Goal: Information Seeking & Learning: Find specific fact

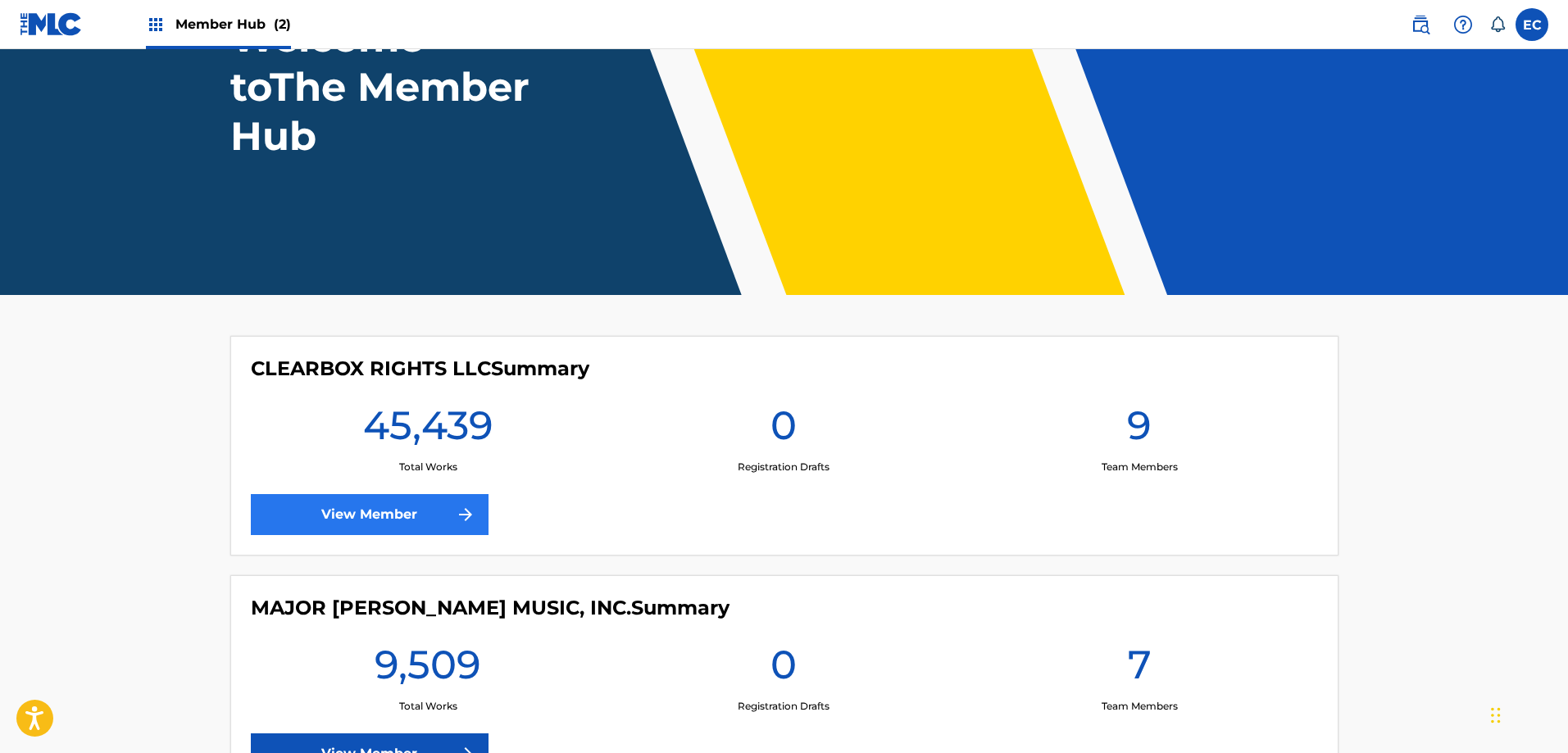
scroll to position [164, 0]
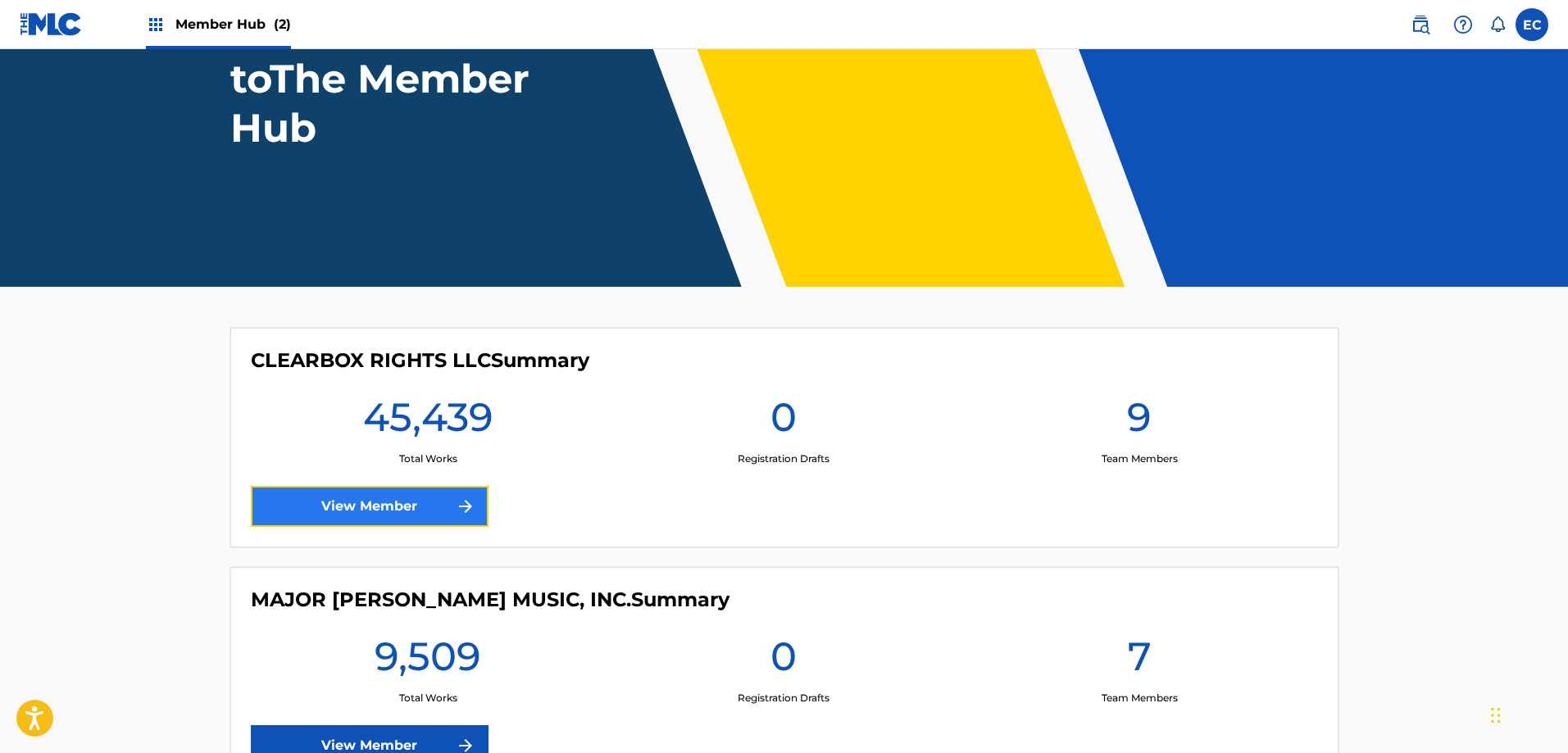
click at [462, 506] on img at bounding box center [466, 506] width 20 height 20
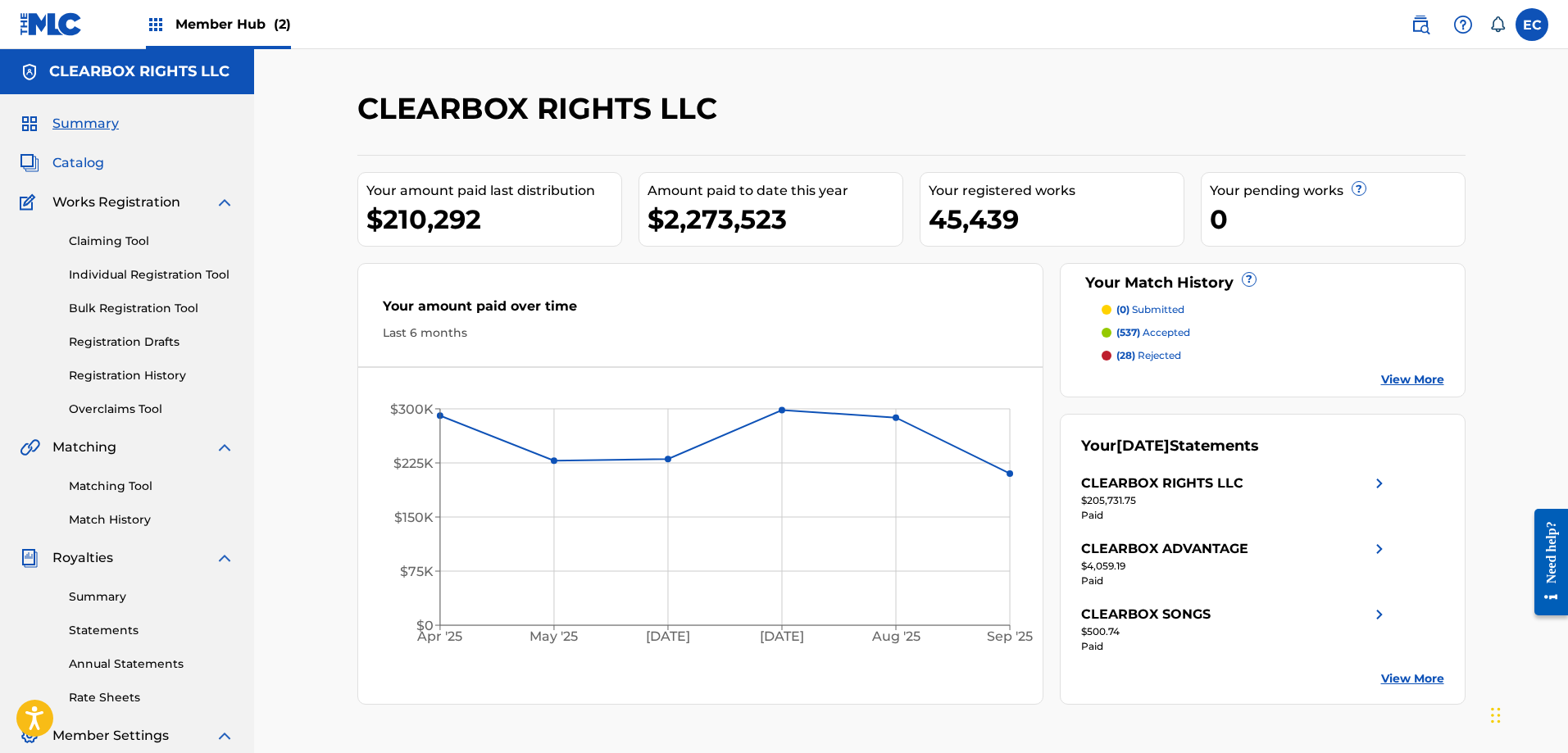
click at [86, 168] on span "Catalog" at bounding box center [78, 163] width 51 height 20
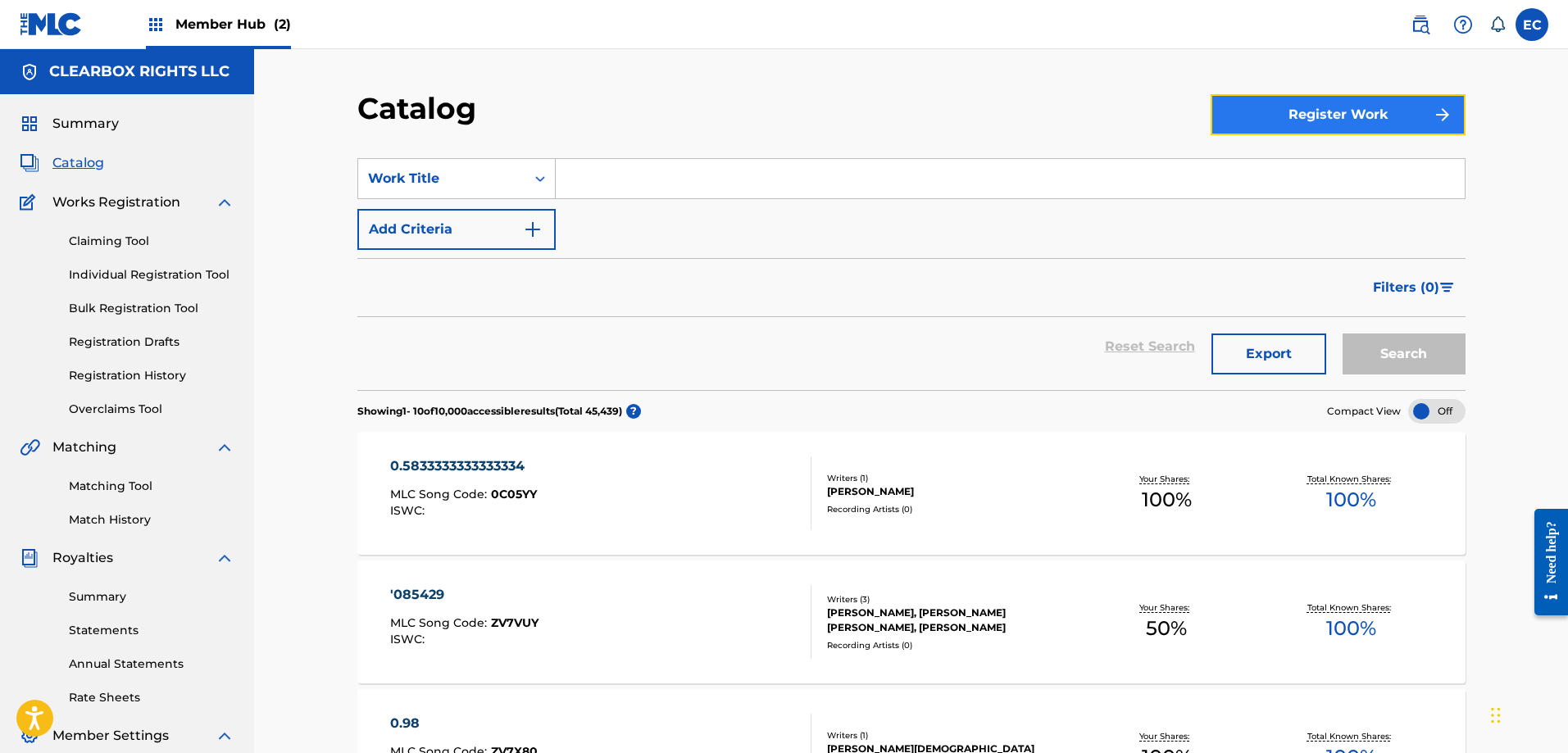
click at [1311, 124] on button "Register Work" at bounding box center [1339, 115] width 255 height 41
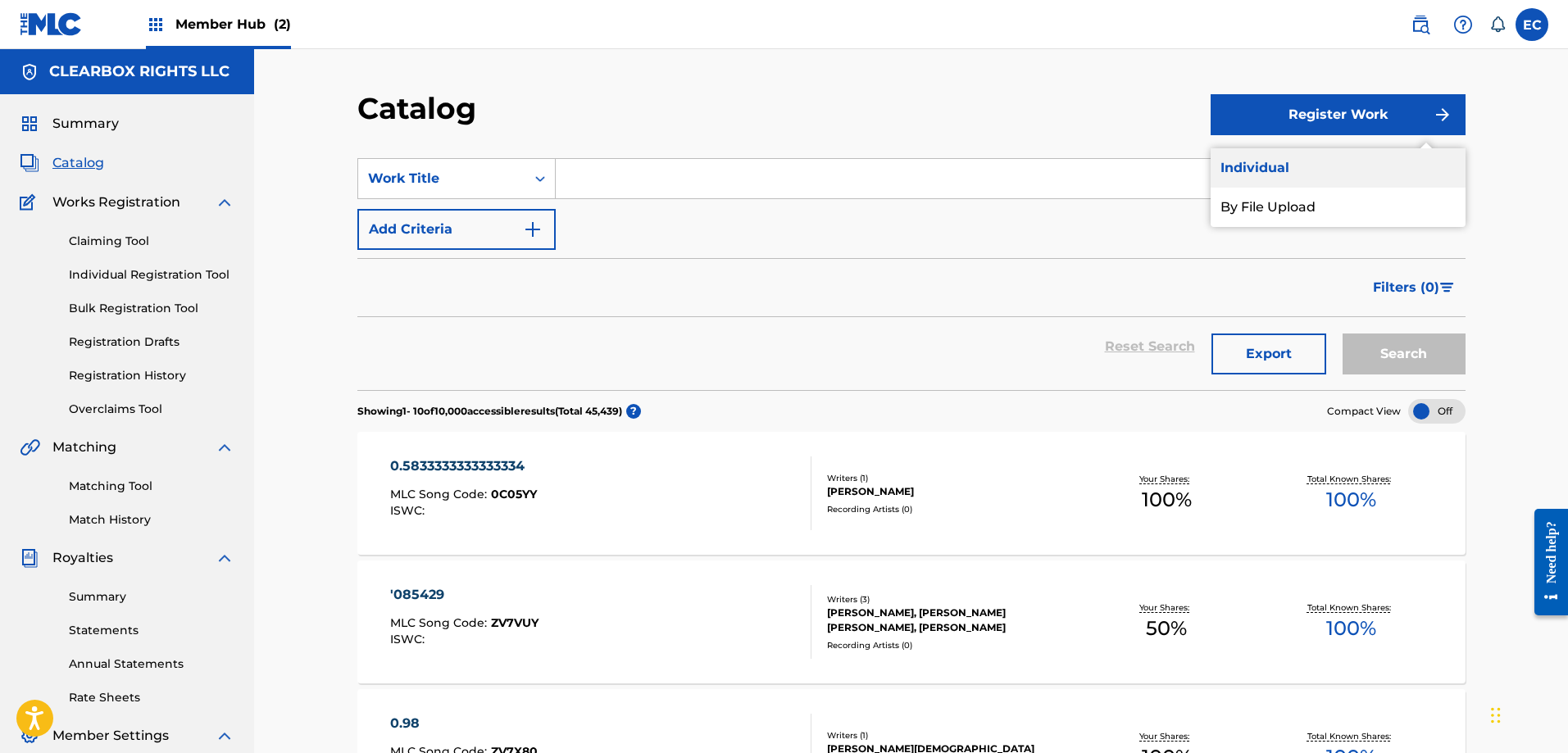
click at [1274, 175] on link "Individual" at bounding box center [1339, 168] width 255 height 40
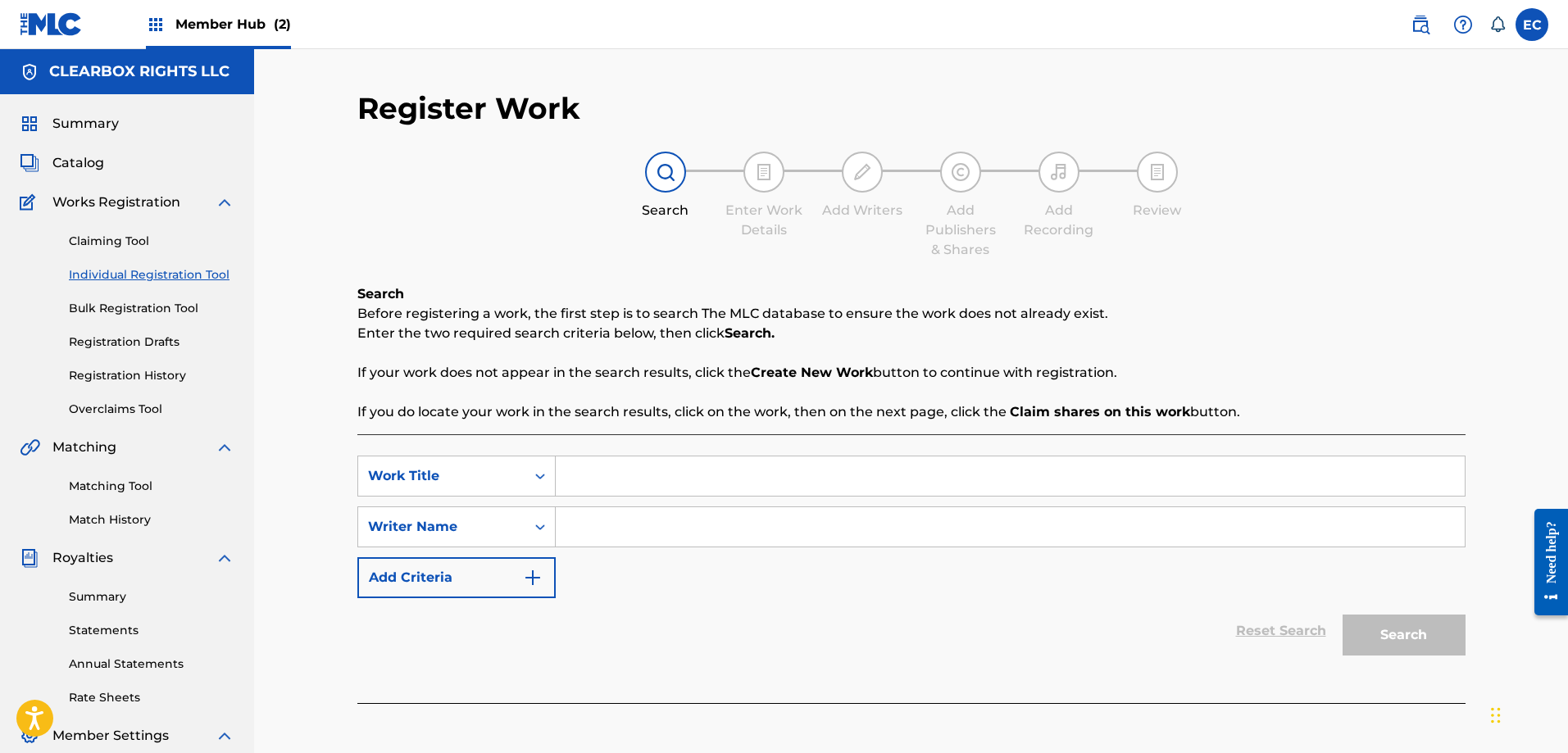
click at [654, 470] on input "Search Form" at bounding box center [1010, 477] width 909 height 40
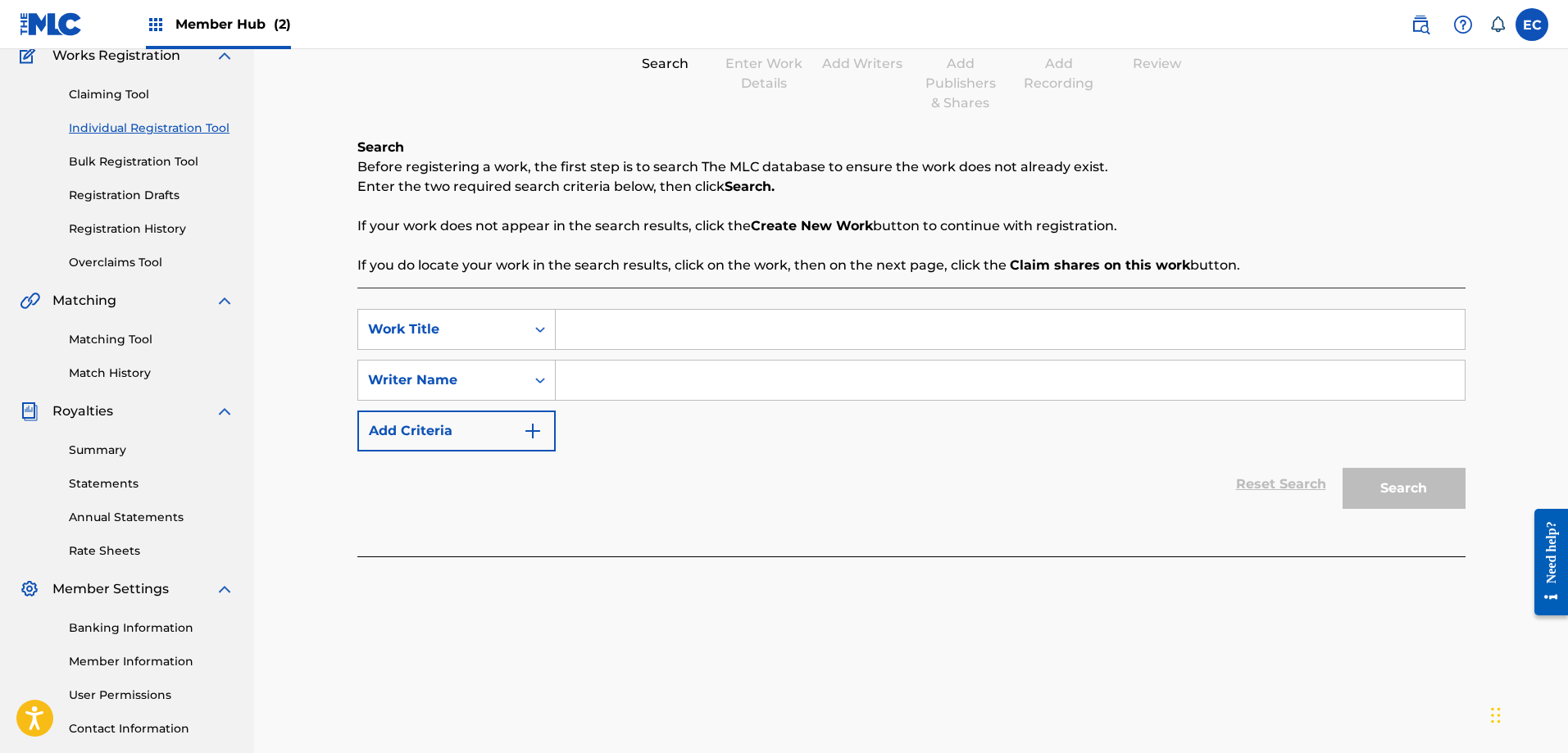
scroll to position [164, 0]
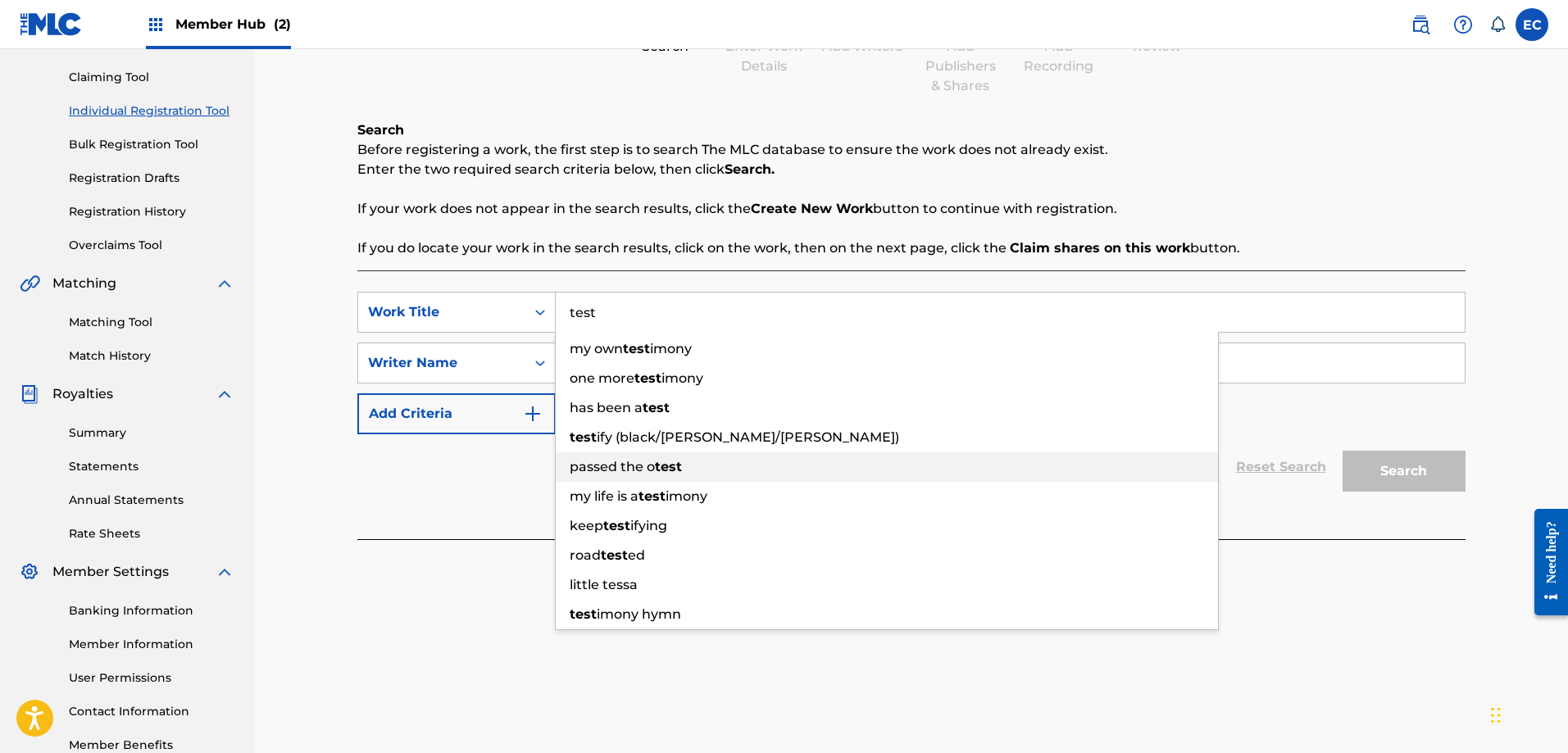
type input "test"
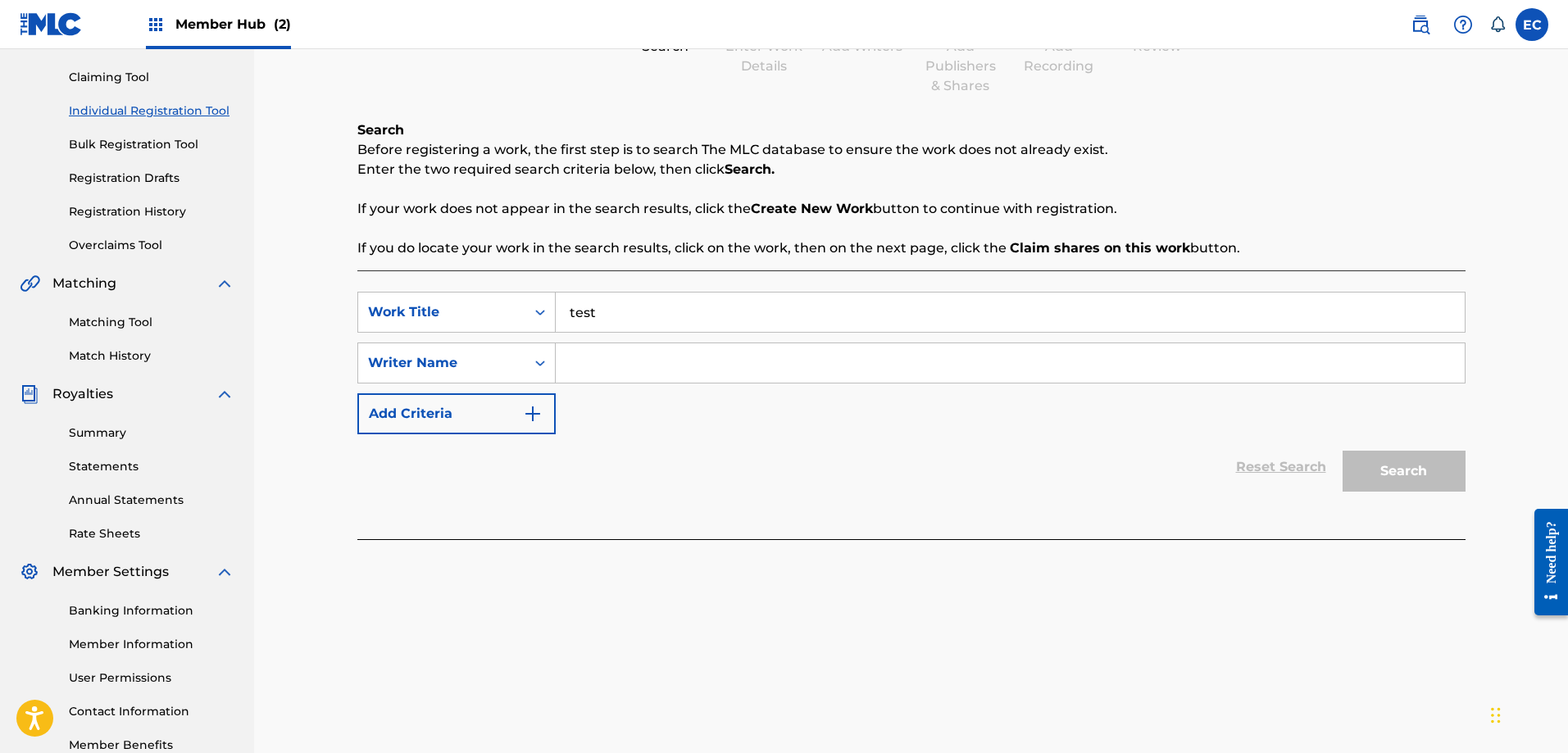
click at [675, 361] on input "Search Form" at bounding box center [1010, 363] width 909 height 40
type input "[PERSON_NAME]"
click at [1397, 455] on button "Search" at bounding box center [1404, 472] width 123 height 41
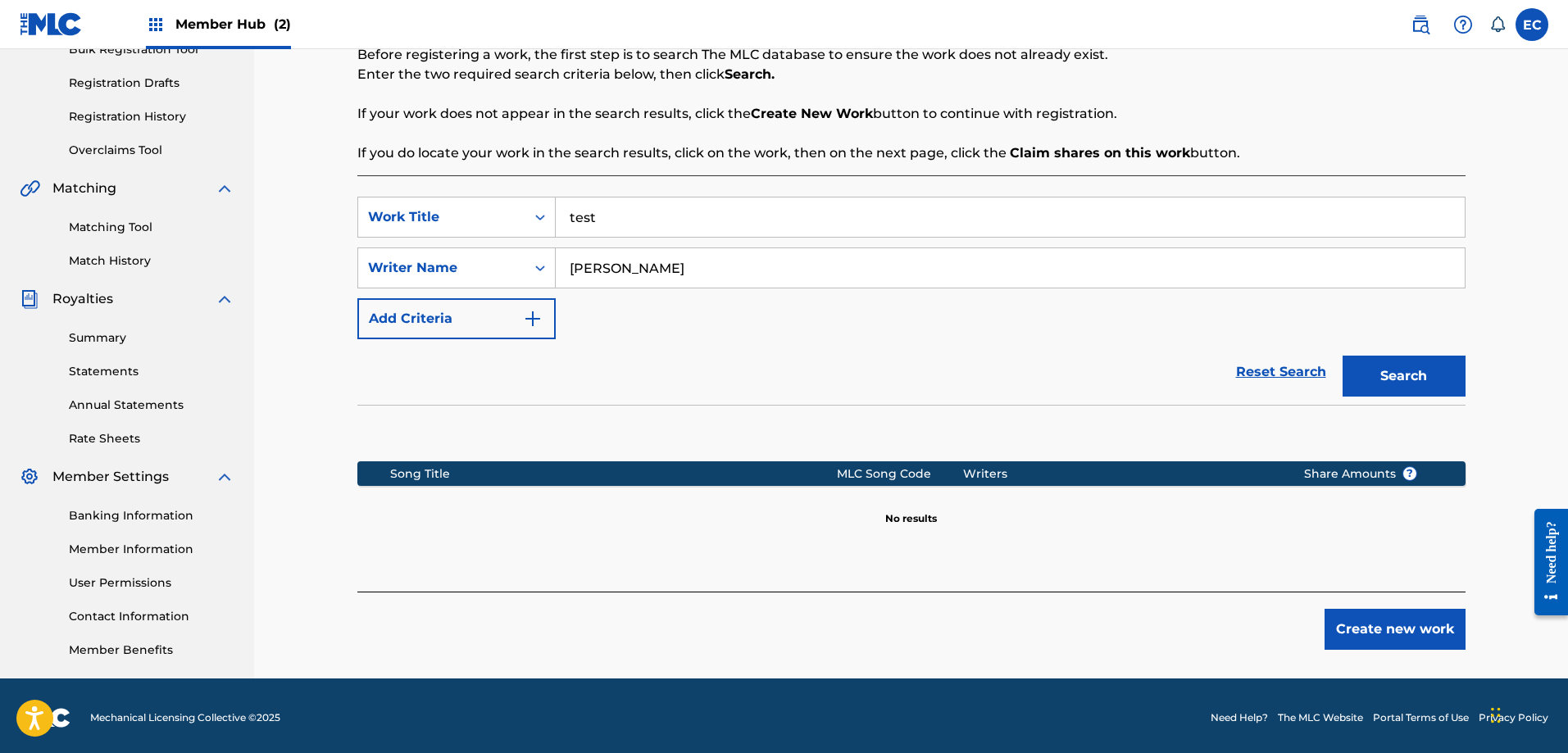
scroll to position [263, 0]
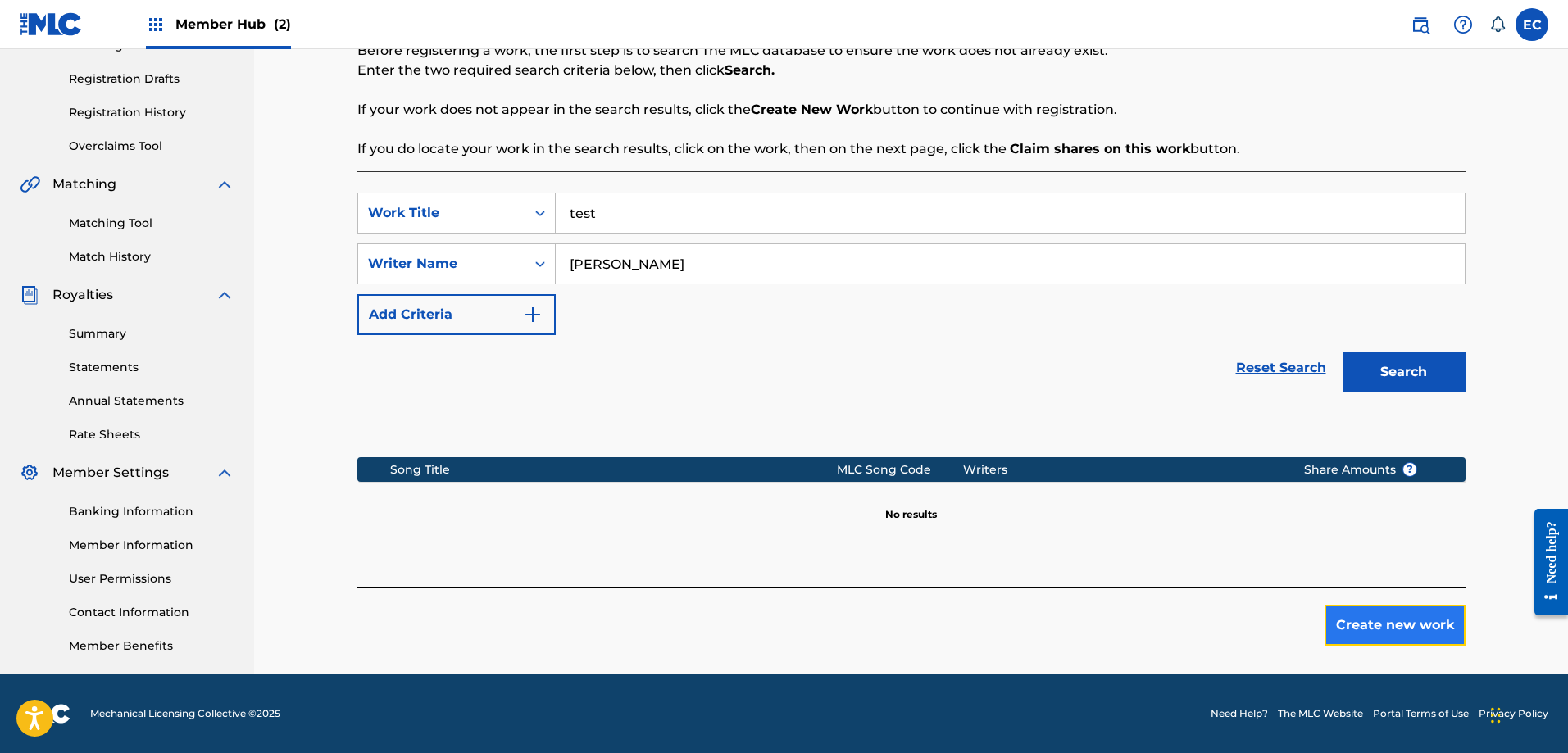
click at [1404, 616] on button "Create new work" at bounding box center [1395, 626] width 141 height 41
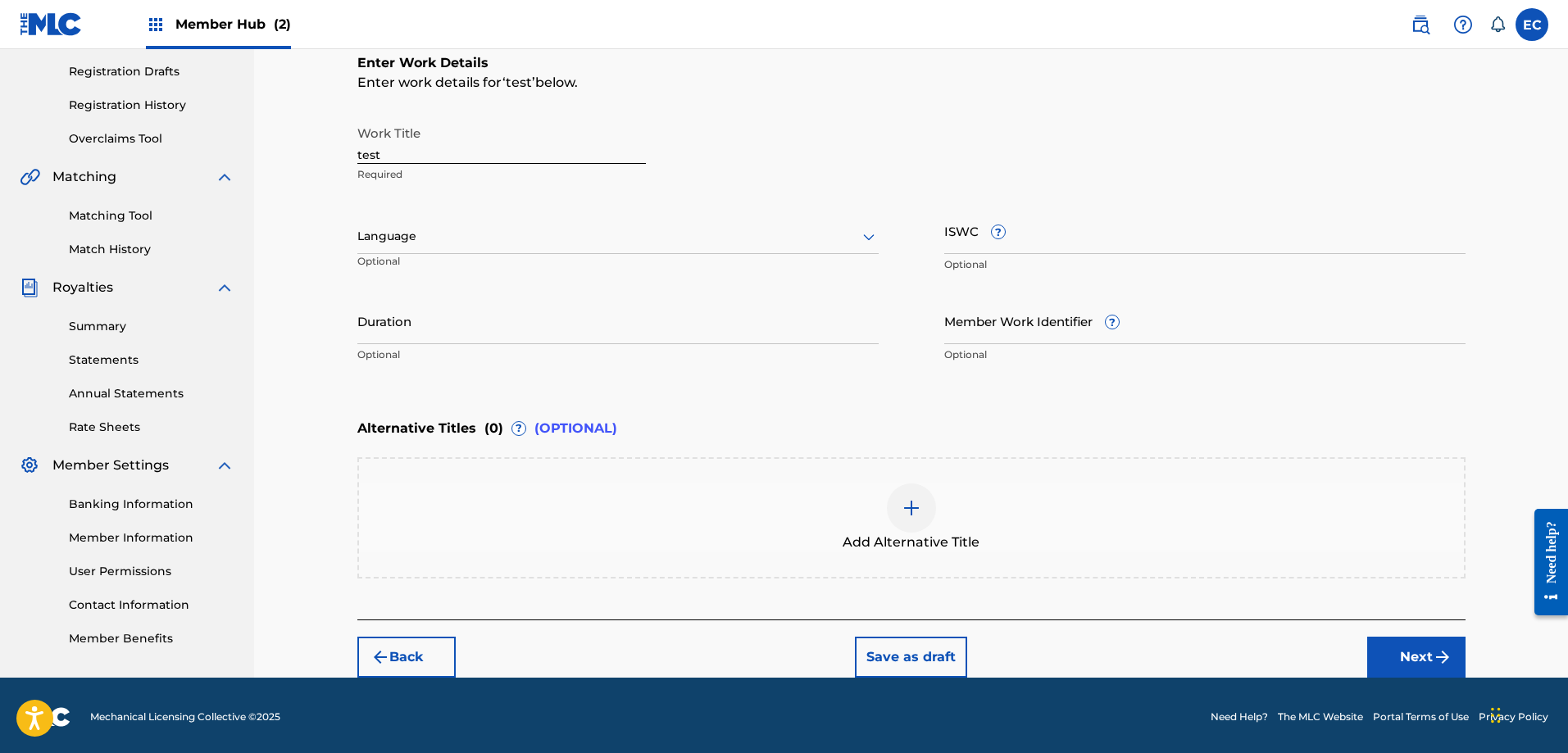
scroll to position [274, 0]
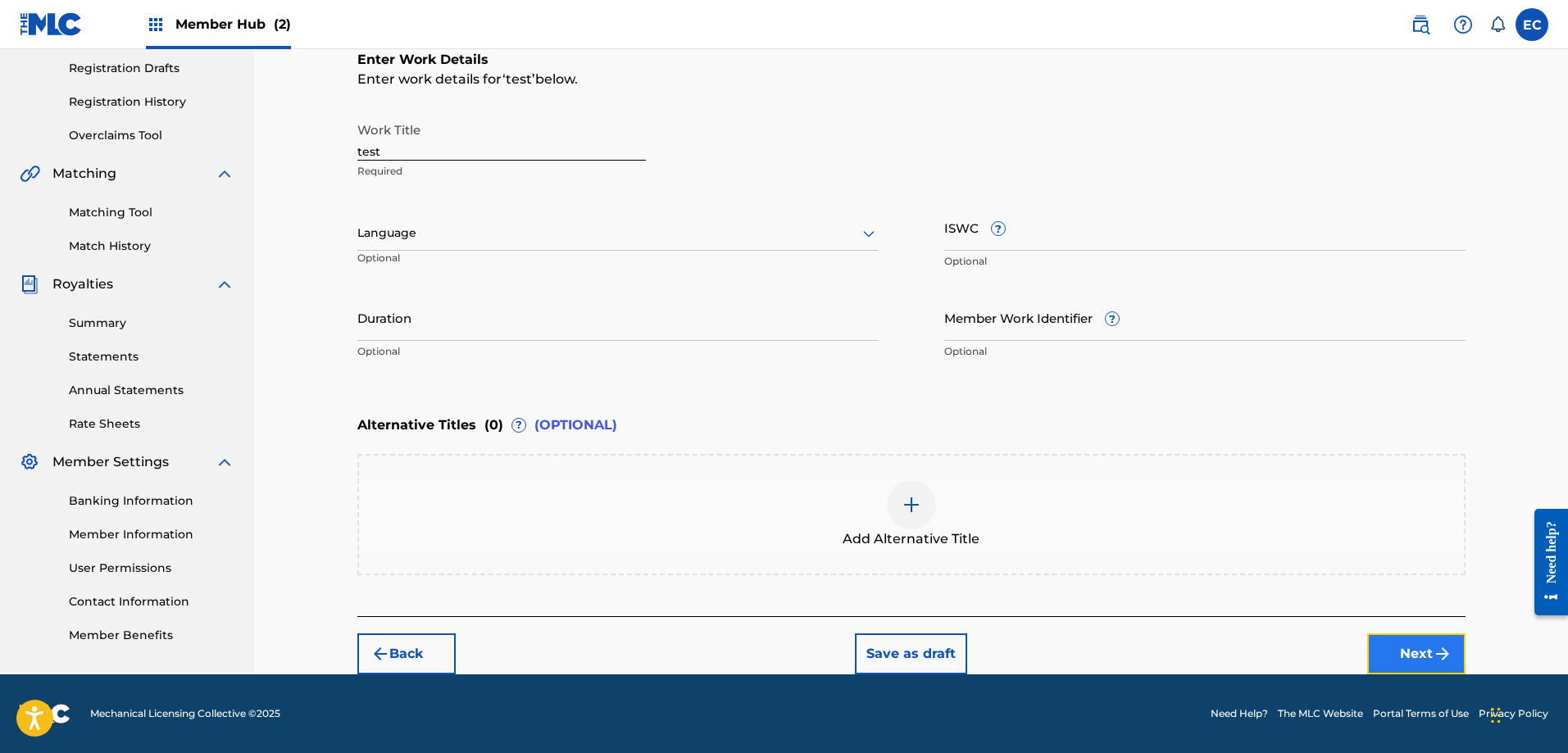
click at [1436, 651] on img "submit" at bounding box center [1443, 654] width 20 height 20
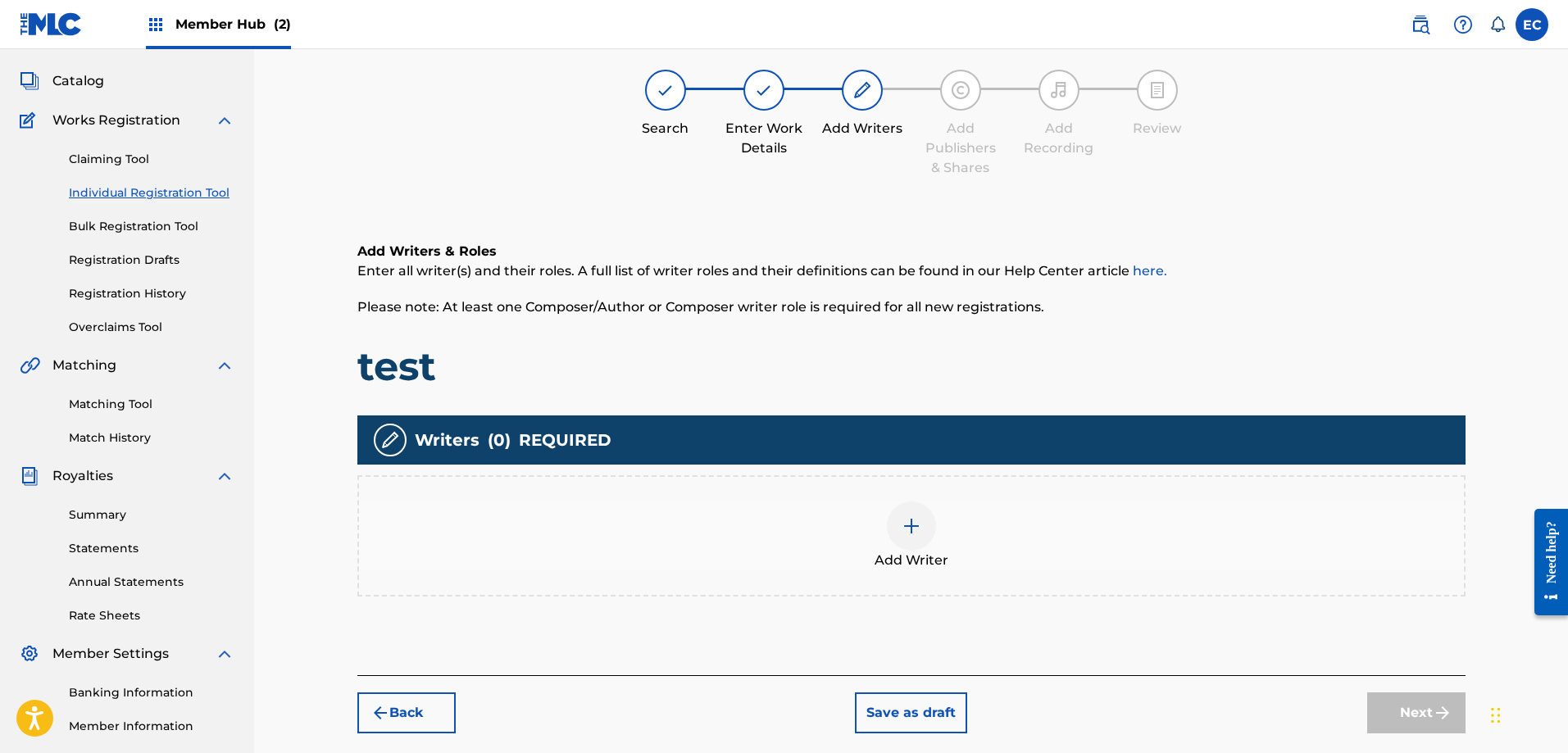
scroll to position [74, 0]
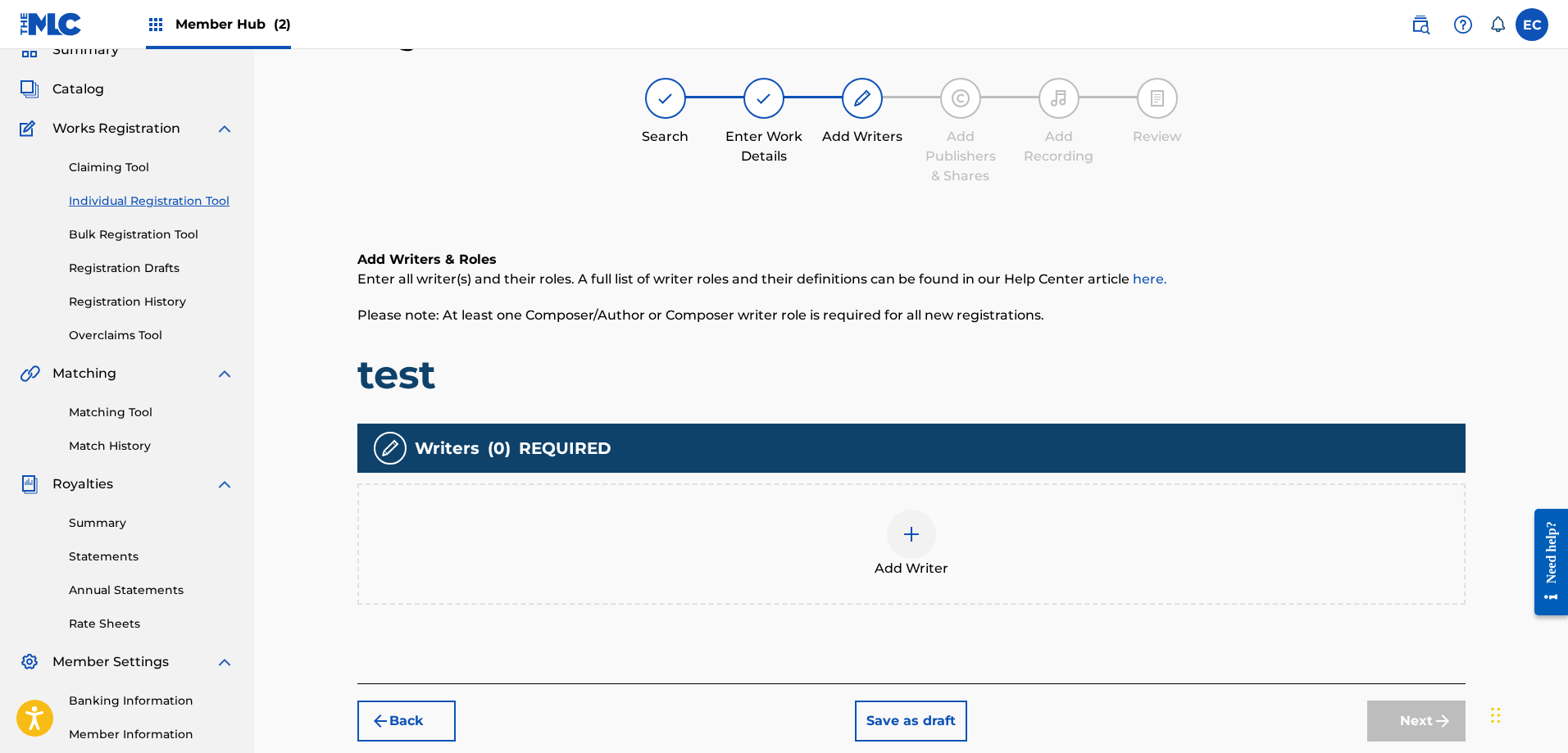
click at [910, 546] on div at bounding box center [911, 534] width 49 height 49
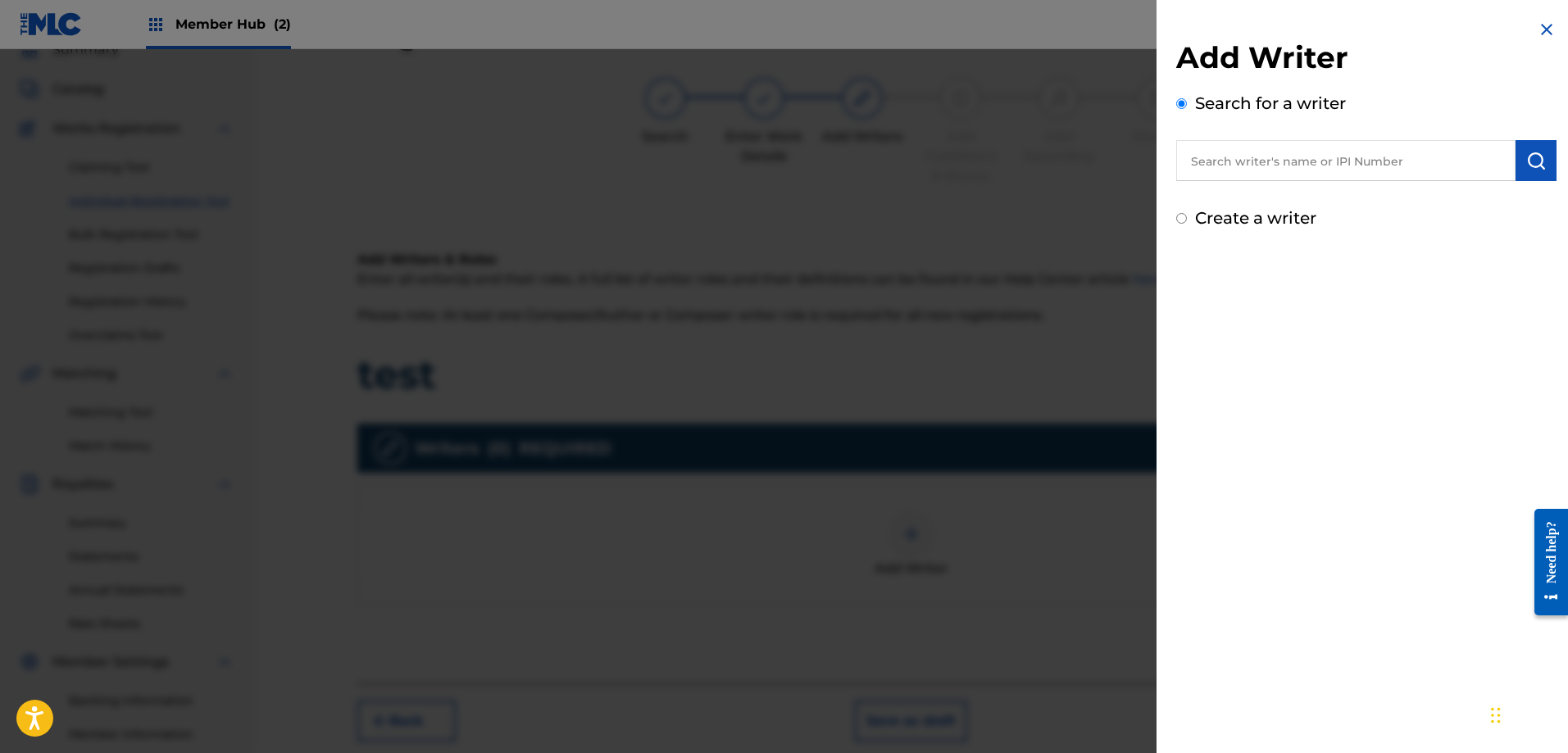
click at [1239, 161] on input "text" at bounding box center [1346, 161] width 339 height 41
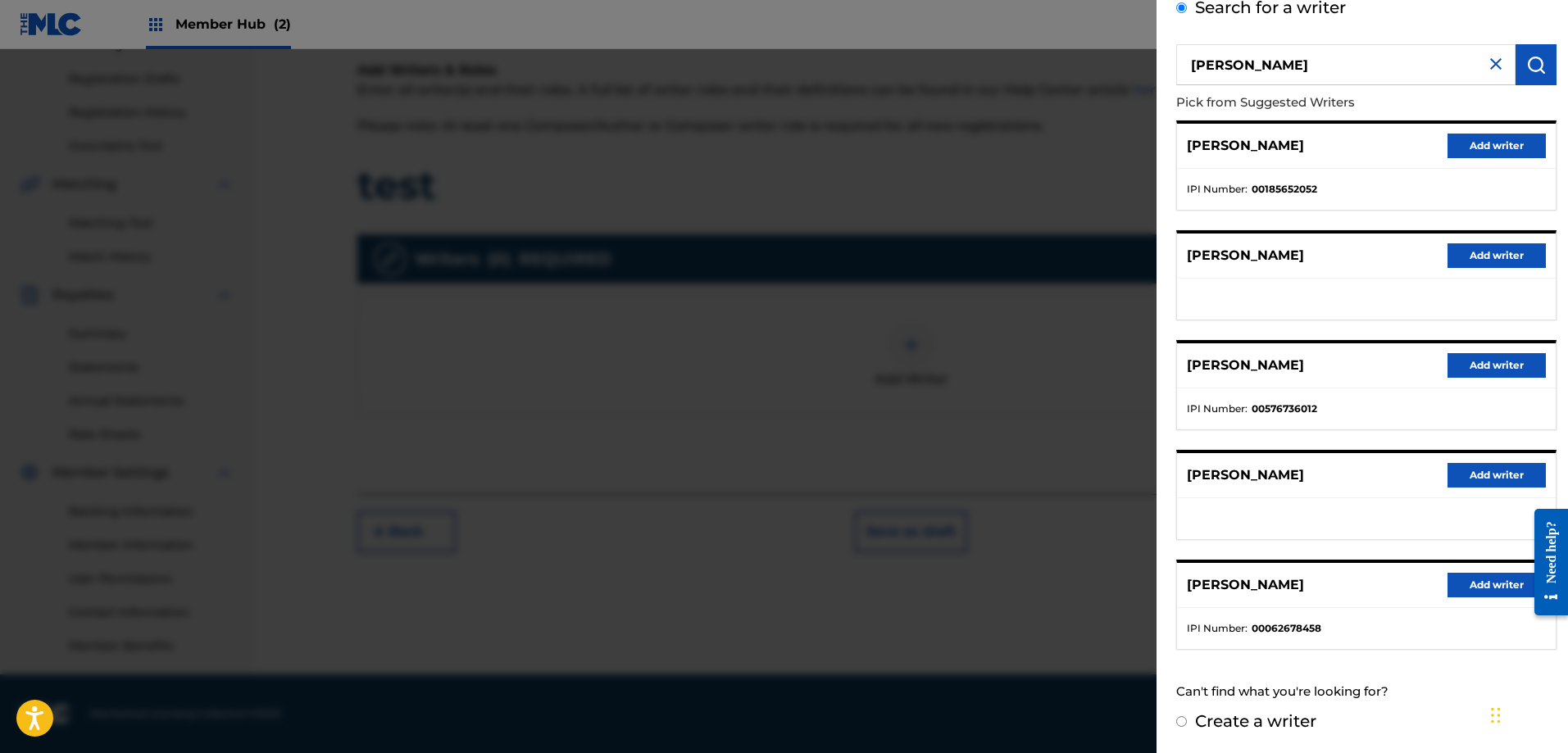
scroll to position [0, 0]
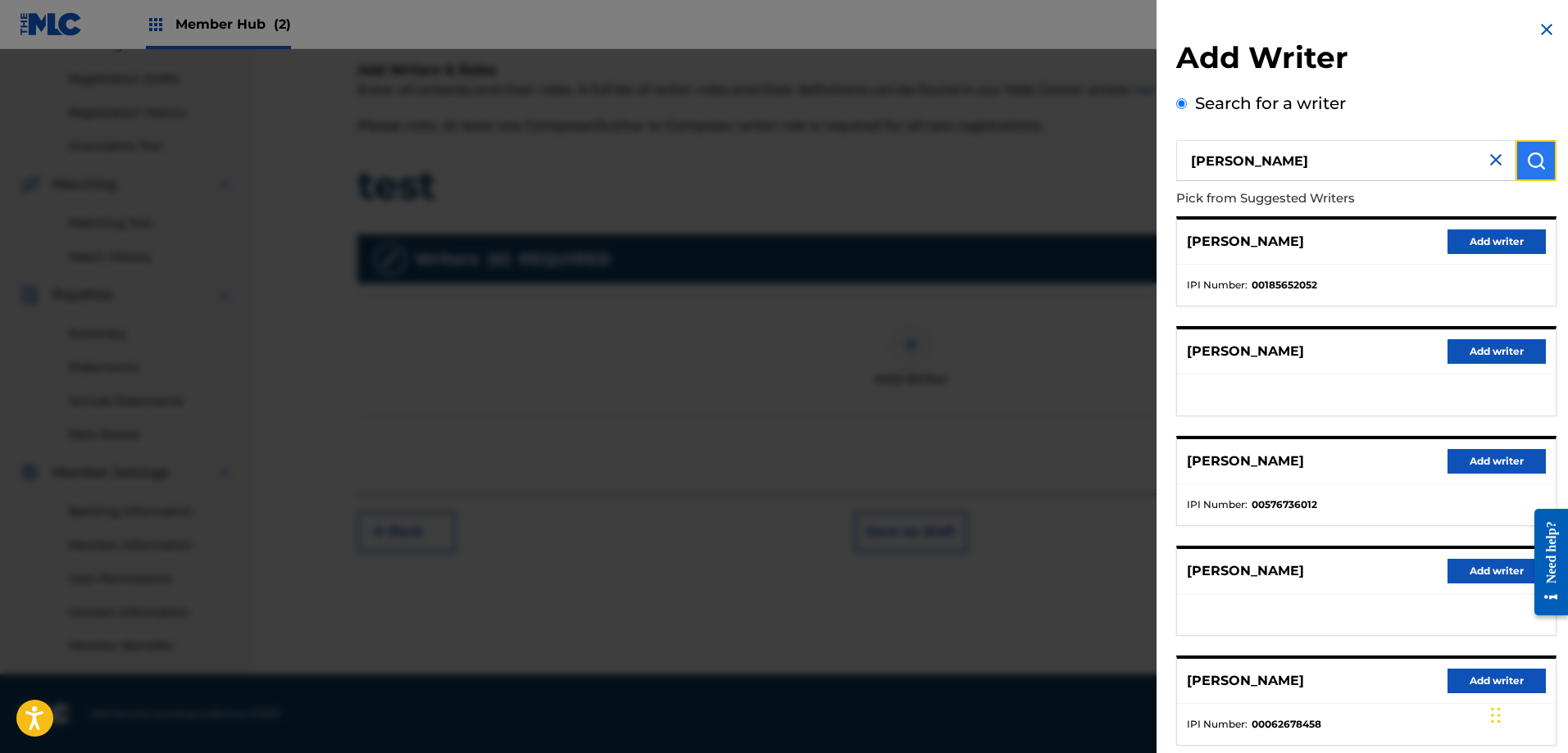
click at [1529, 156] on img "submit" at bounding box center [1537, 161] width 20 height 20
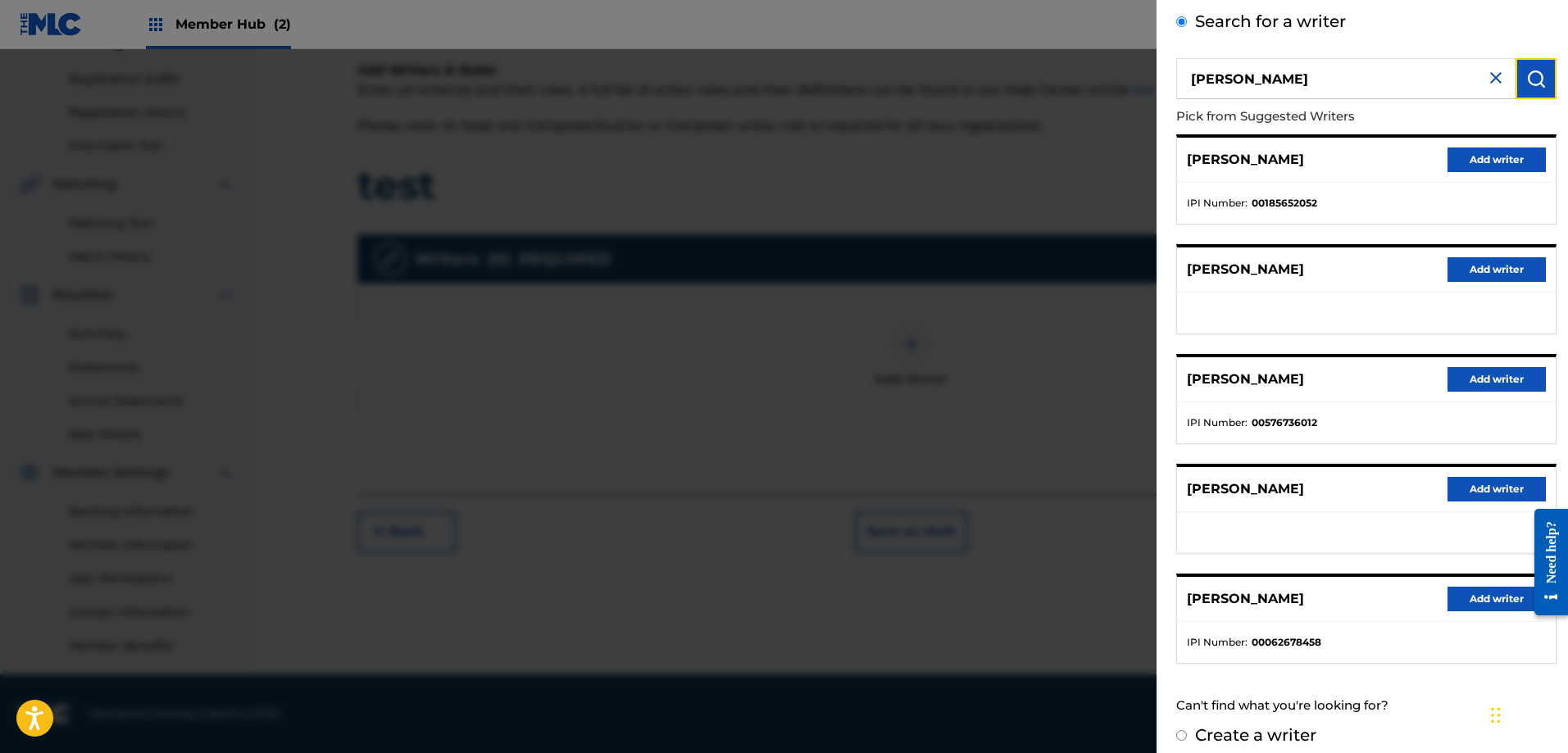
scroll to position [96, 0]
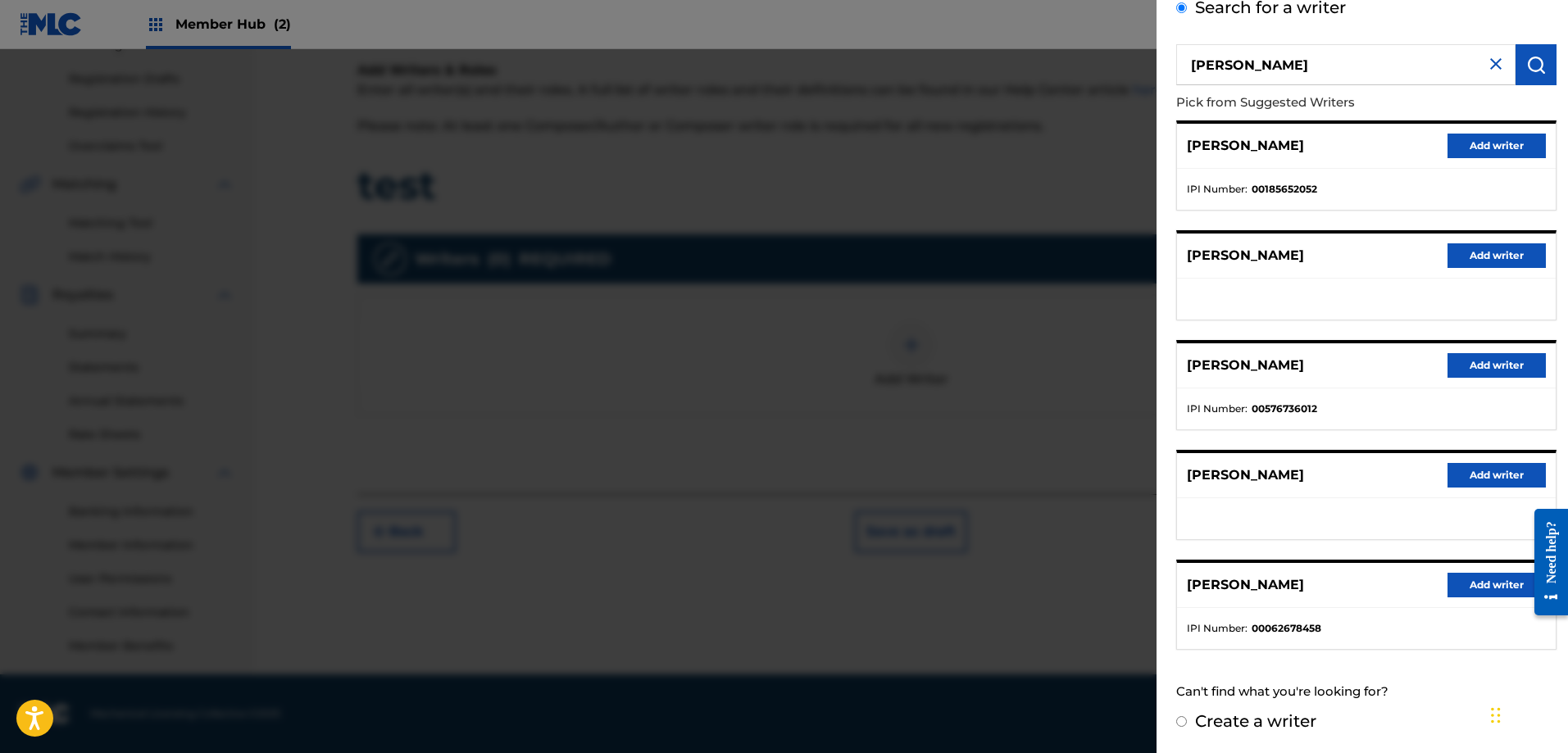
click at [1220, 62] on input "[PERSON_NAME]" at bounding box center [1346, 65] width 339 height 41
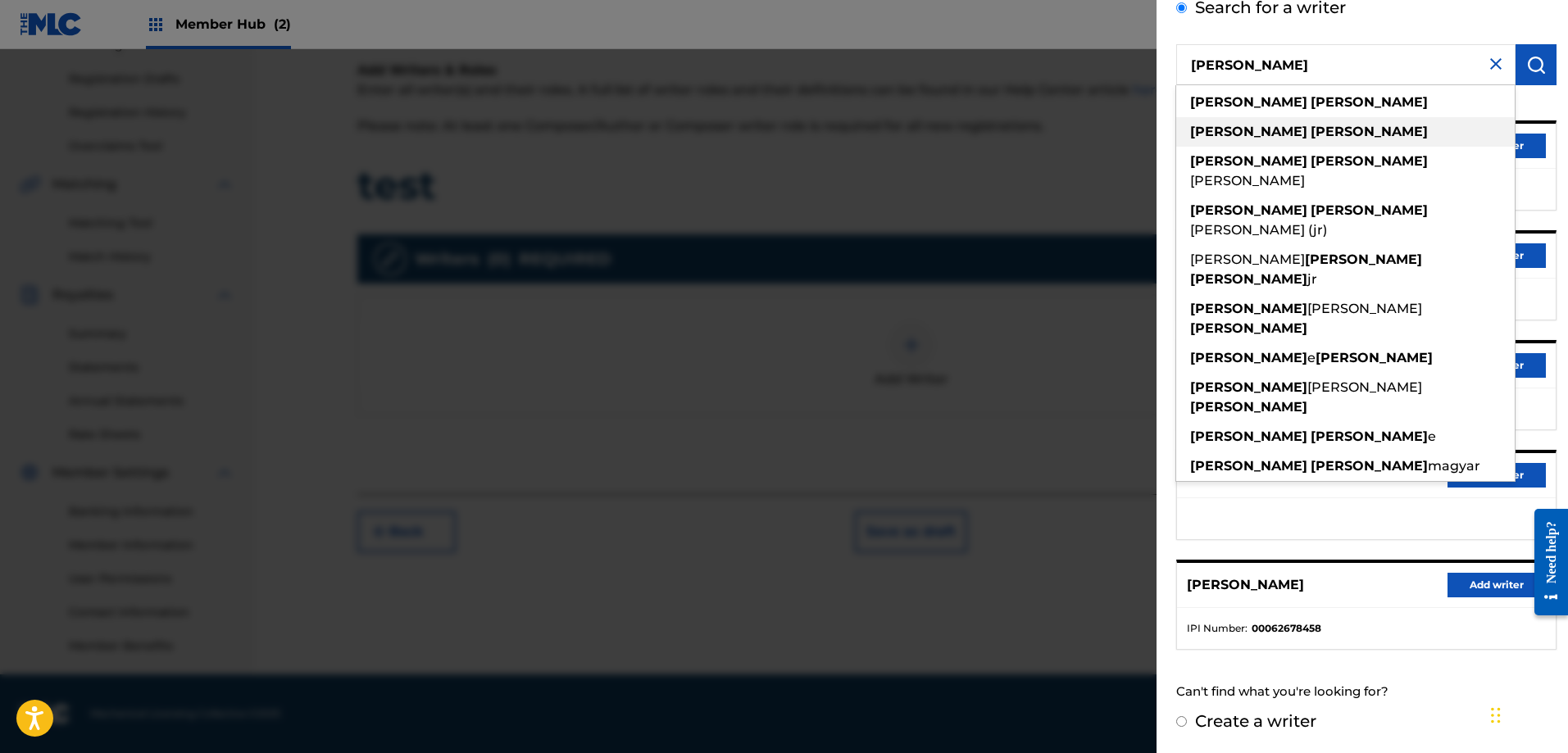
click at [1307, 130] on span at bounding box center [1309, 132] width 3 height 16
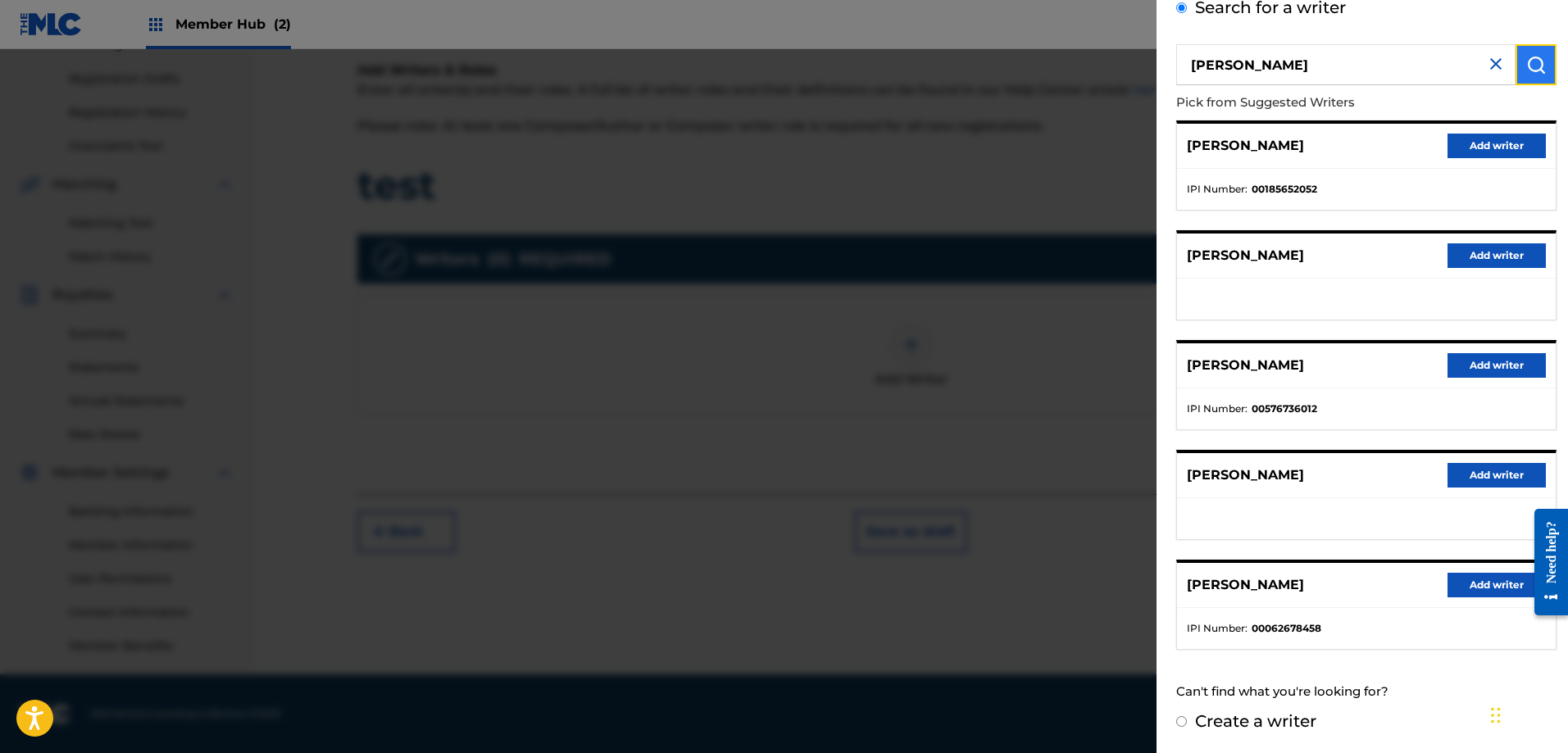
click at [1527, 61] on img "submit" at bounding box center [1537, 65] width 20 height 20
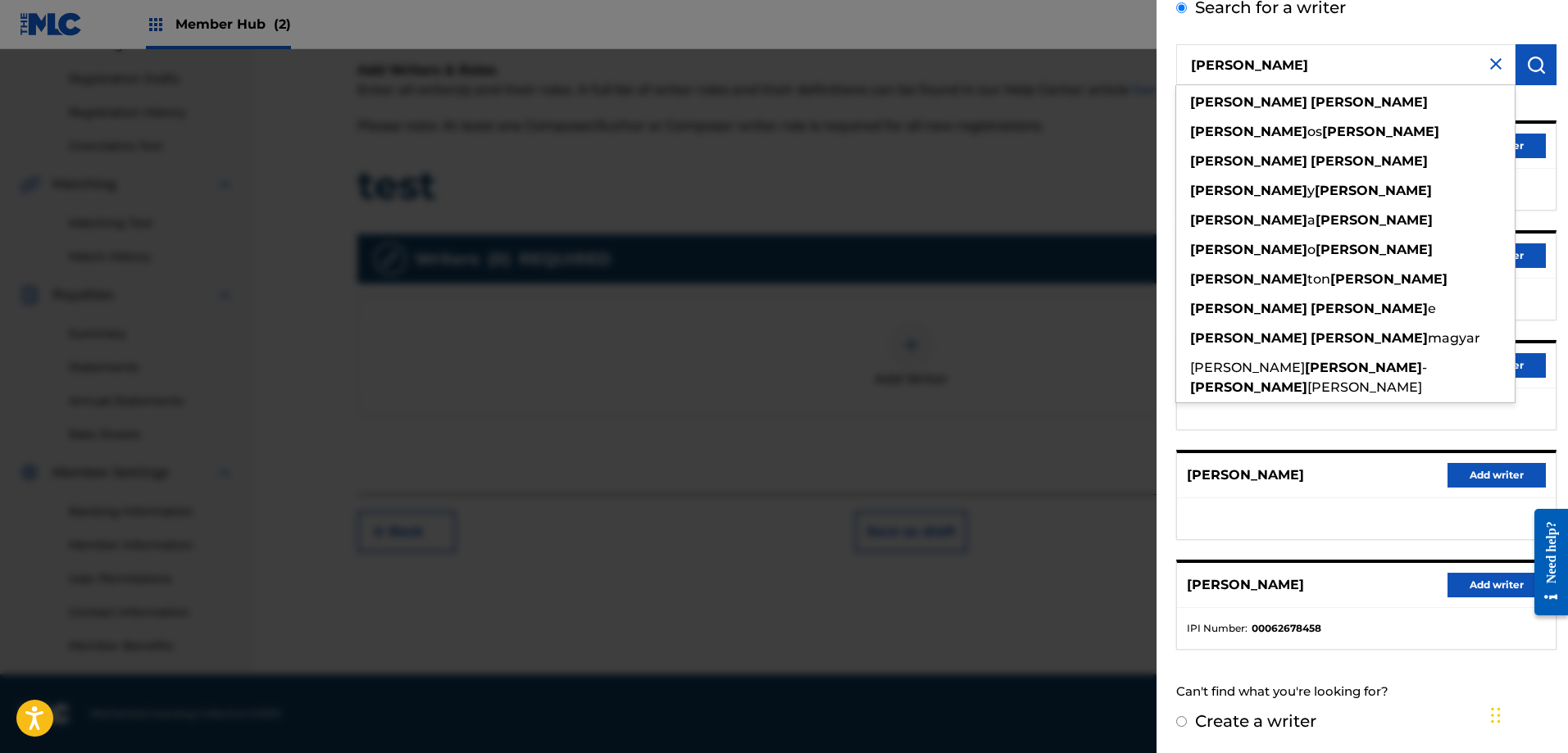
drag, startPoint x: 1304, startPoint y: 66, endPoint x: 1087, endPoint y: 61, distance: 217.1
click at [1087, 61] on div "Add Writer Search for a writer [PERSON_NAME] [PERSON_NAME] [PERSON_NAME] os [PE…" at bounding box center [784, 400] width 1568 height 704
paste input "126323207"
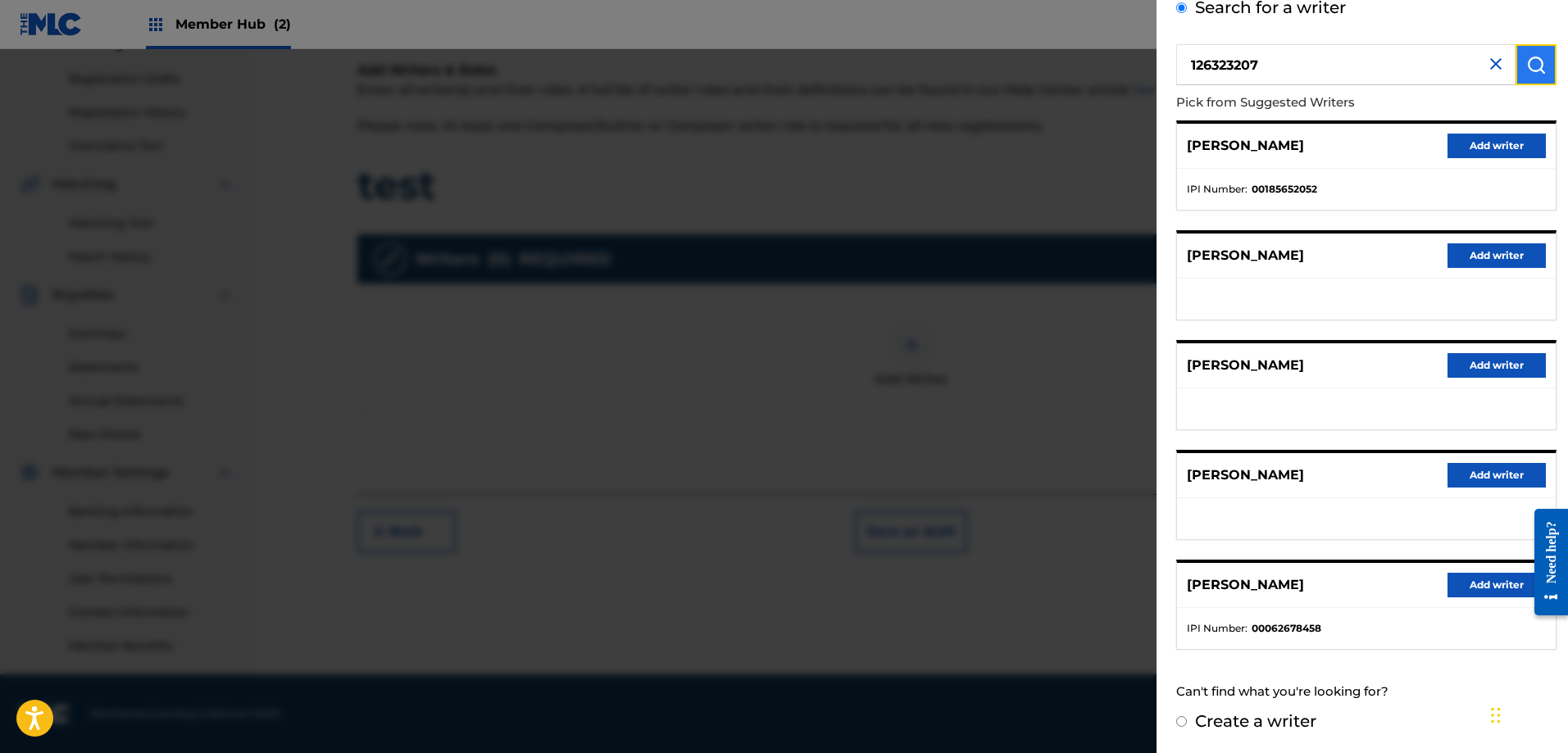
click at [1532, 75] on button "submit" at bounding box center [1537, 65] width 41 height 41
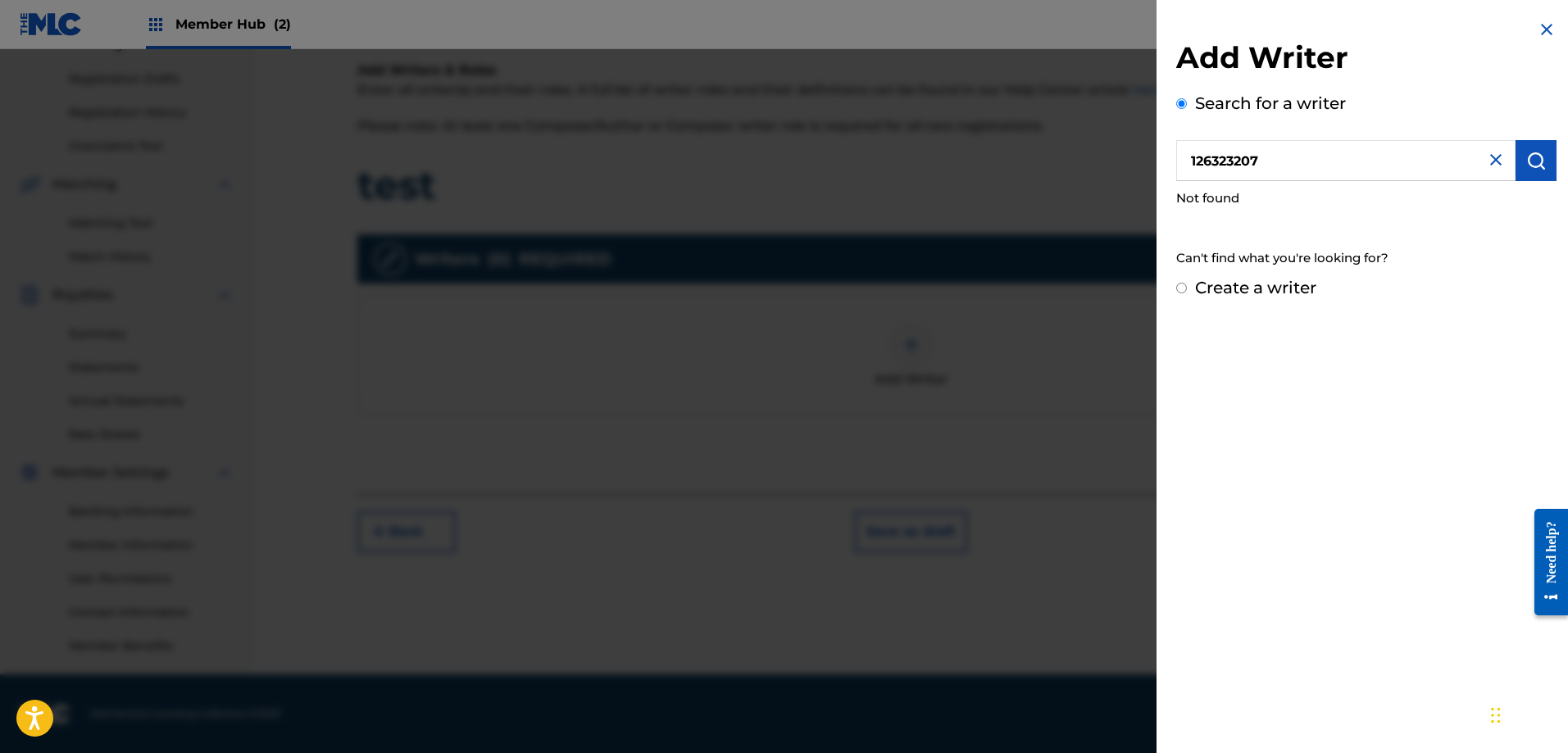
drag, startPoint x: 1301, startPoint y: 165, endPoint x: 1227, endPoint y: 156, distance: 74.5
click at [1227, 156] on input "126323207" at bounding box center [1346, 161] width 339 height 41
click at [1191, 155] on input "126323207" at bounding box center [1346, 161] width 339 height 41
click at [1305, 156] on input "00126323207" at bounding box center [1346, 161] width 339 height 41
type input "00126323207"
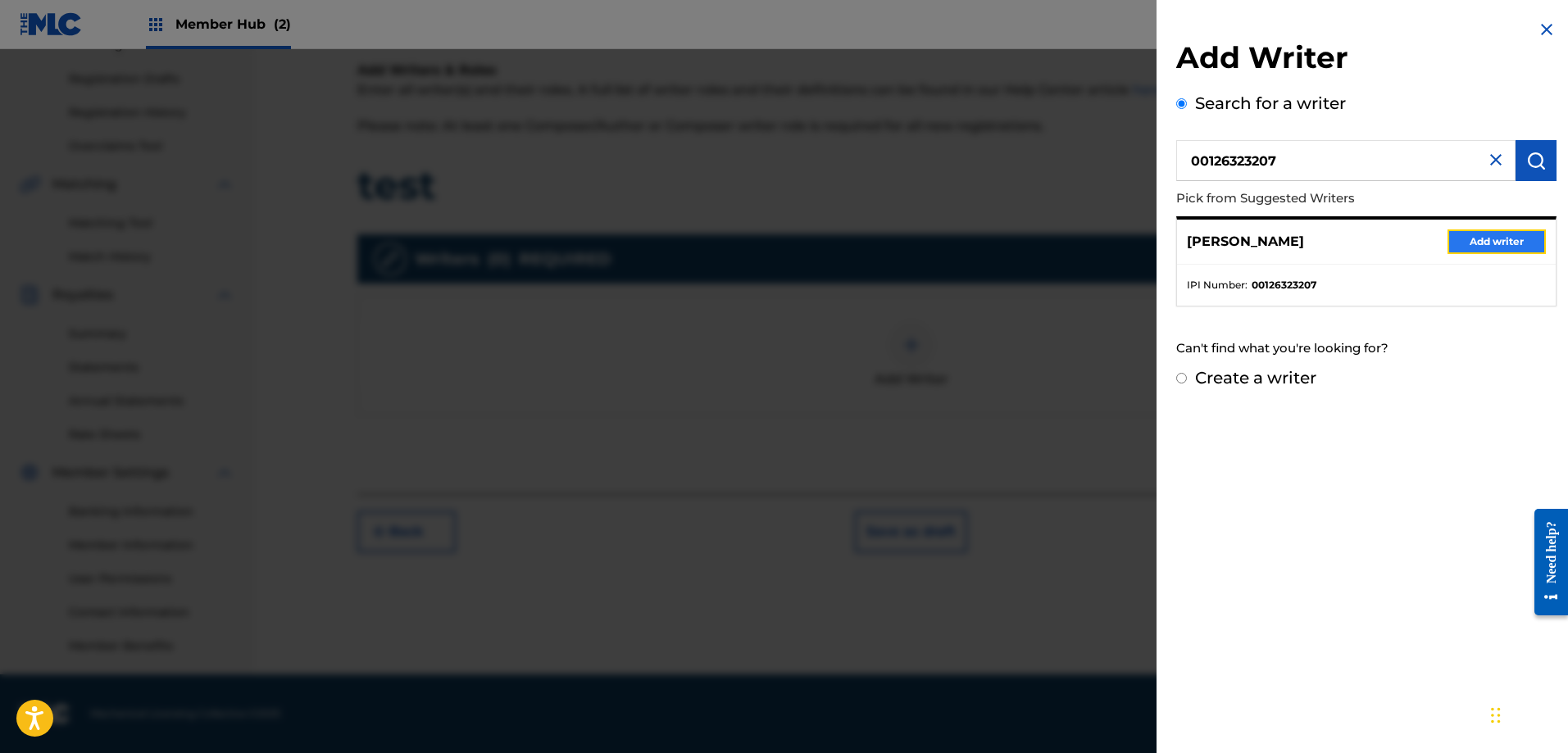
click at [1508, 242] on button "Add writer" at bounding box center [1497, 242] width 99 height 25
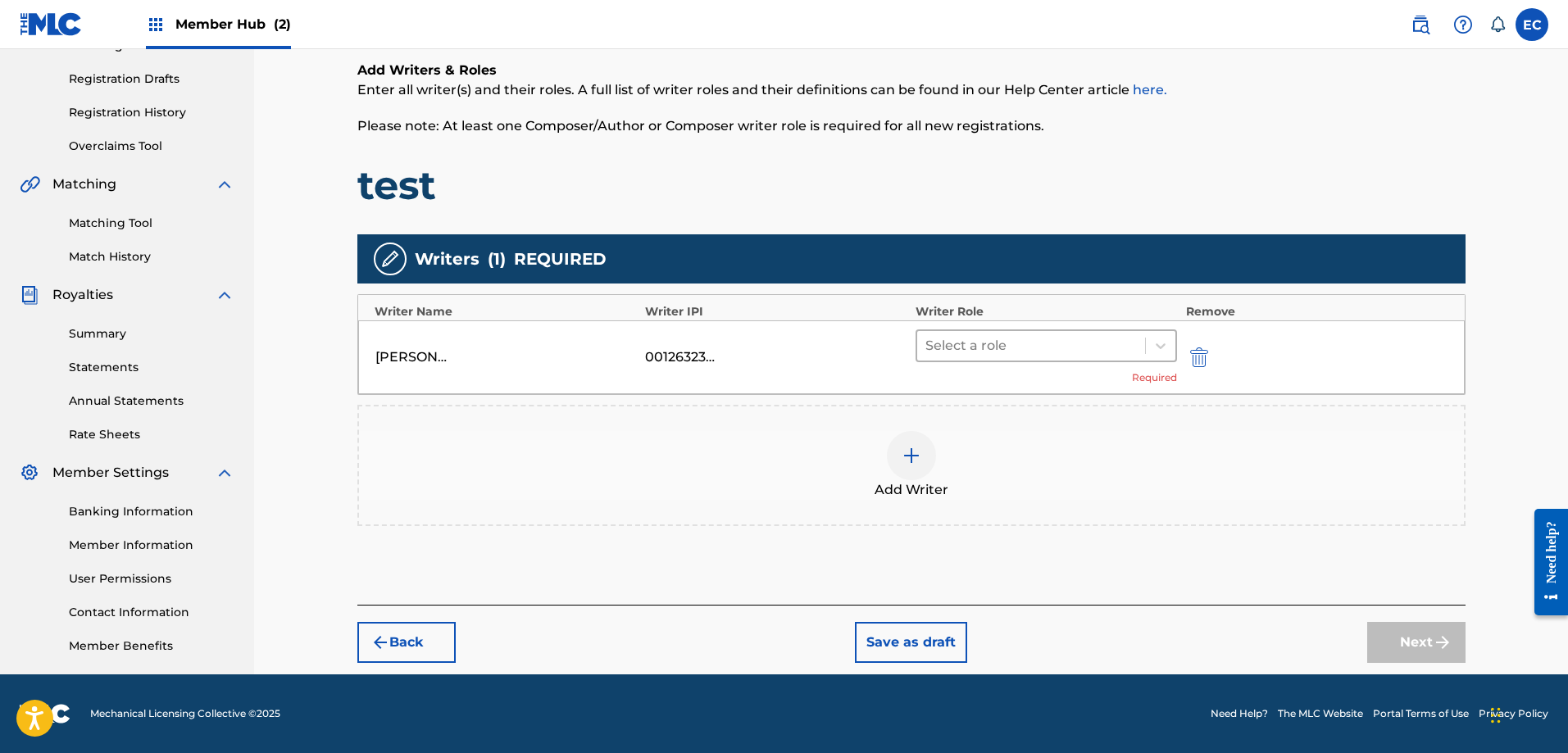
click at [1129, 353] on div at bounding box center [1032, 346] width 212 height 23
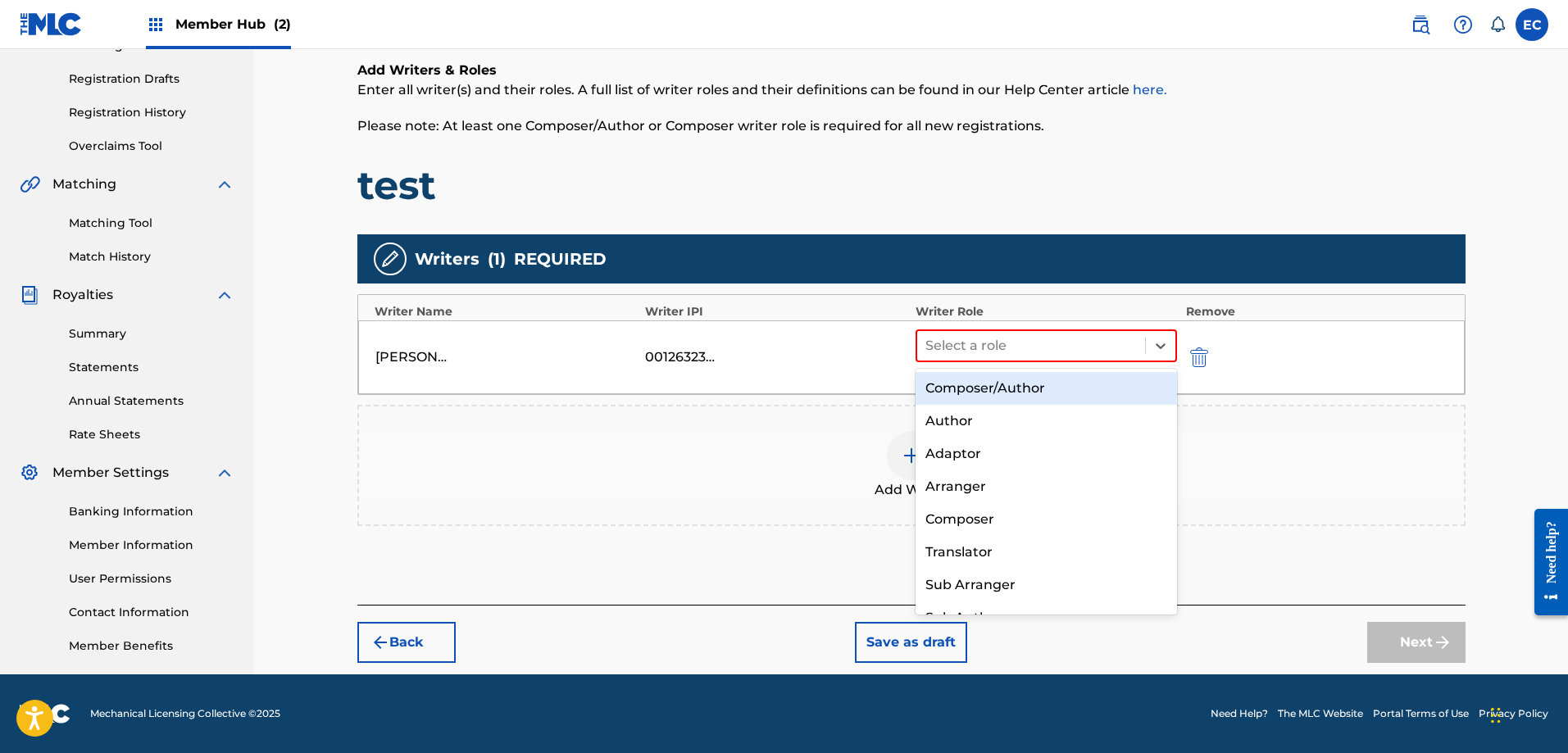
click at [1097, 385] on div "Composer/Author" at bounding box center [1046, 389] width 262 height 33
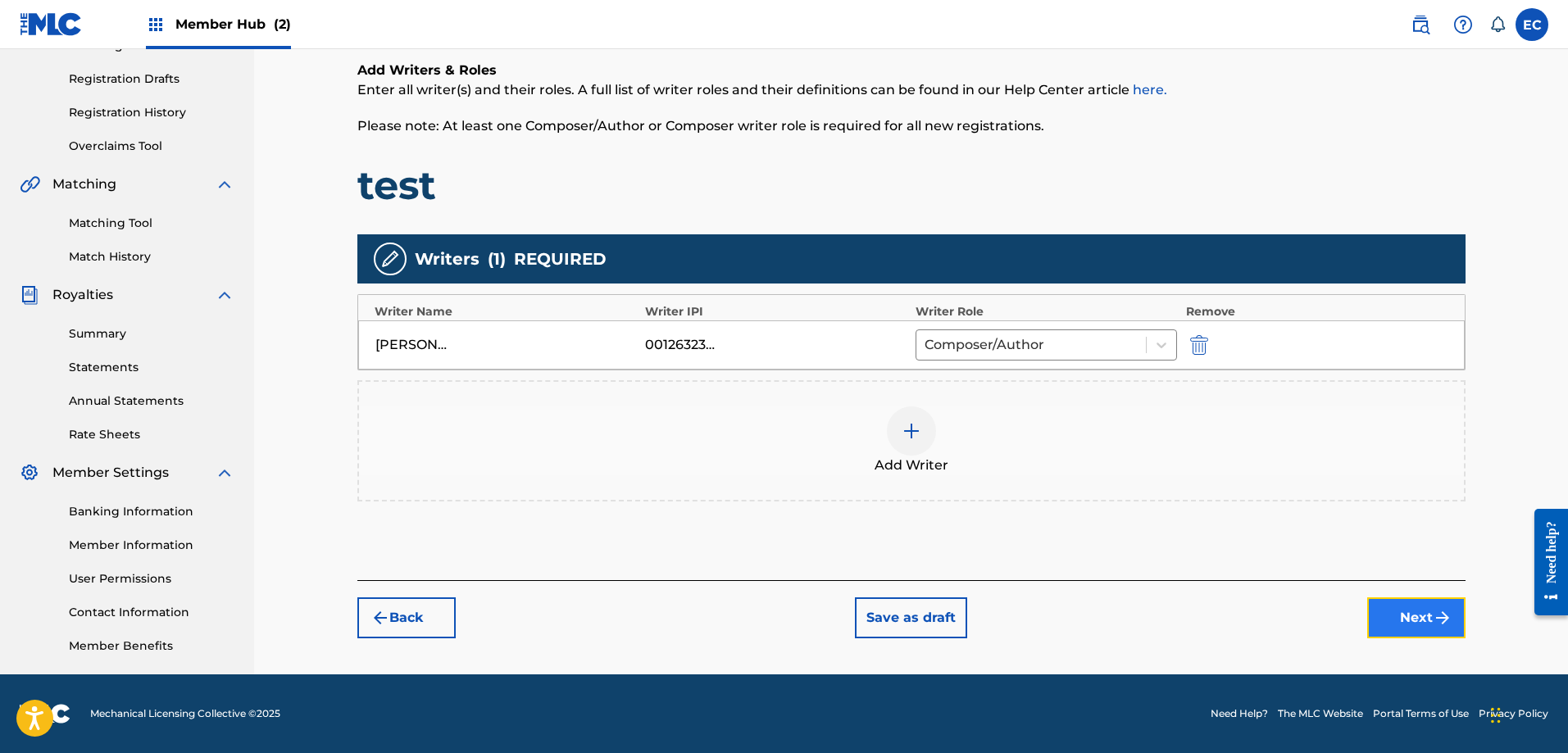
click at [1400, 614] on button "Next" at bounding box center [1416, 618] width 99 height 41
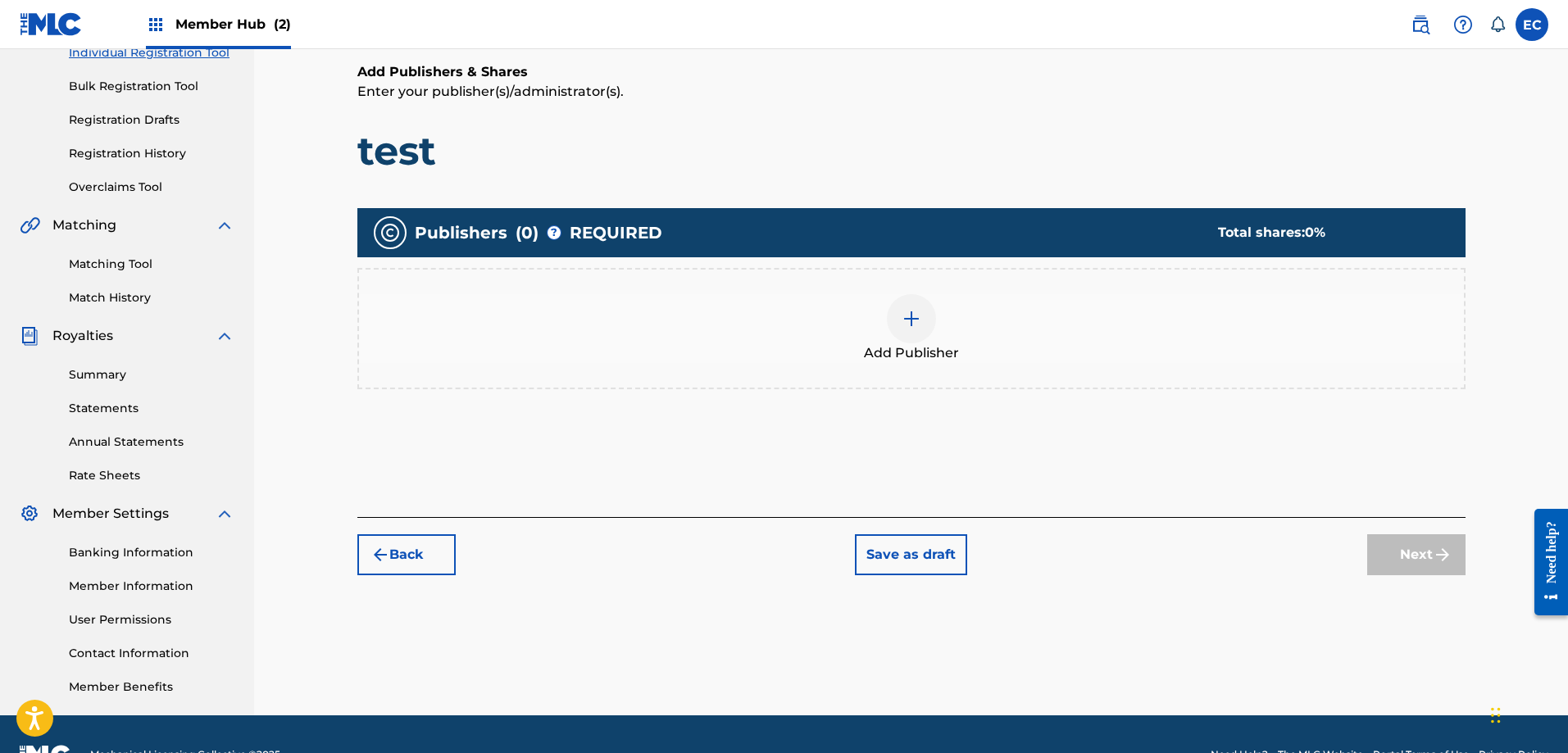
scroll to position [237, 0]
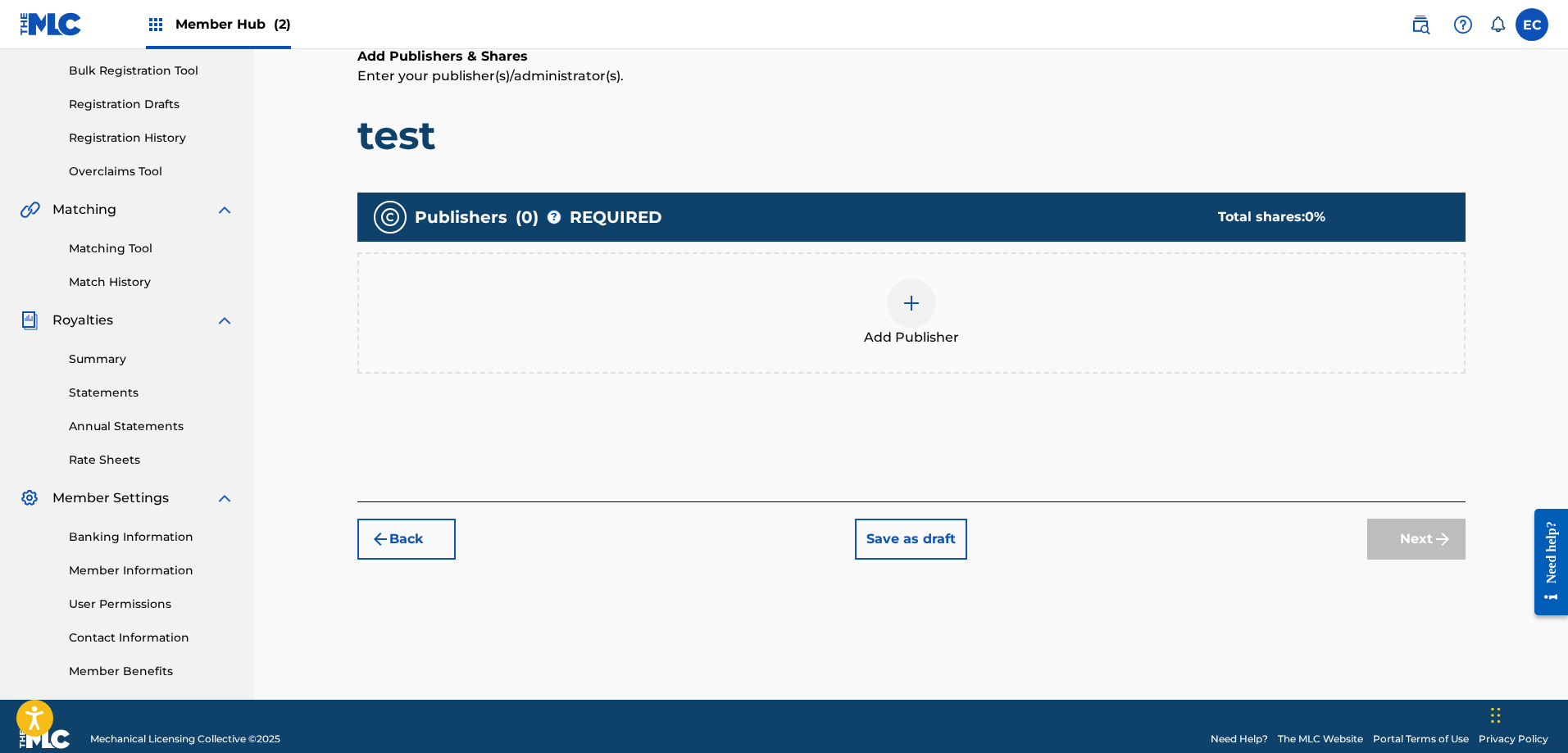
click at [925, 307] on div at bounding box center [911, 303] width 49 height 49
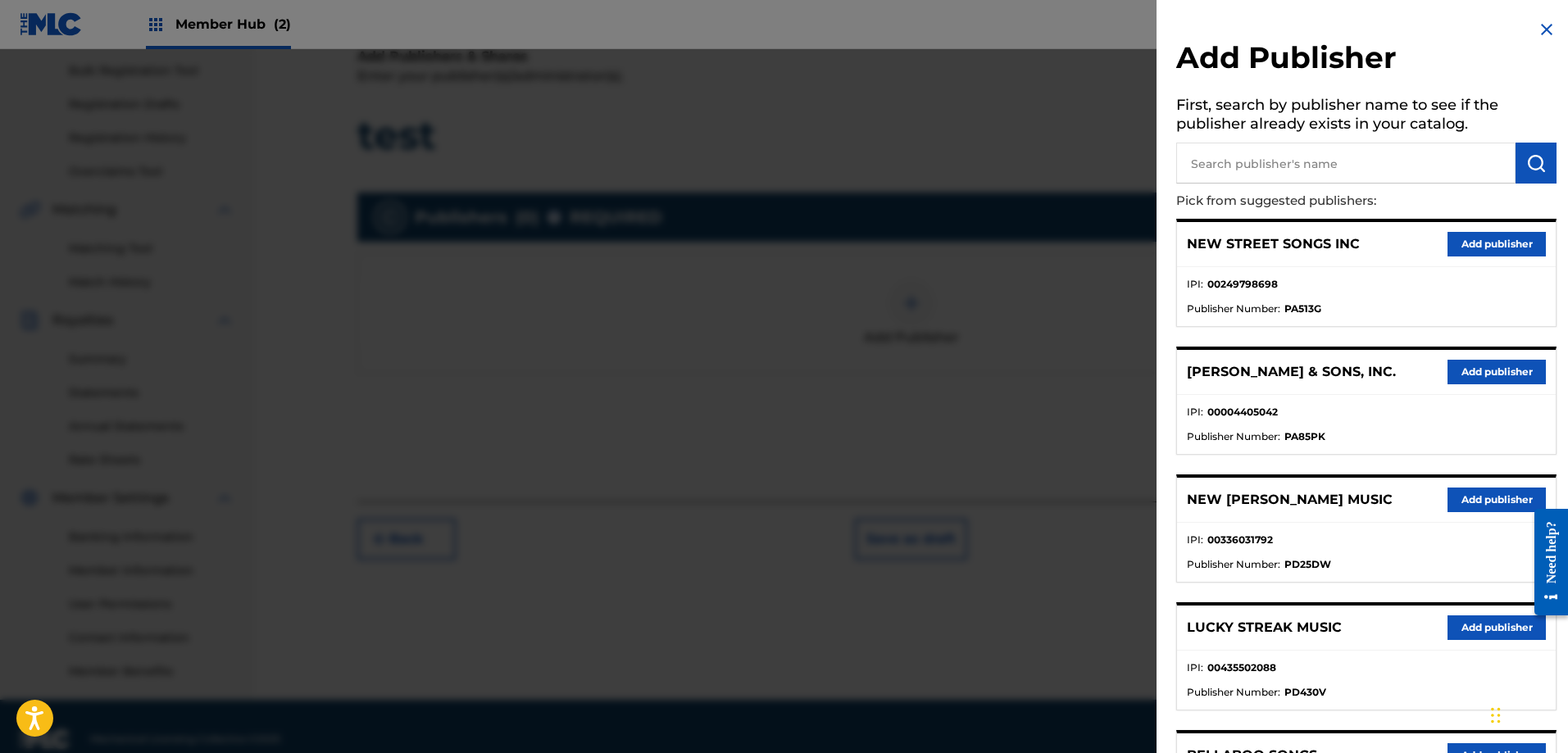
click at [1382, 156] on input "text" at bounding box center [1346, 163] width 339 height 41
type input "banjo boy music"
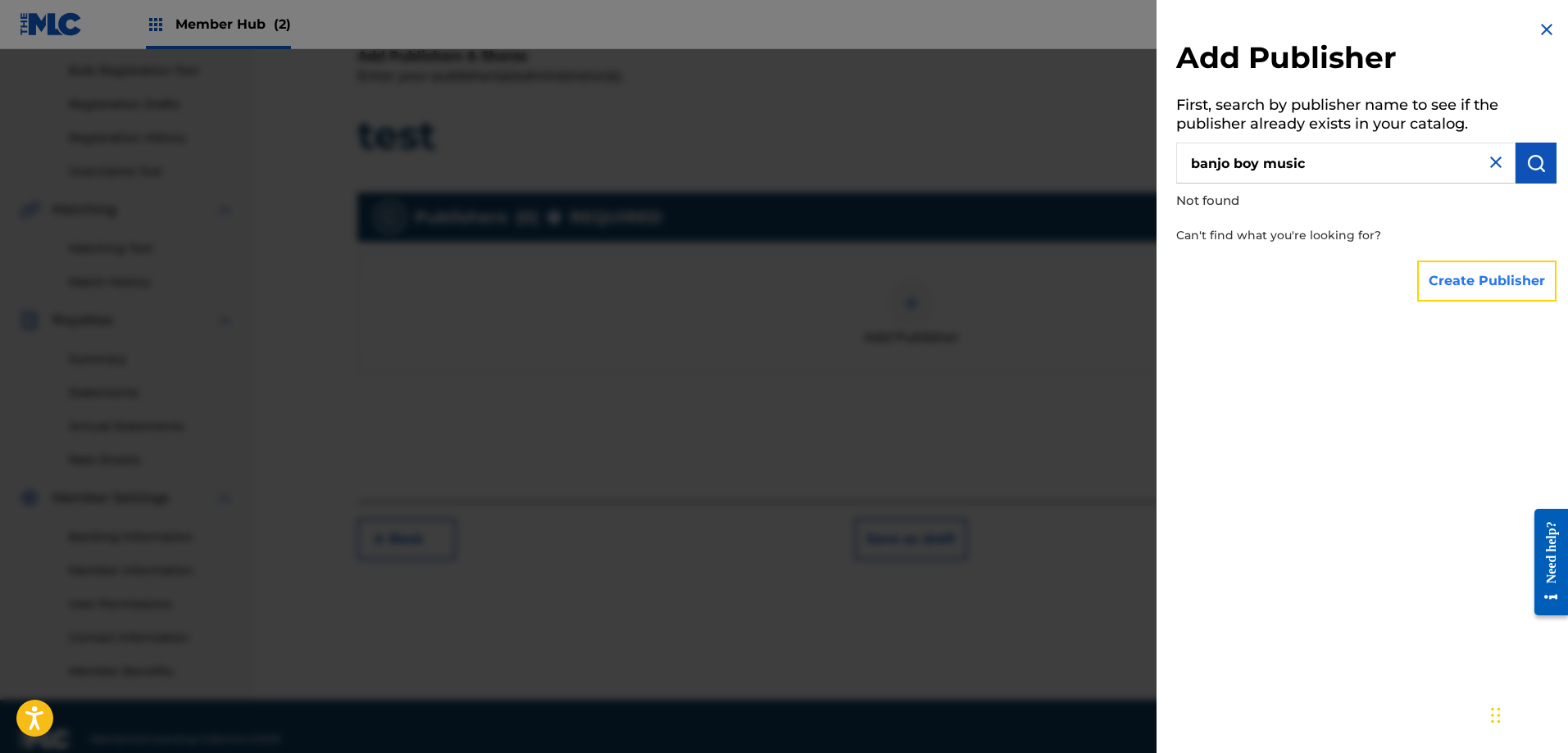
click at [1466, 273] on button "Create Publisher" at bounding box center [1487, 281] width 139 height 41
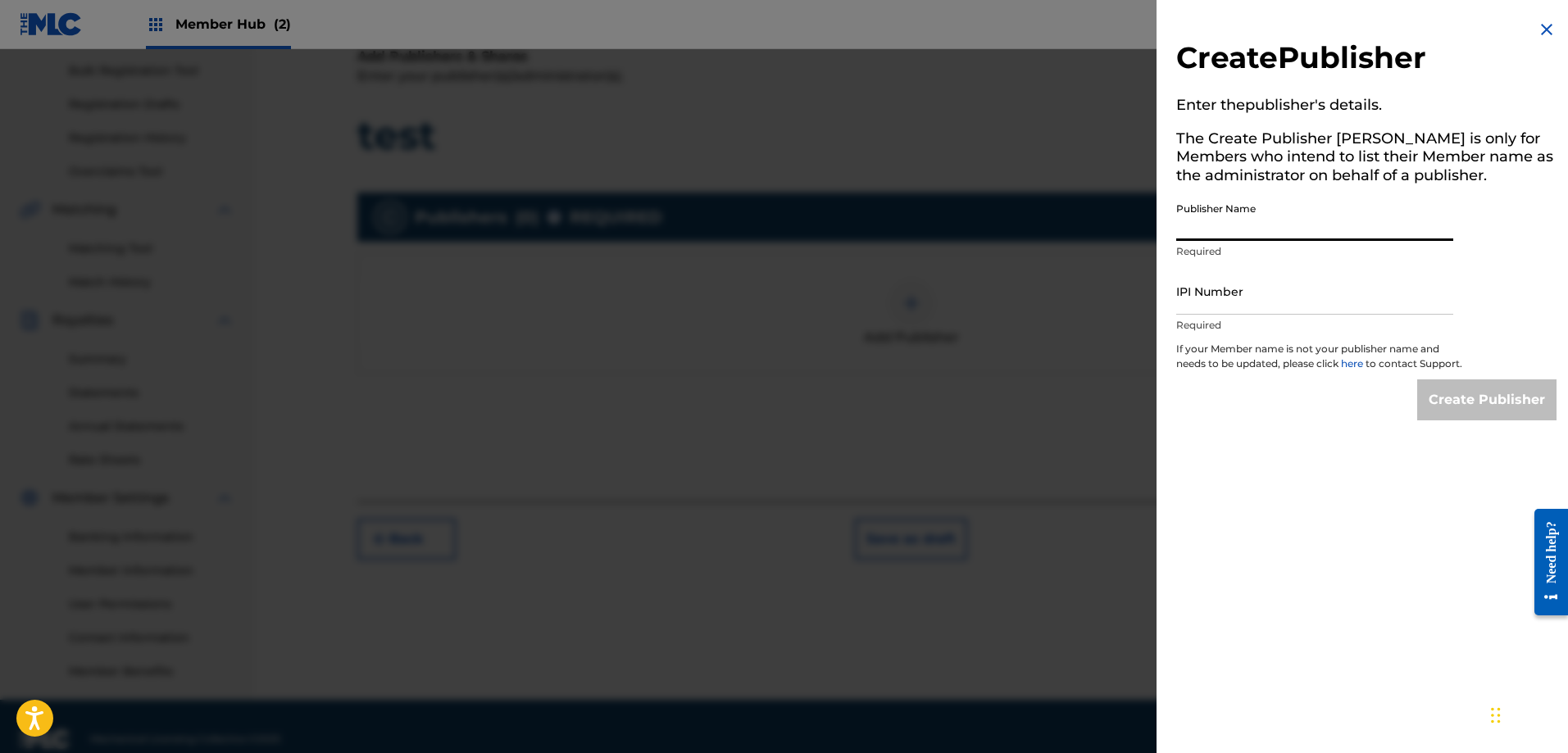
click at [1326, 225] on input "Publisher Name" at bounding box center [1315, 218] width 277 height 46
type input "Banjo Boy Music"
paste input "205917576"
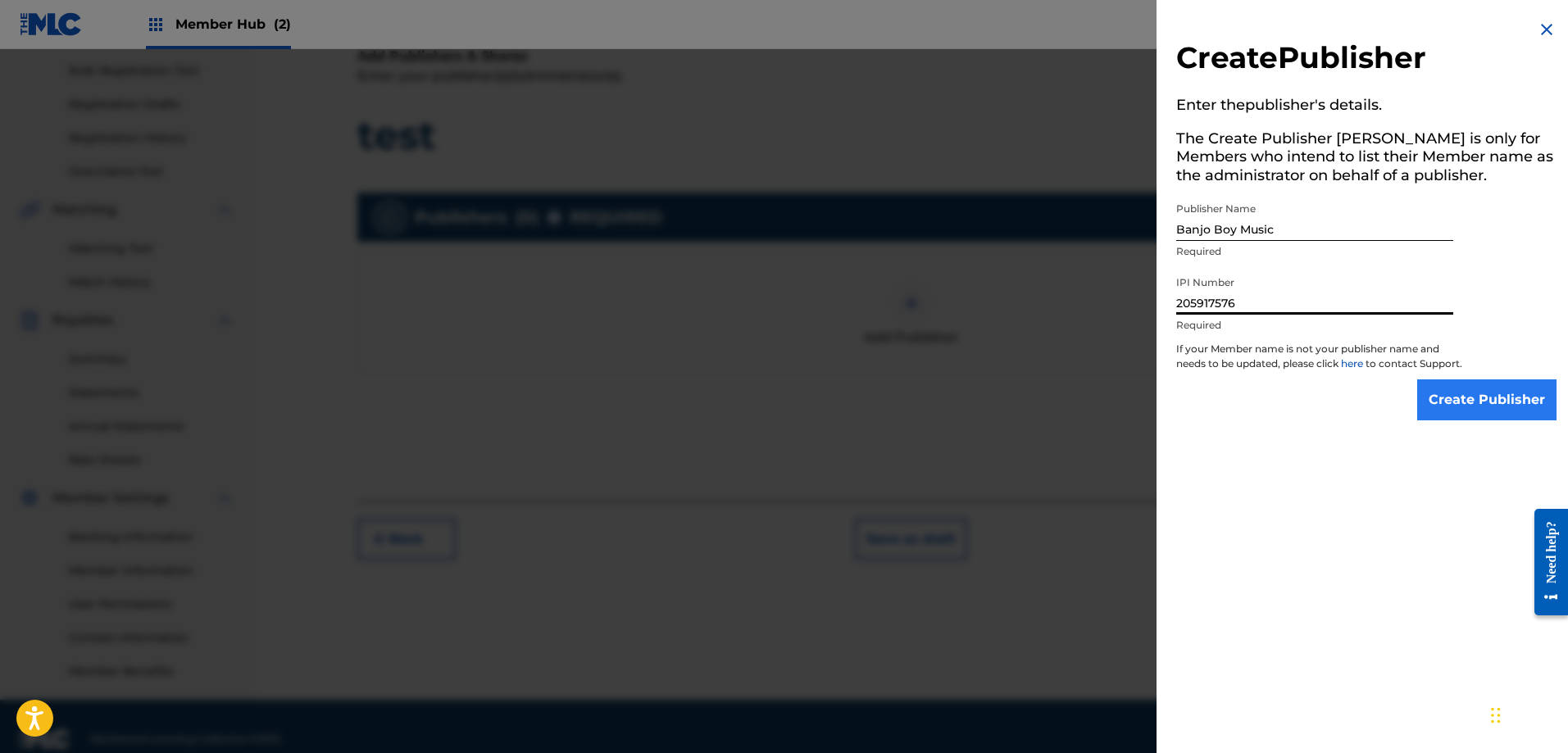
type input "205917576"
click at [1472, 414] on input "Create Publisher" at bounding box center [1487, 400] width 139 height 41
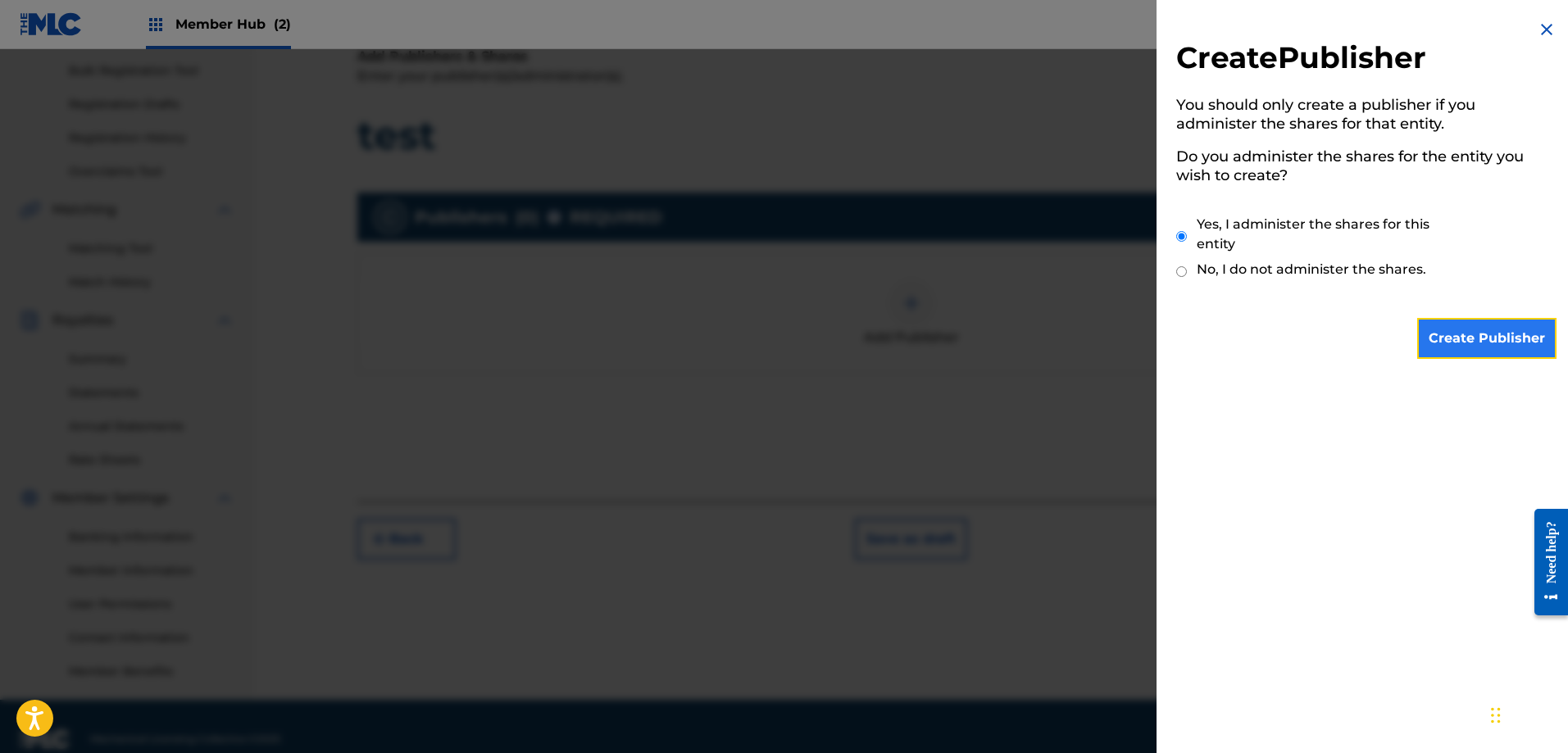
click at [1480, 337] on input "Create Publisher" at bounding box center [1487, 338] width 139 height 41
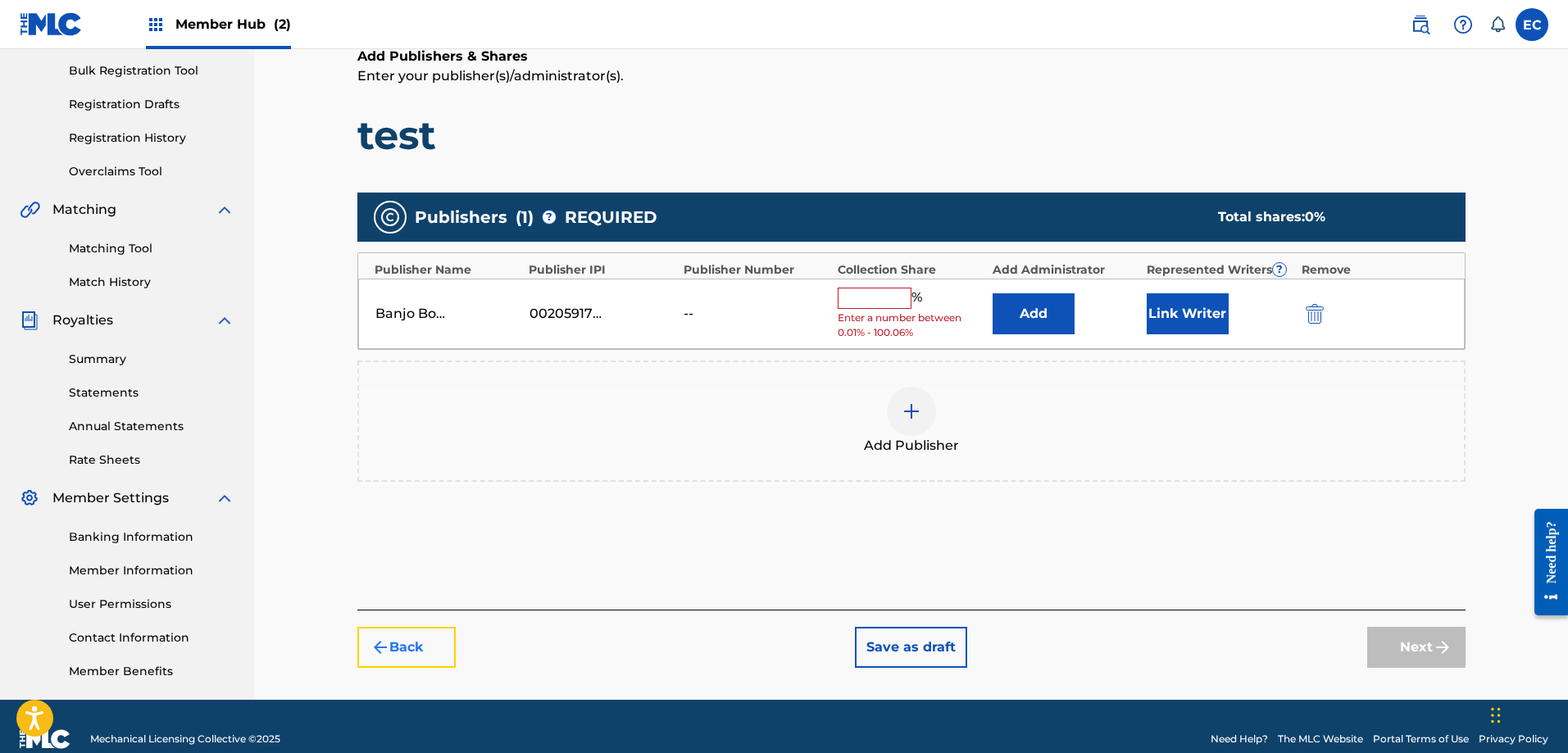
click at [412, 652] on button "Back" at bounding box center [406, 648] width 99 height 41
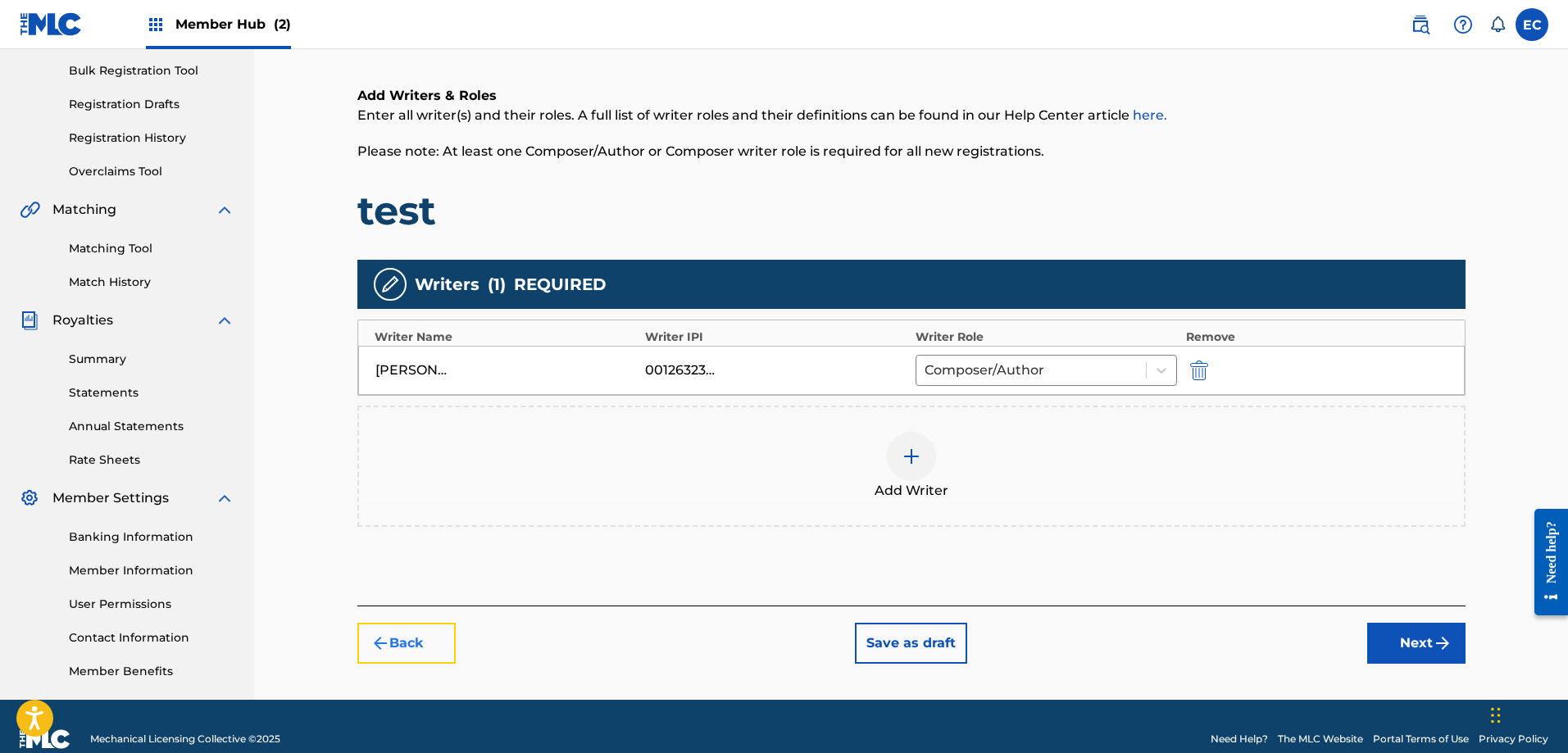
click at [413, 651] on button "Back" at bounding box center [406, 644] width 99 height 41
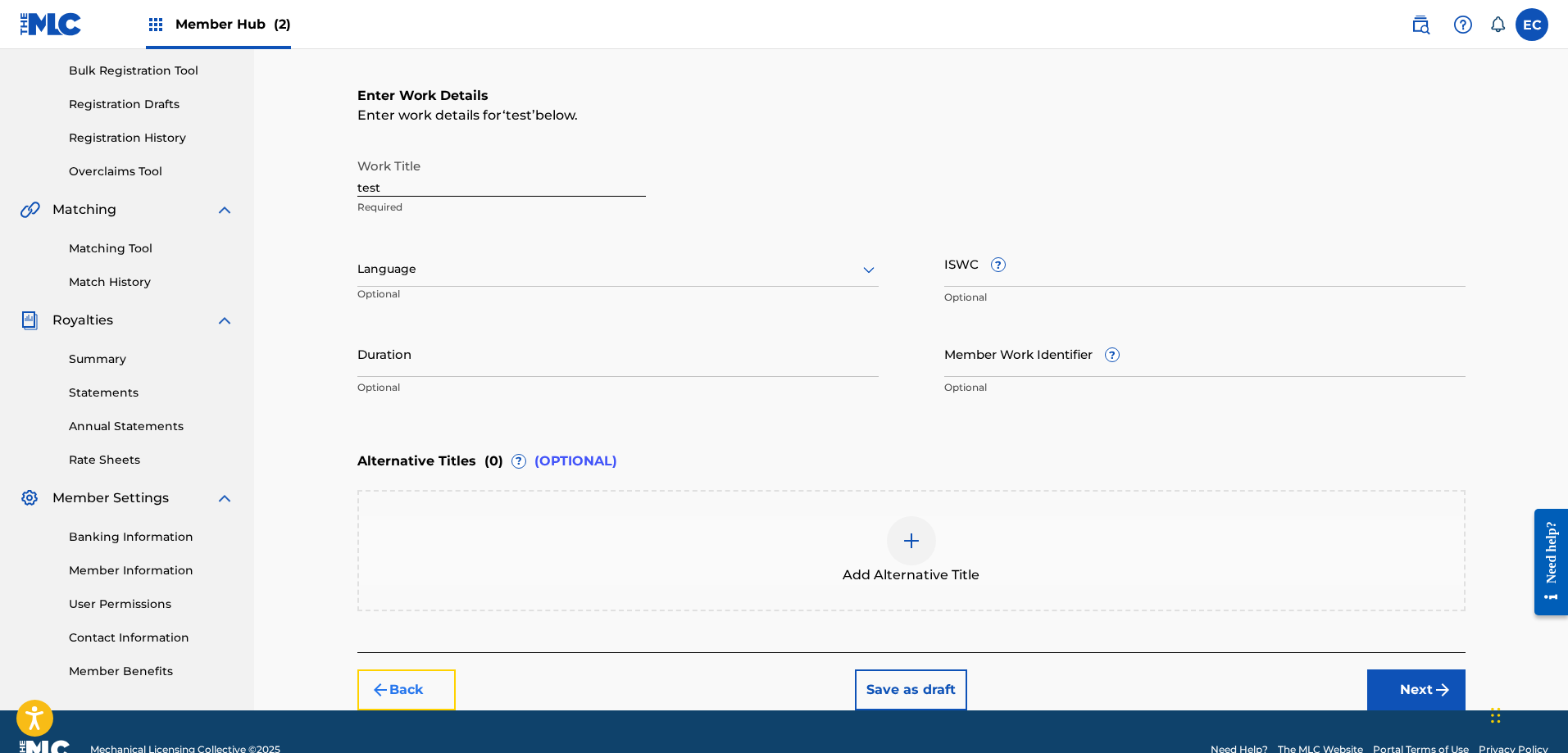
click at [419, 678] on button "Back" at bounding box center [406, 690] width 99 height 41
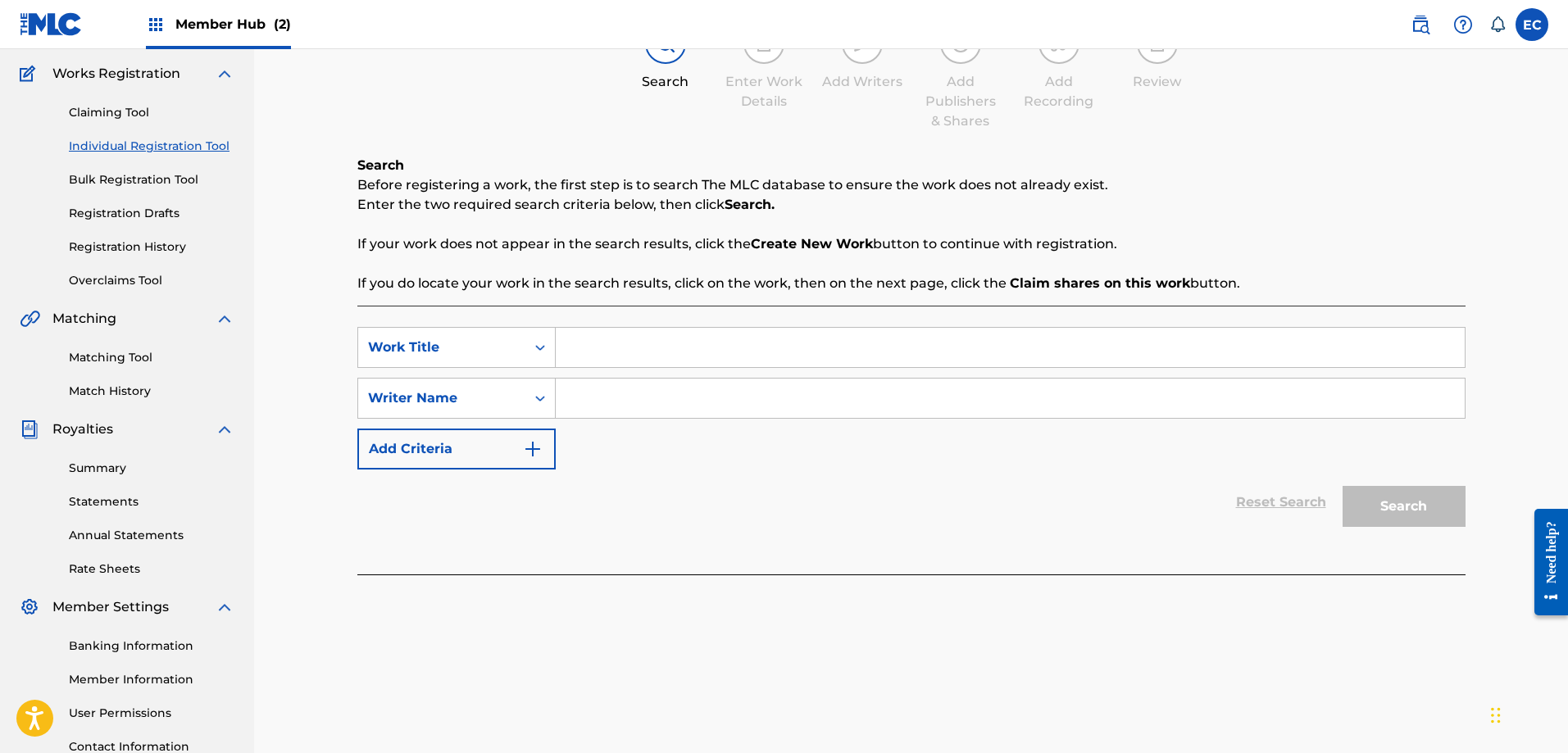
scroll to position [0, 0]
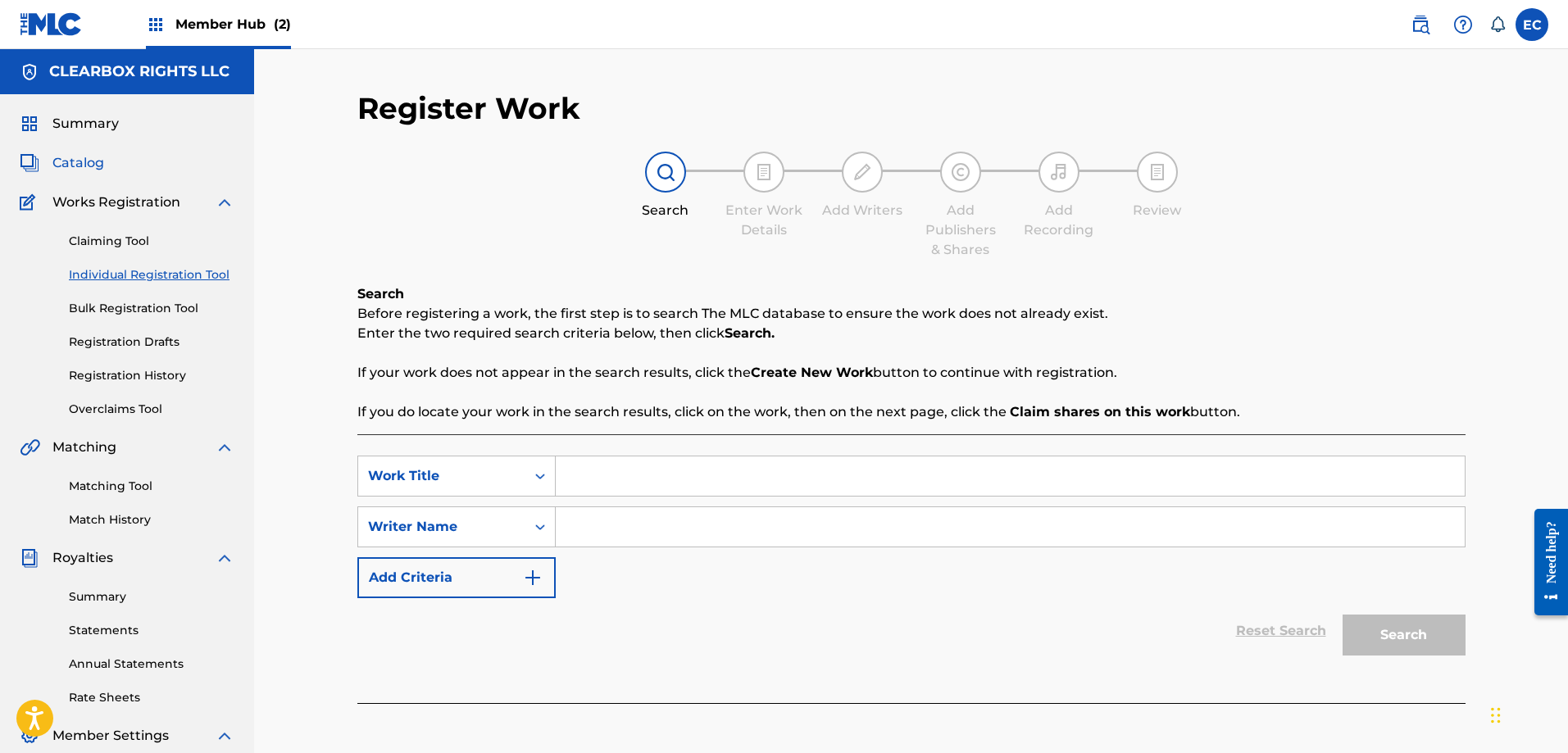
click at [75, 165] on span "Catalog" at bounding box center [78, 163] width 51 height 20
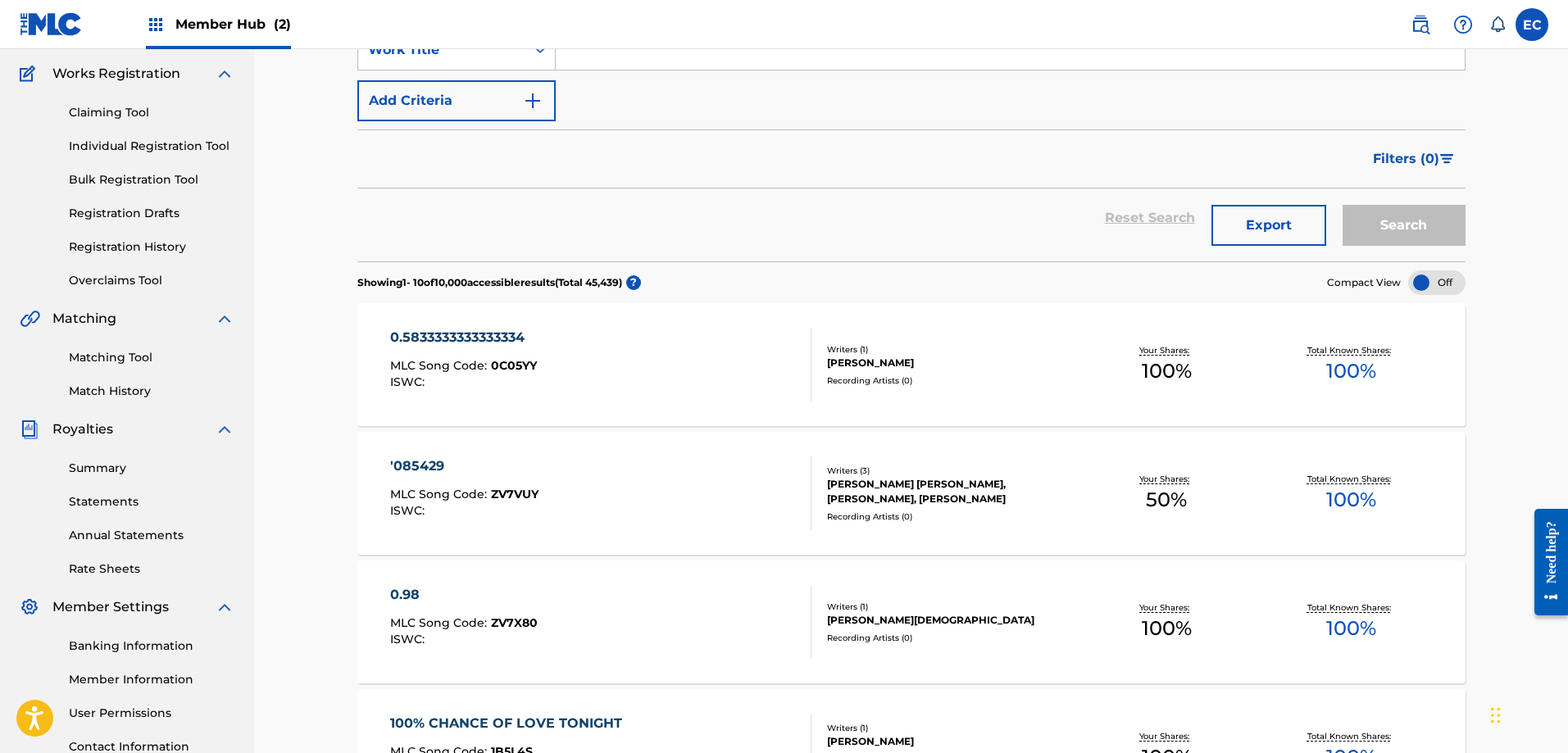
scroll to position [164, 0]
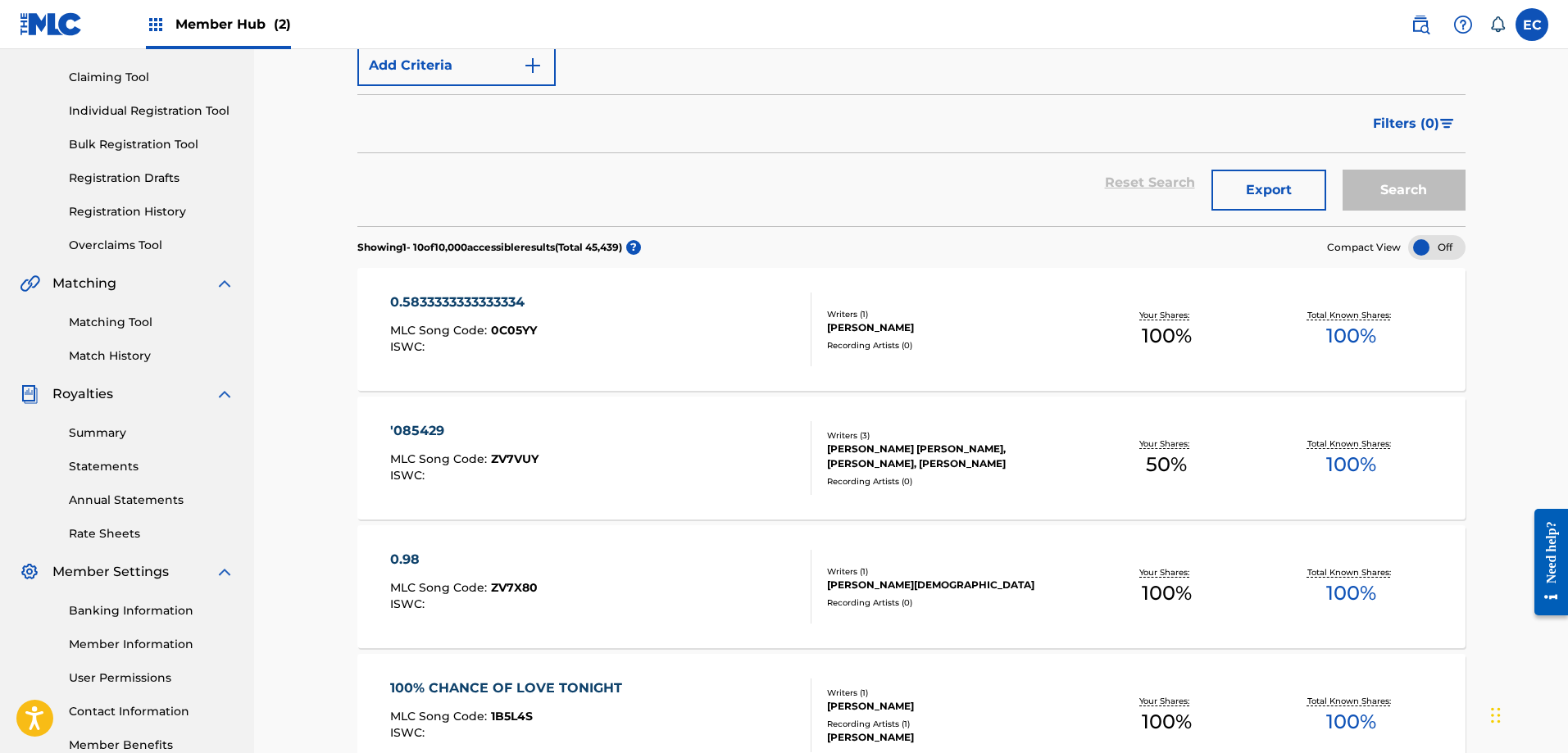
click at [430, 436] on div "'085429" at bounding box center [464, 431] width 148 height 20
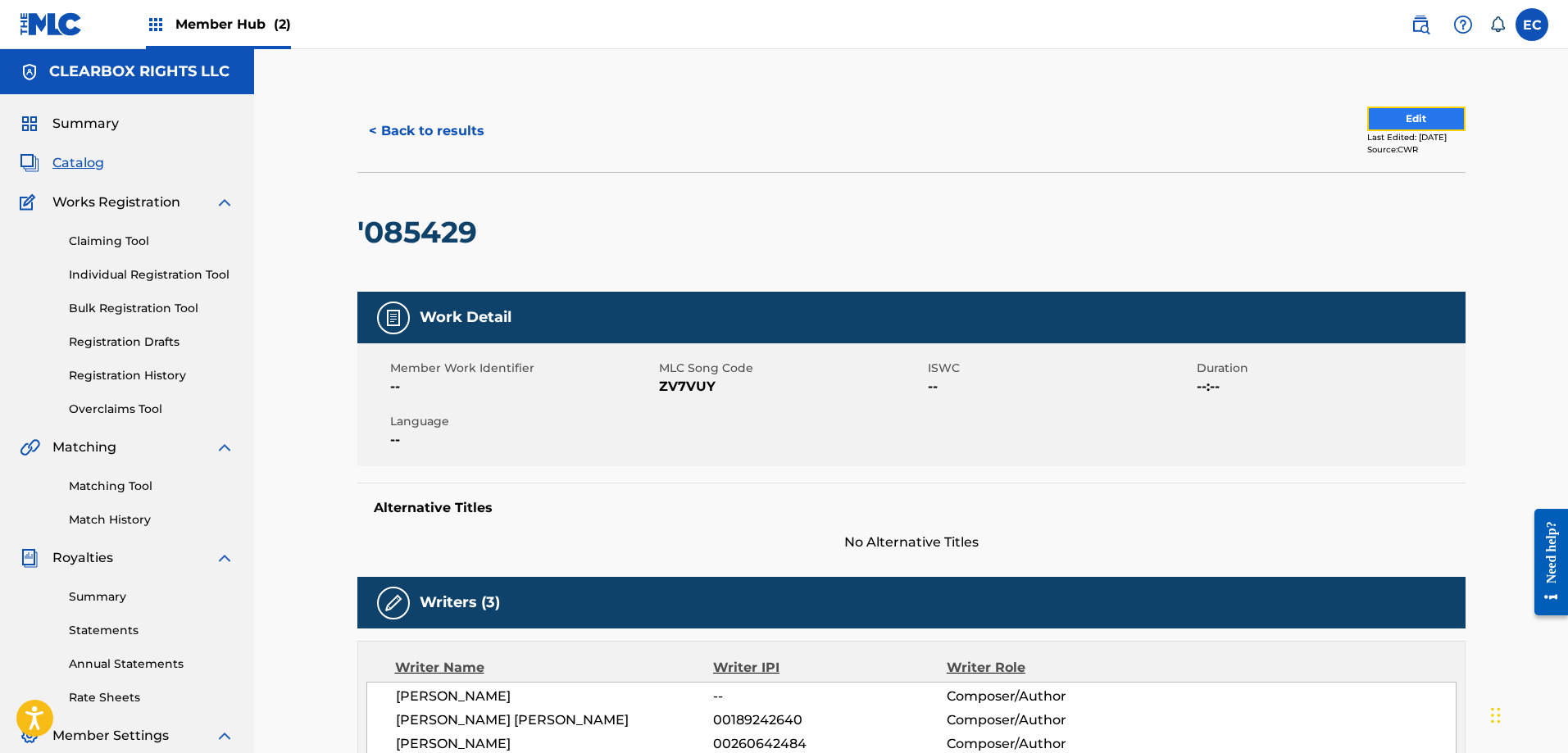
click at [1421, 120] on button "Edit" at bounding box center [1416, 119] width 99 height 25
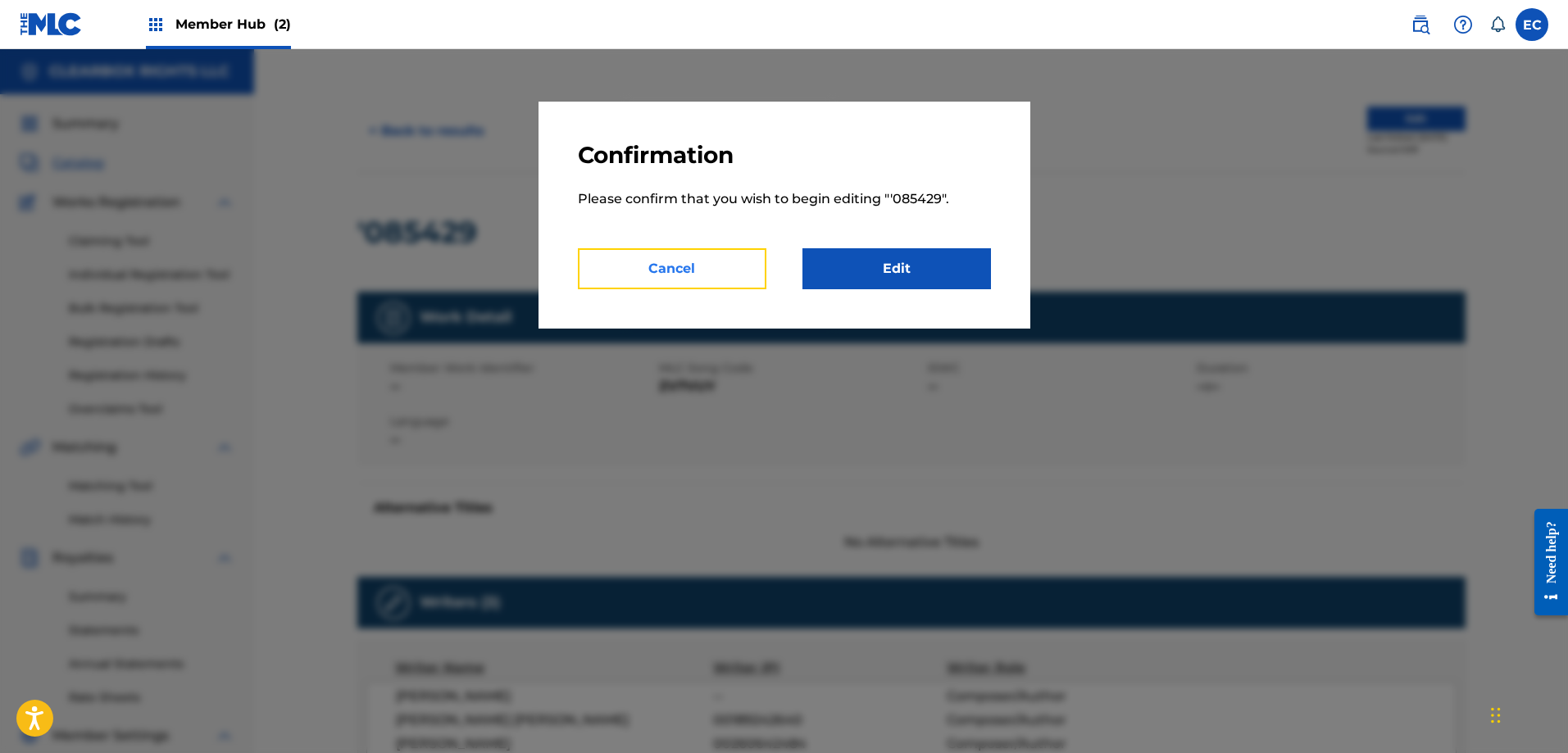
click at [647, 258] on button "Cancel" at bounding box center [672, 269] width 189 height 41
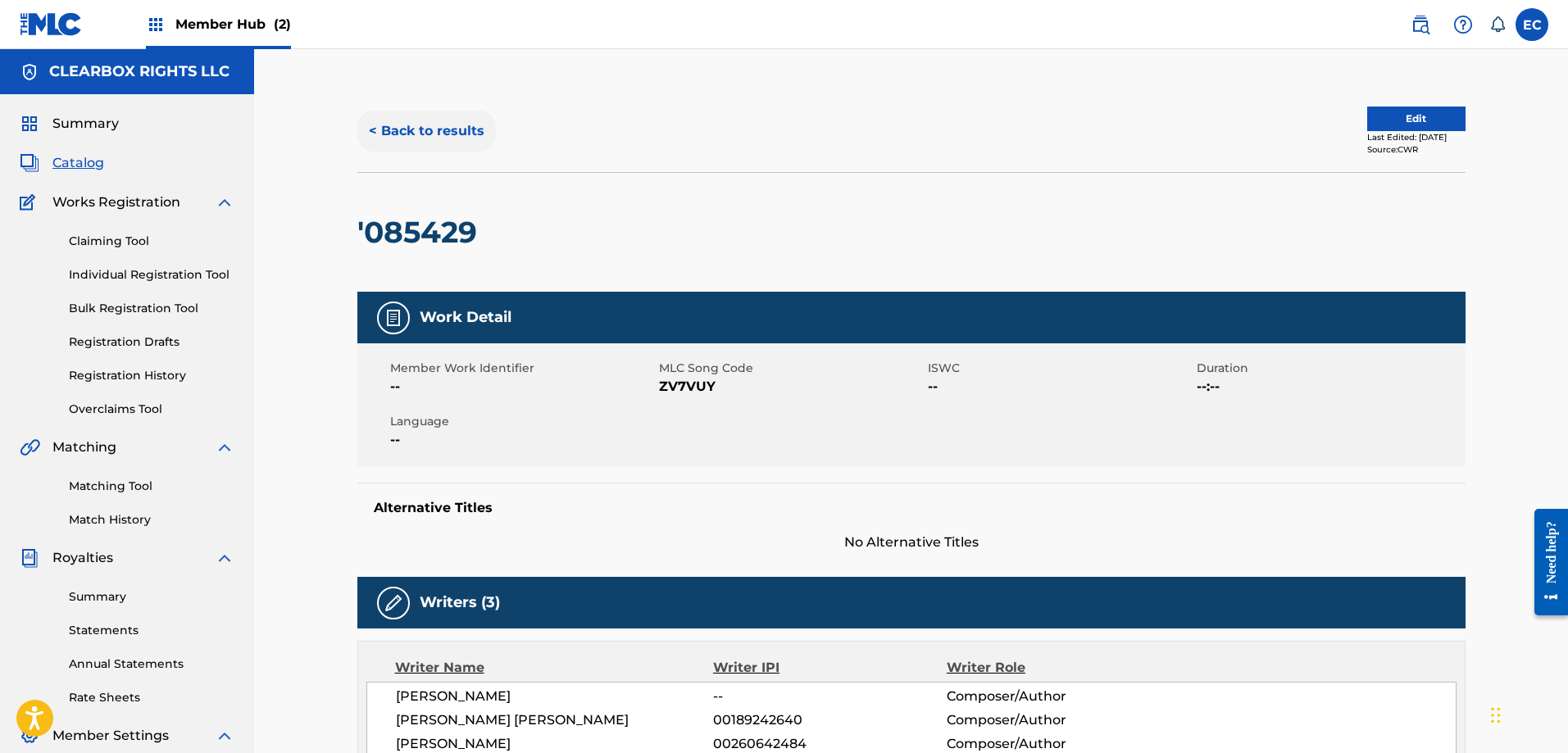
click at [384, 125] on button "< Back to results" at bounding box center [426, 132] width 138 height 41
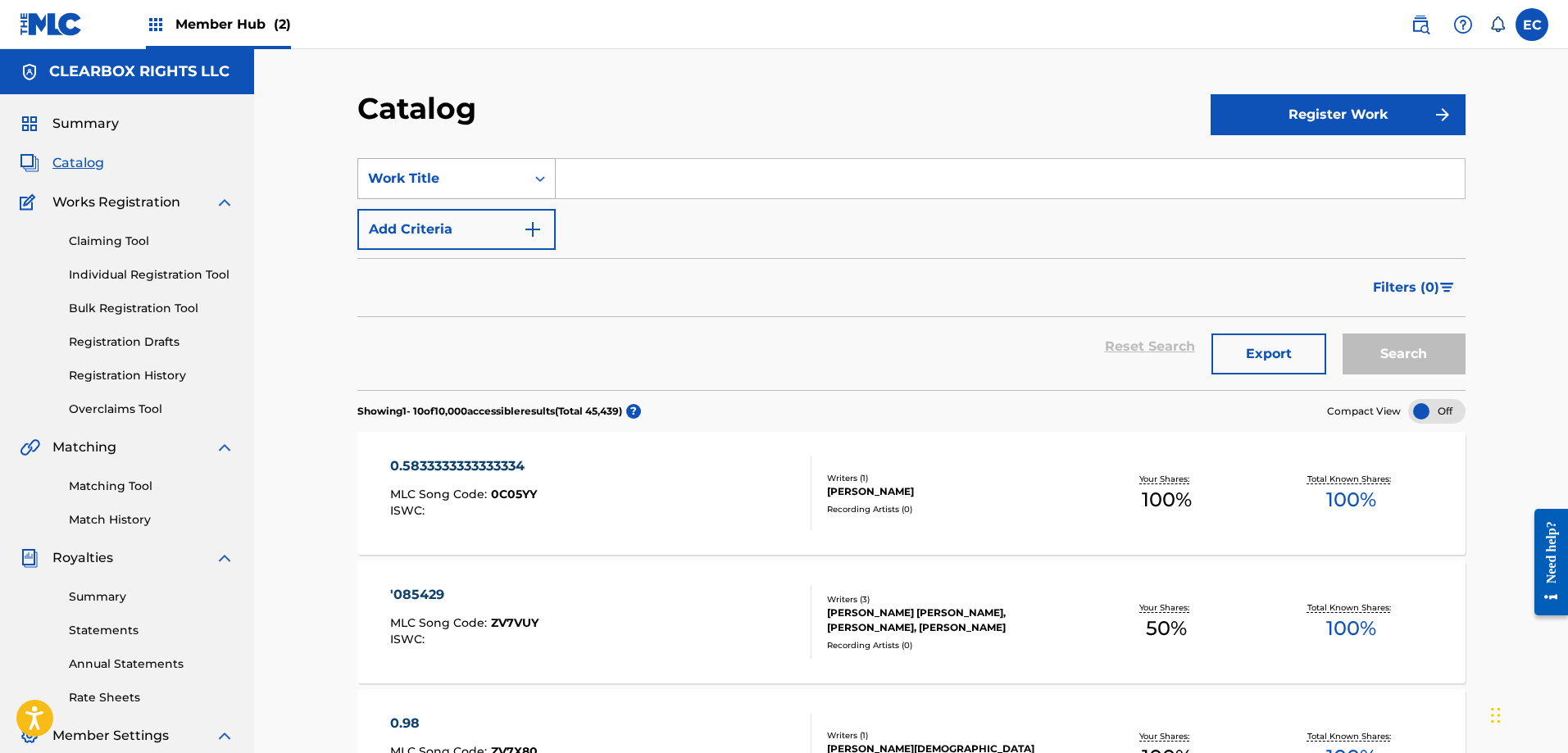
click at [485, 169] on div "Work Title" at bounding box center [442, 179] width 147 height 20
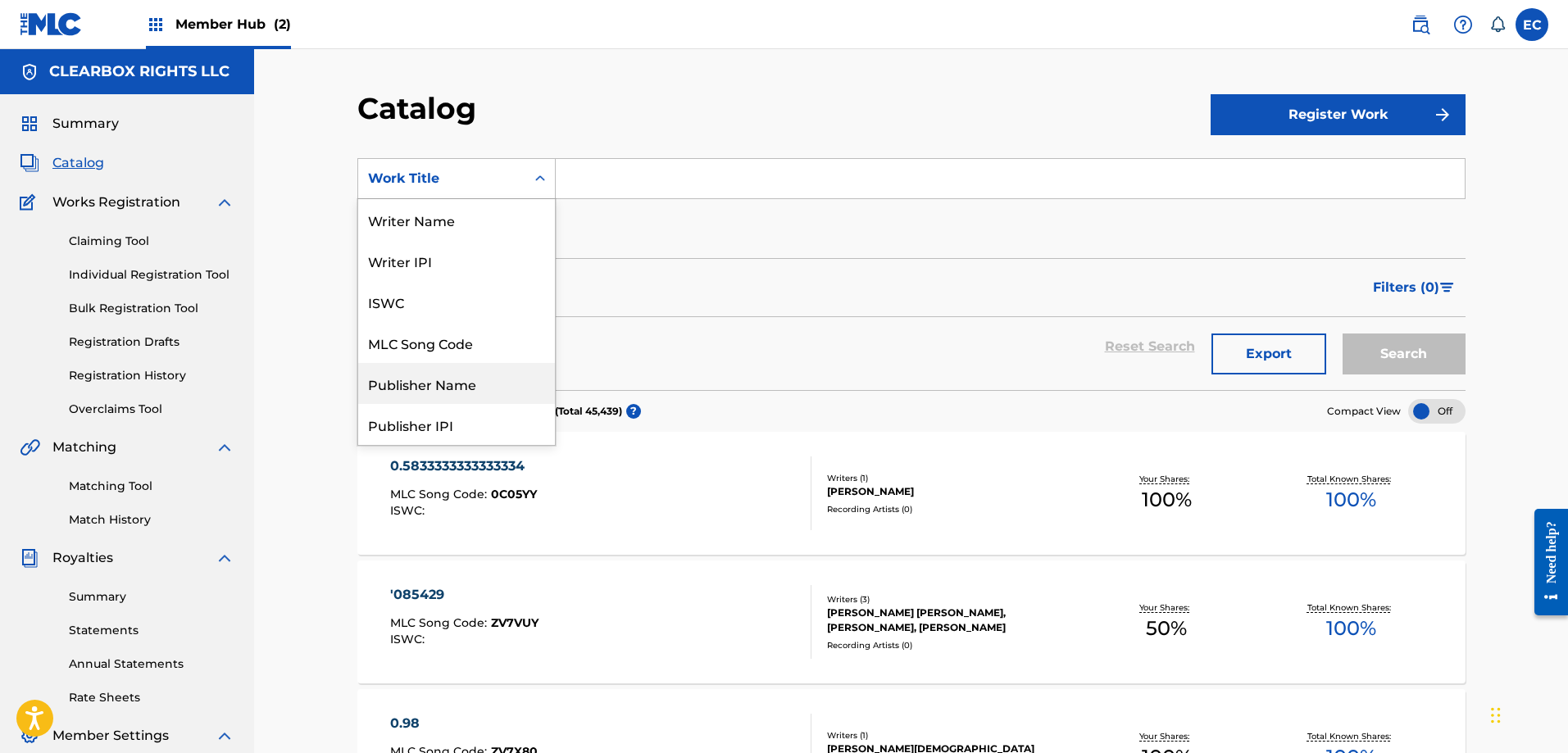
click at [461, 376] on div "Publisher Name" at bounding box center [457, 384] width 197 height 41
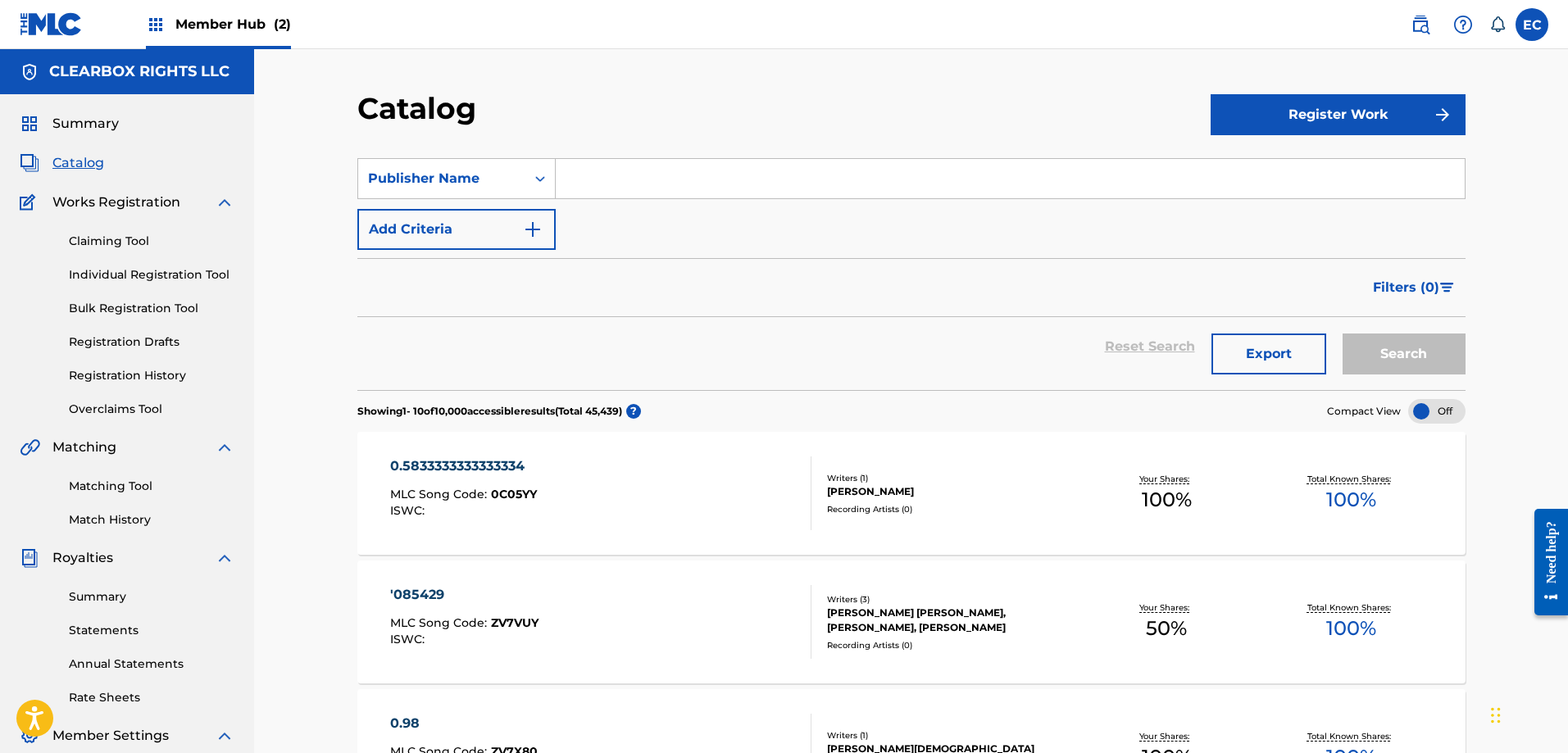
click at [623, 175] on input "Search Form" at bounding box center [1010, 179] width 909 height 40
type input "banjo boy music"
click at [1343, 333] on button "Search" at bounding box center [1404, 354] width 123 height 41
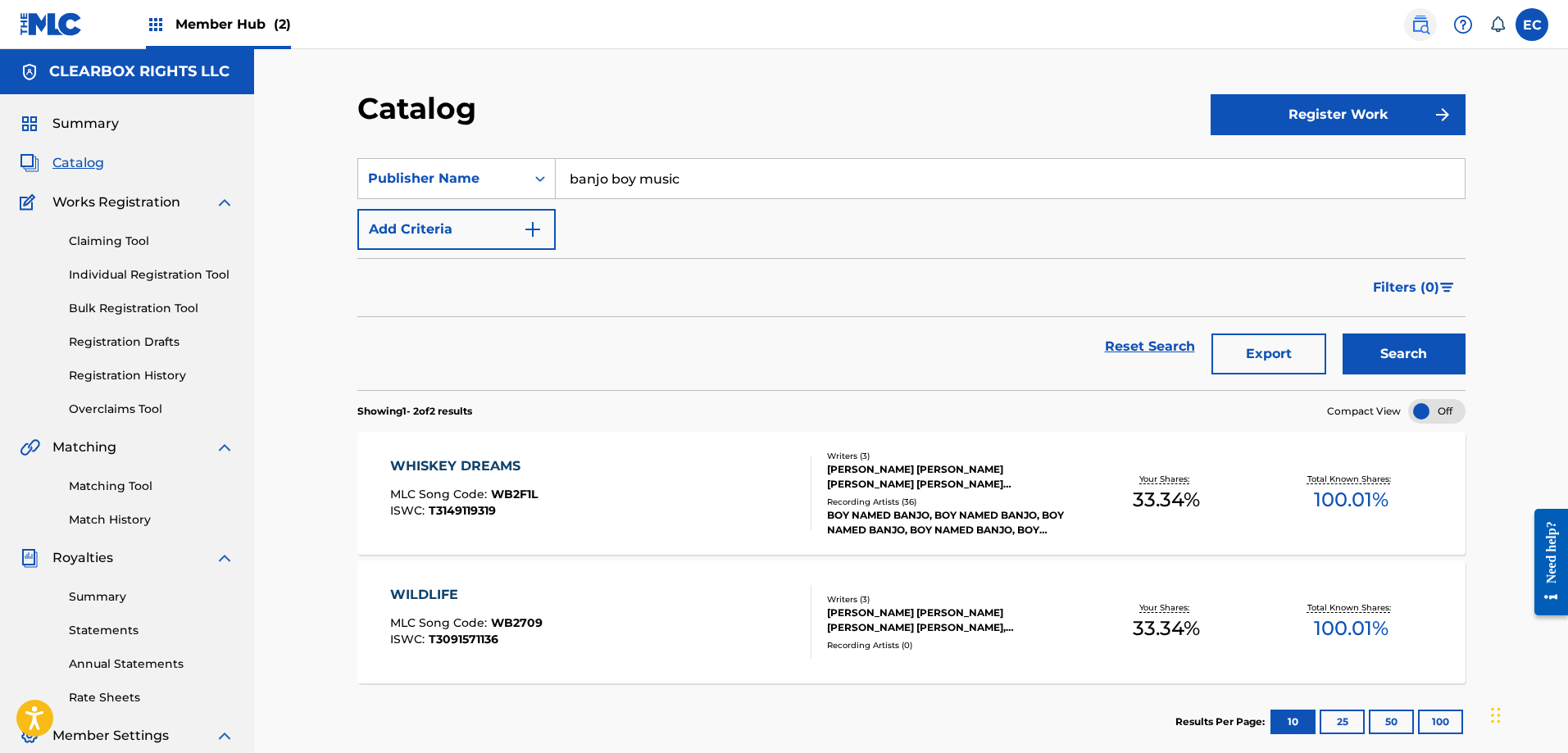
click at [1424, 20] on img at bounding box center [1421, 25] width 20 height 20
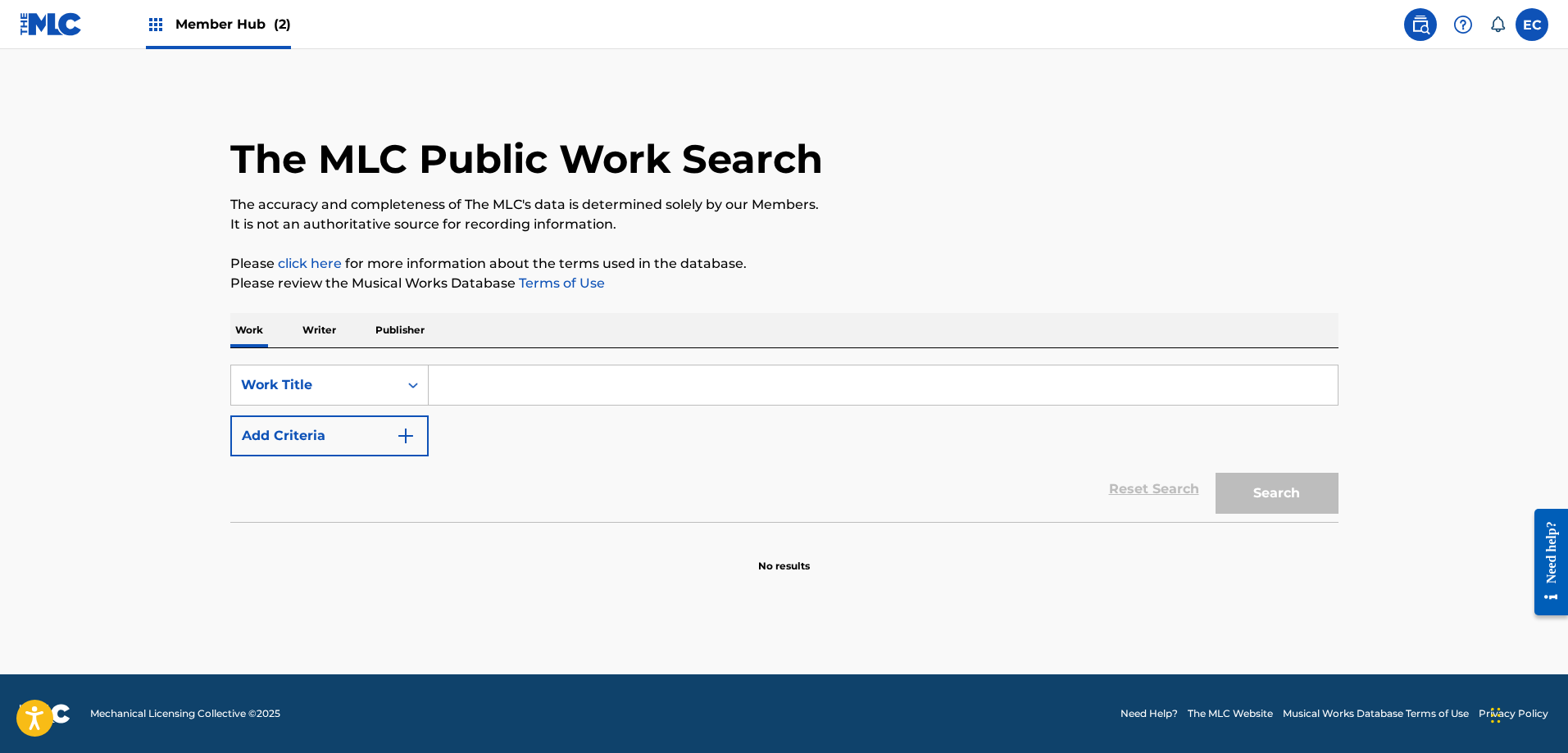
click at [416, 329] on p "Publisher" at bounding box center [400, 330] width 59 height 35
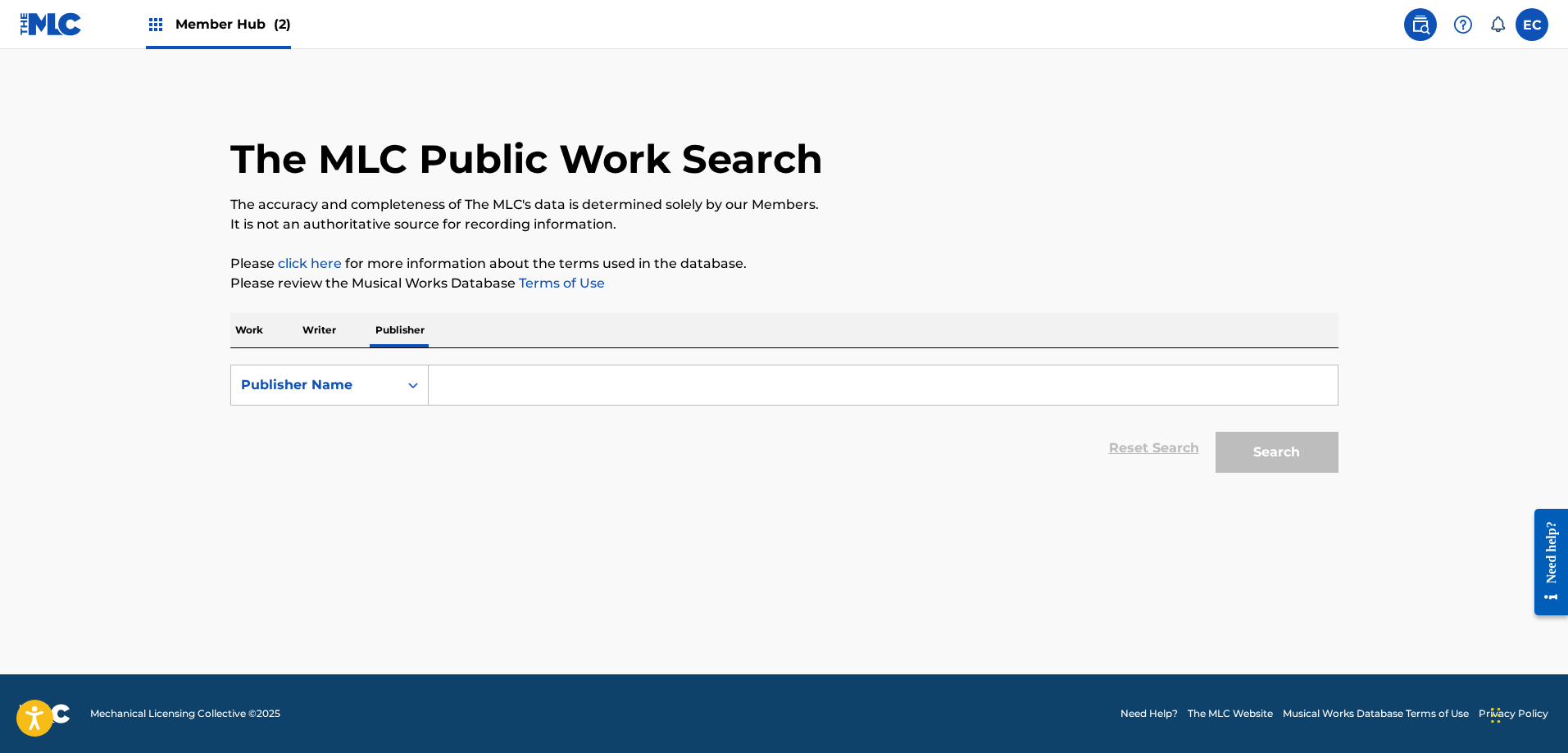
click at [499, 374] on input "Search Form" at bounding box center [883, 386] width 909 height 40
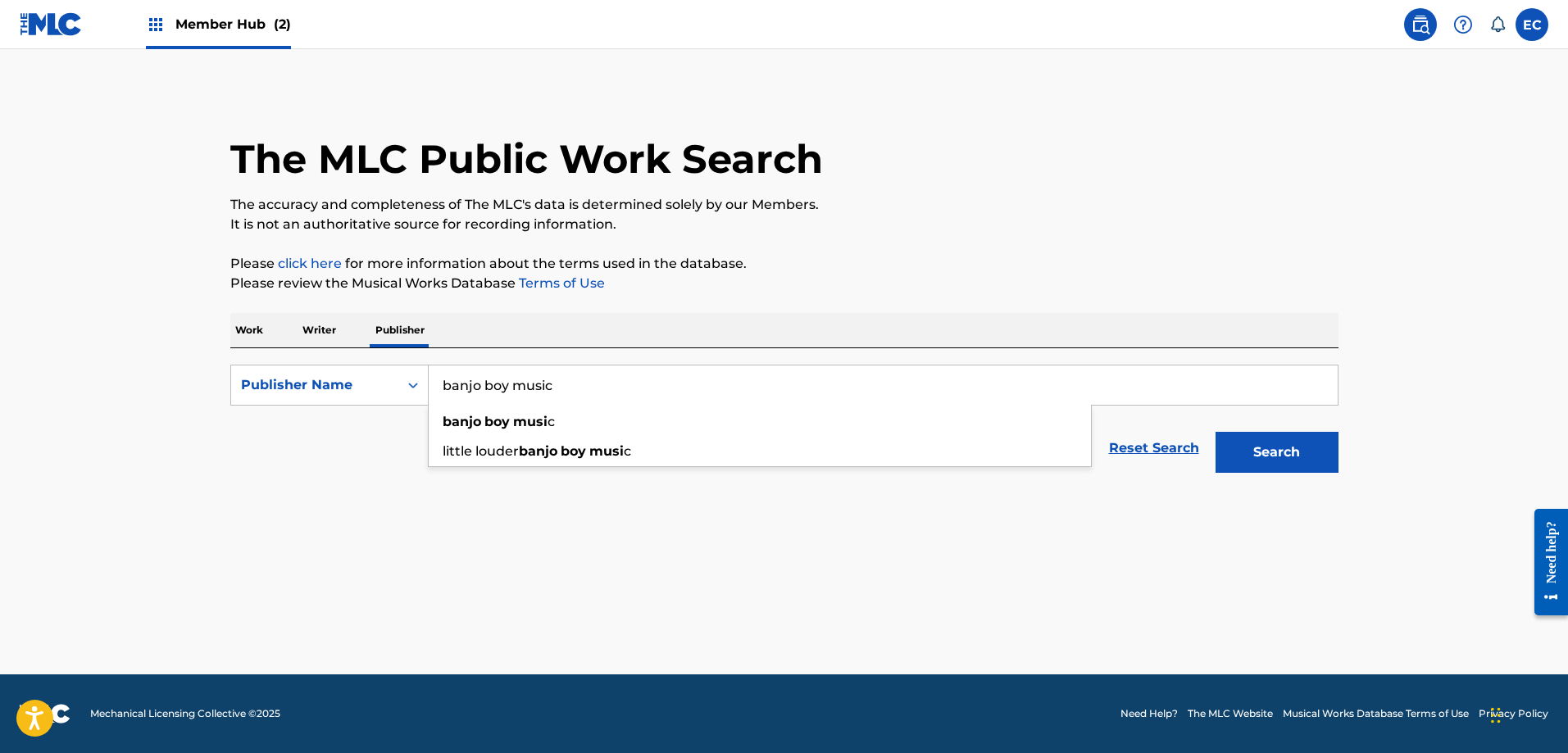
type input "banjo boy music"
click at [1215, 432] on button "Search" at bounding box center [1277, 453] width 123 height 41
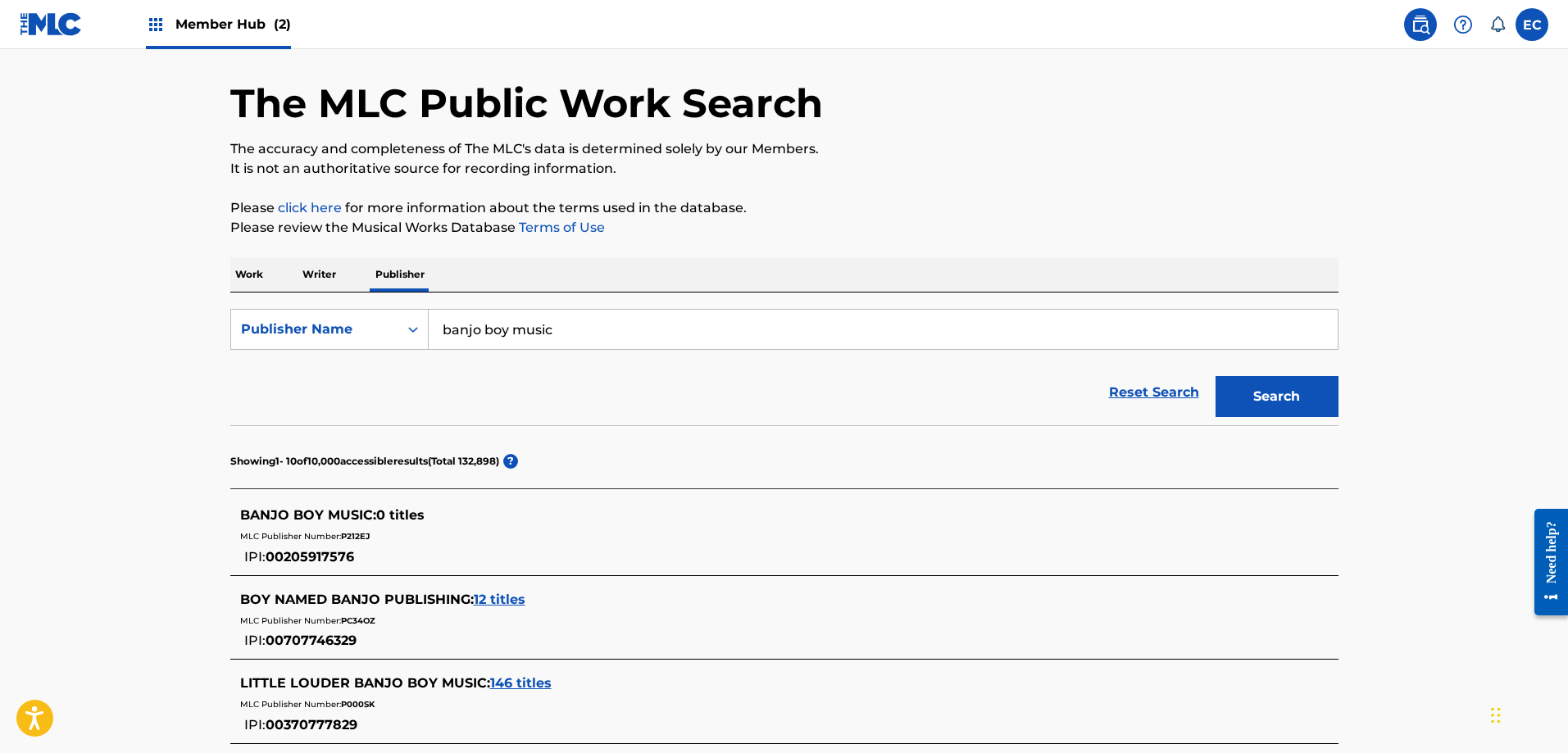
scroll to position [82, 0]
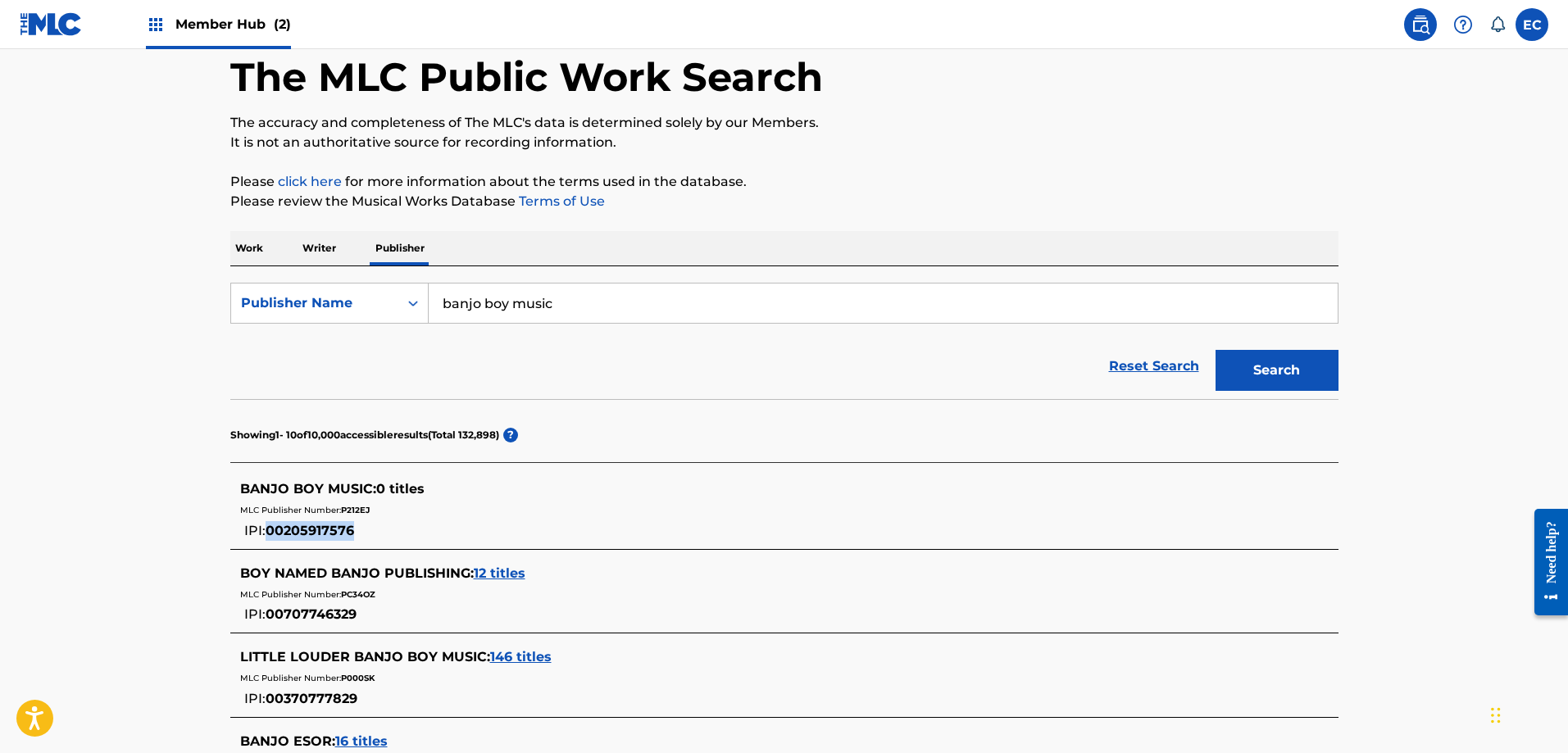
drag, startPoint x: 268, startPoint y: 531, endPoint x: 354, endPoint y: 525, distance: 86.2
click at [354, 525] on span "00205917576" at bounding box center [310, 530] width 89 height 16
copy span "00205917576"
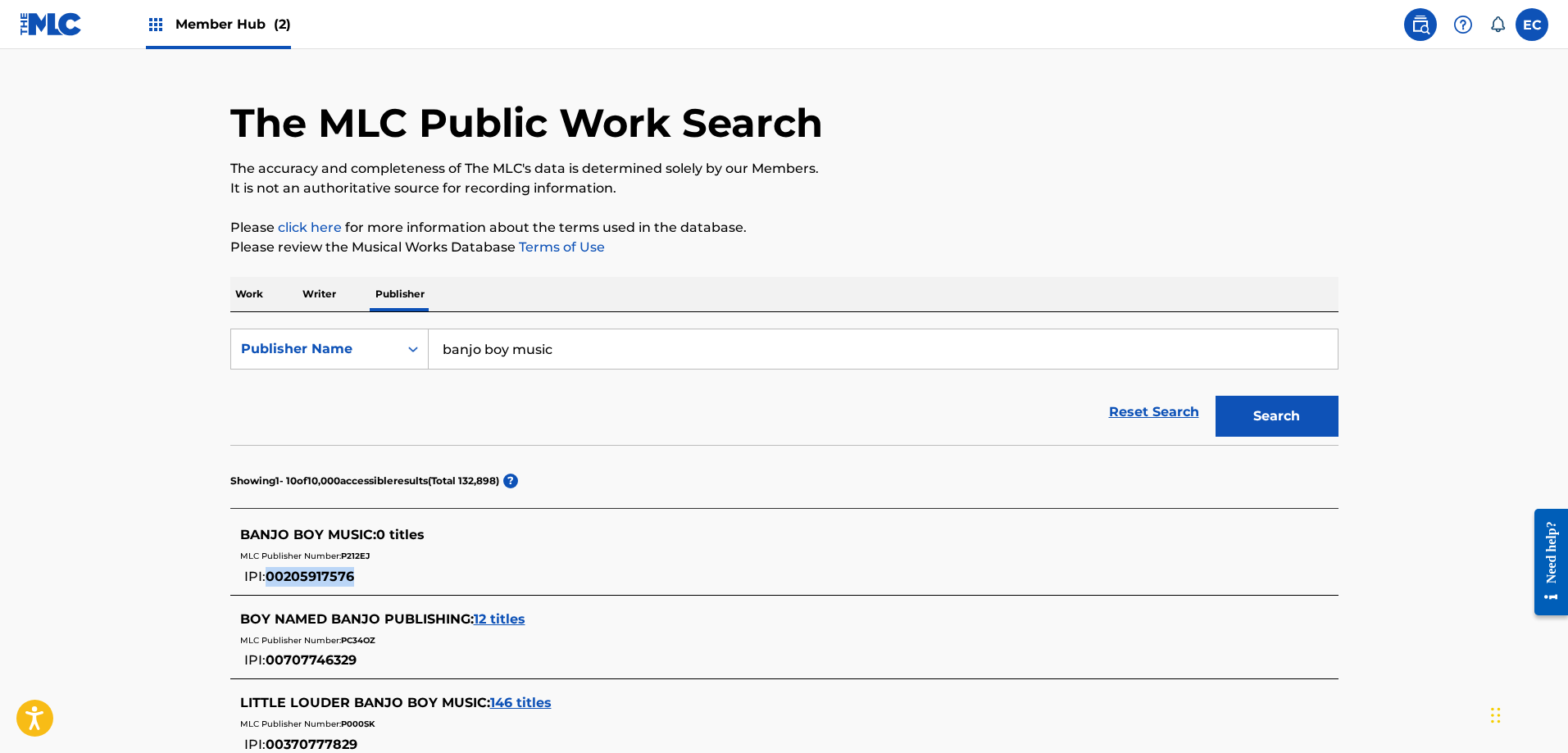
scroll to position [0, 0]
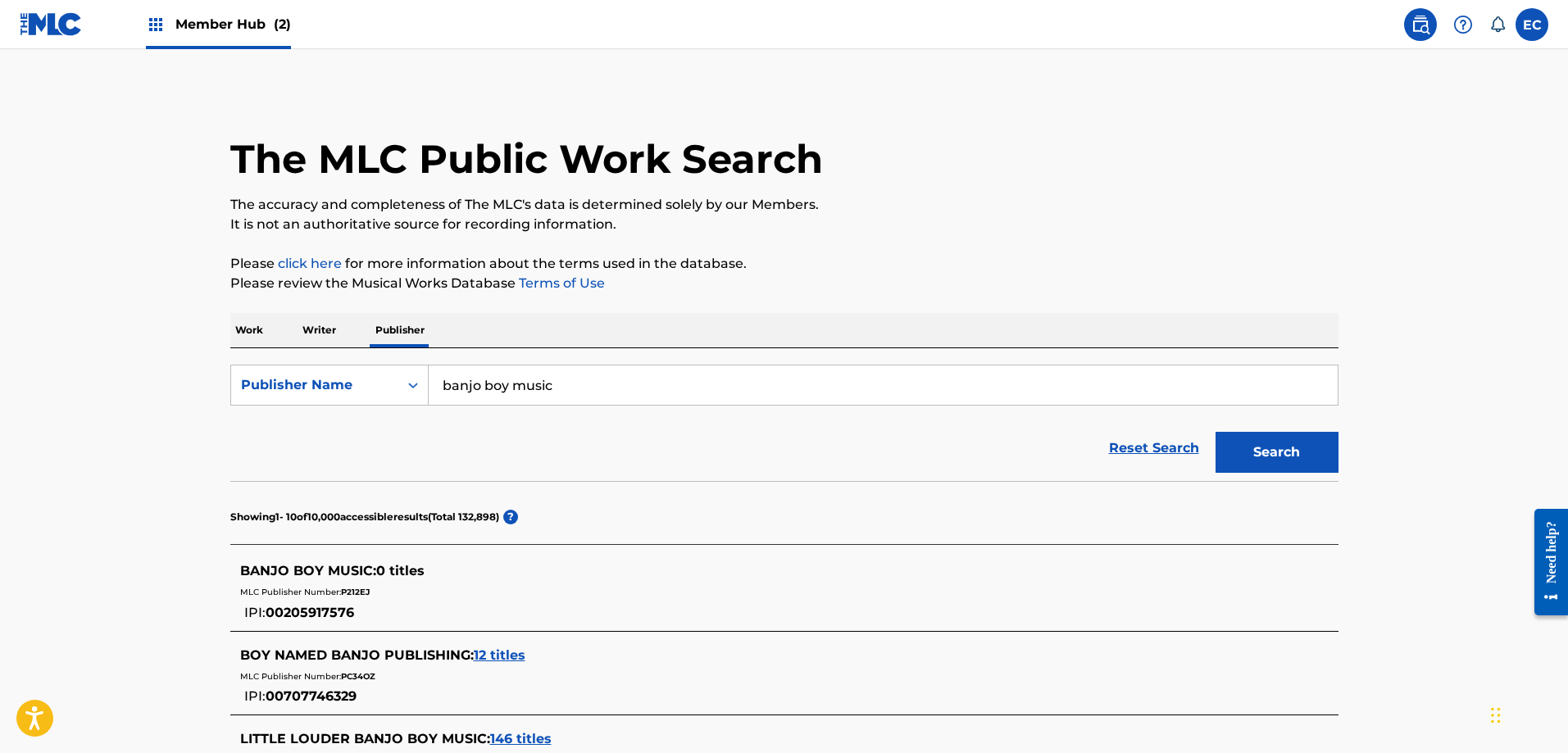
click at [264, 21] on span "Member Hub (2)" at bounding box center [233, 24] width 116 height 19
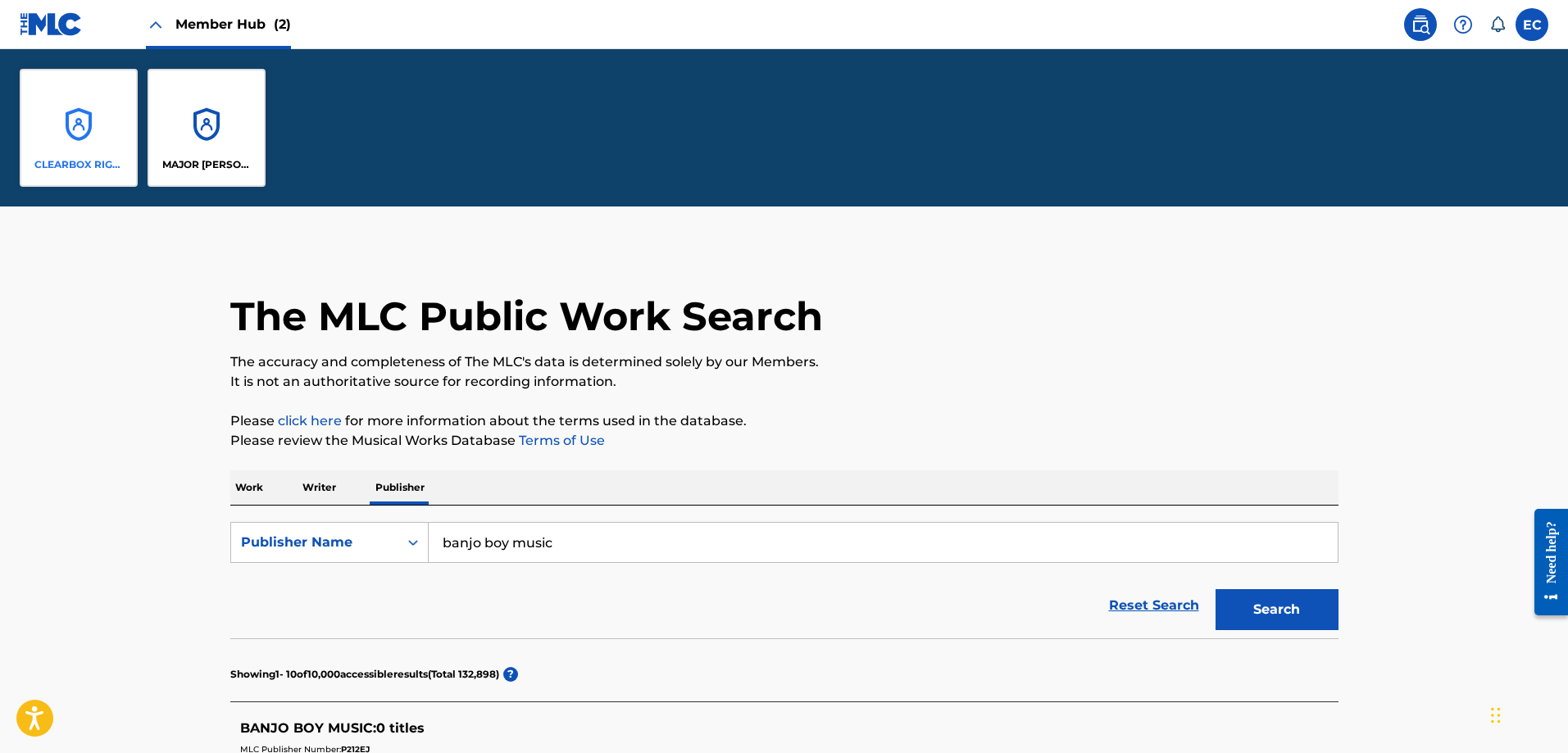
click at [95, 132] on div "CLEARBOX RIGHTS LLC" at bounding box center [79, 127] width 118 height 118
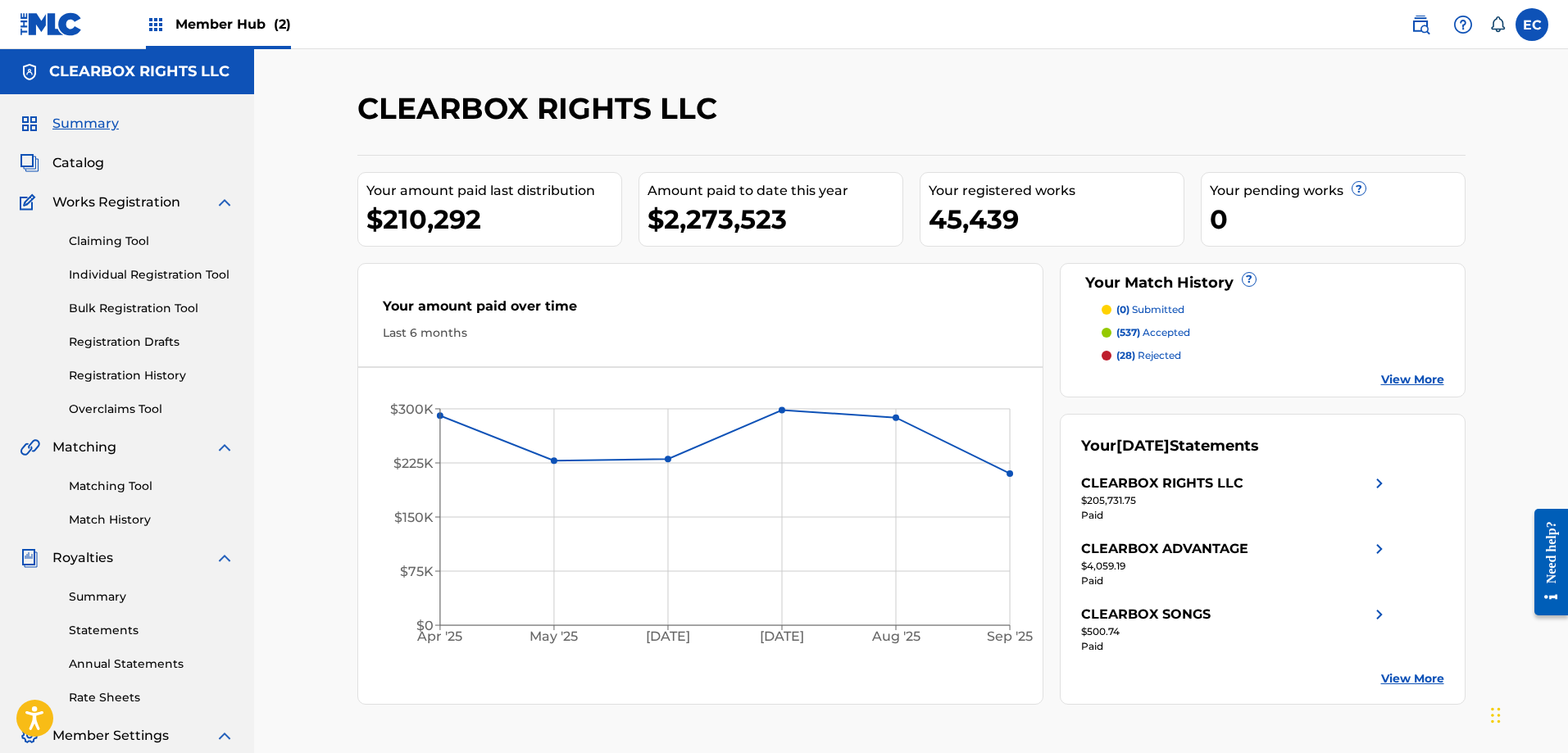
click at [68, 151] on div "Summary Catalog Works Registration Claiming Tool Individual Registration Tool B…" at bounding box center [127, 516] width 254 height 843
click at [89, 159] on span "Catalog" at bounding box center [78, 163] width 51 height 20
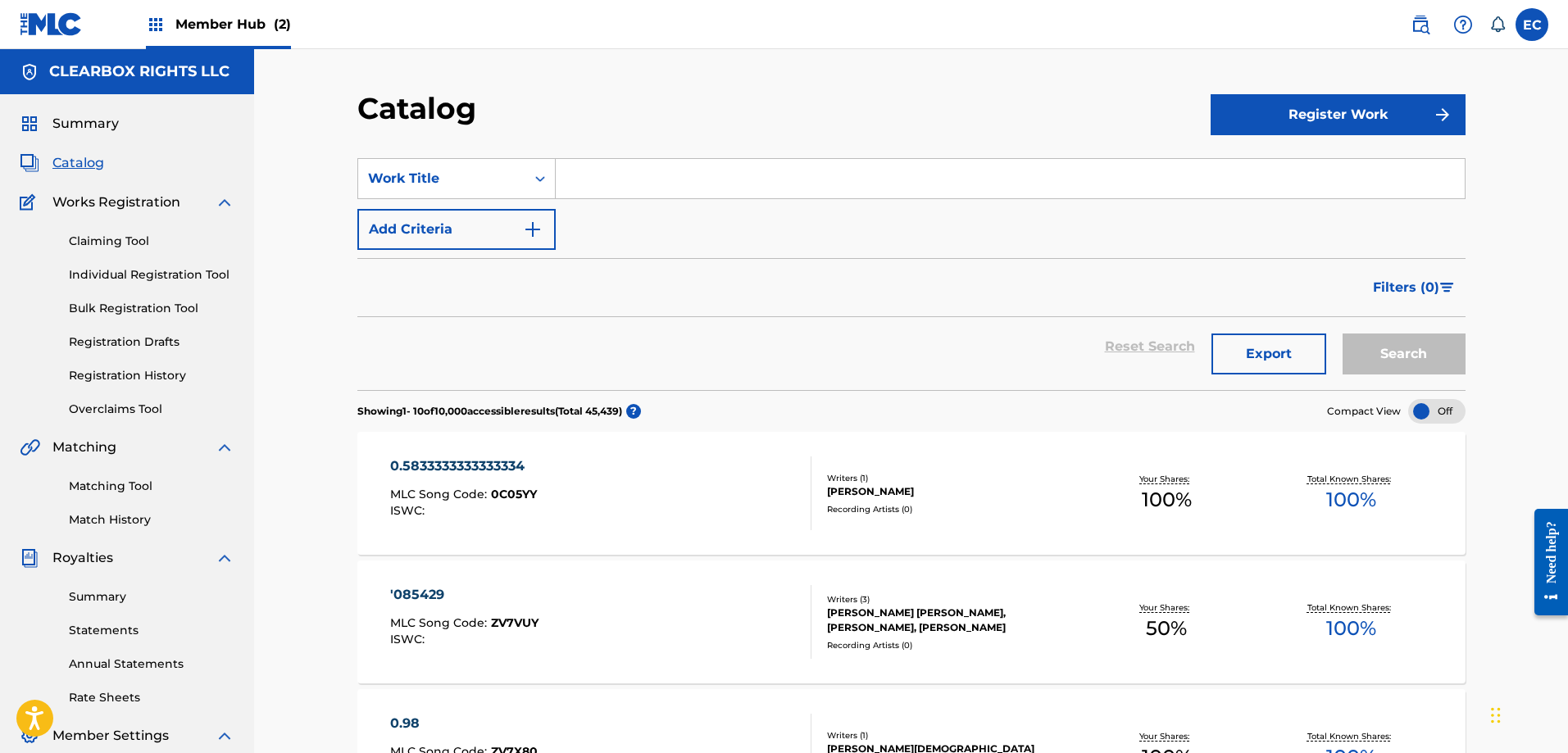
click at [589, 182] on input "Search Form" at bounding box center [1010, 179] width 909 height 40
type input "letter to home"
click at [1343, 333] on button "Search" at bounding box center [1404, 354] width 123 height 41
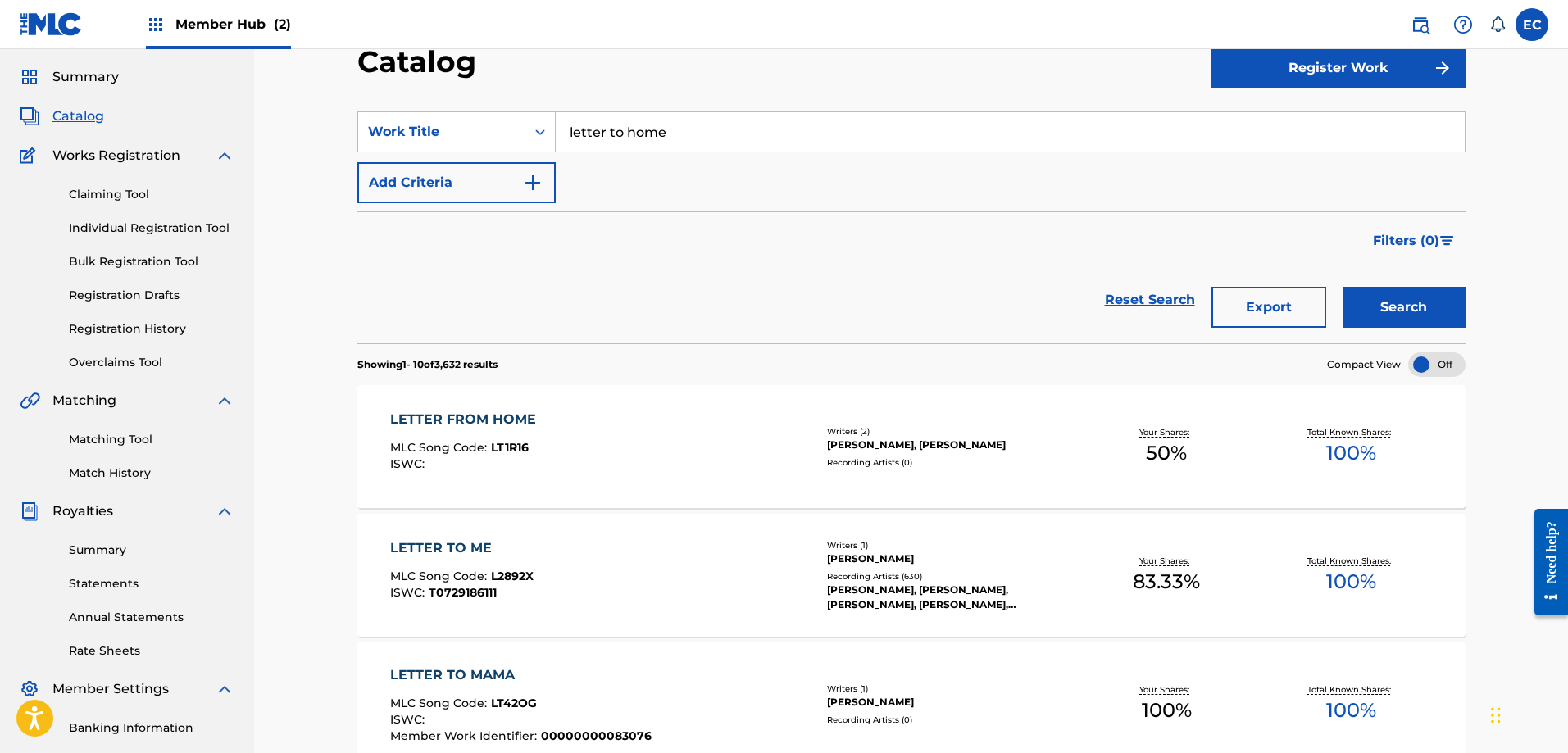
scroll to position [82, 0]
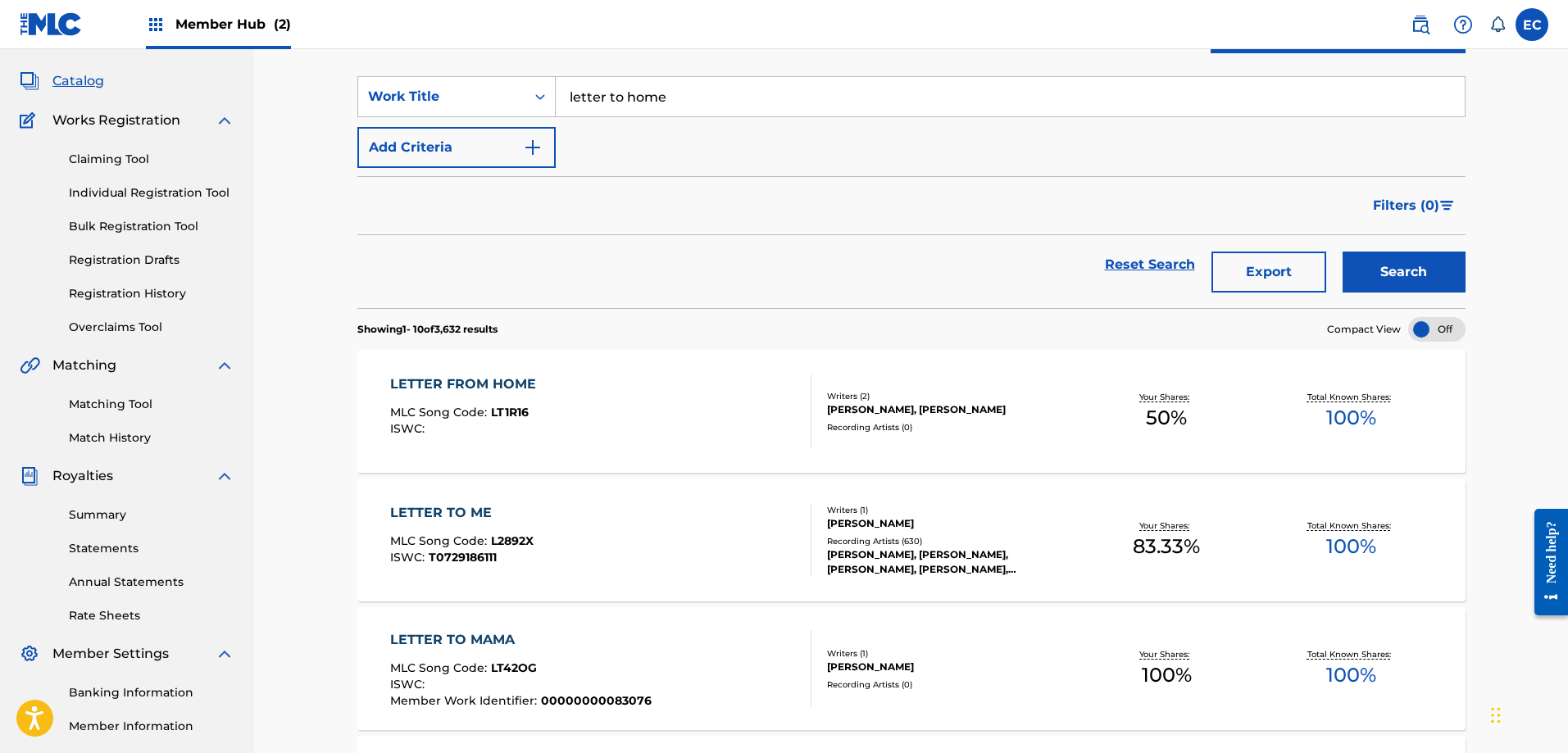
click at [508, 383] on div "LETTER FROM HOME" at bounding box center [467, 385] width 154 height 20
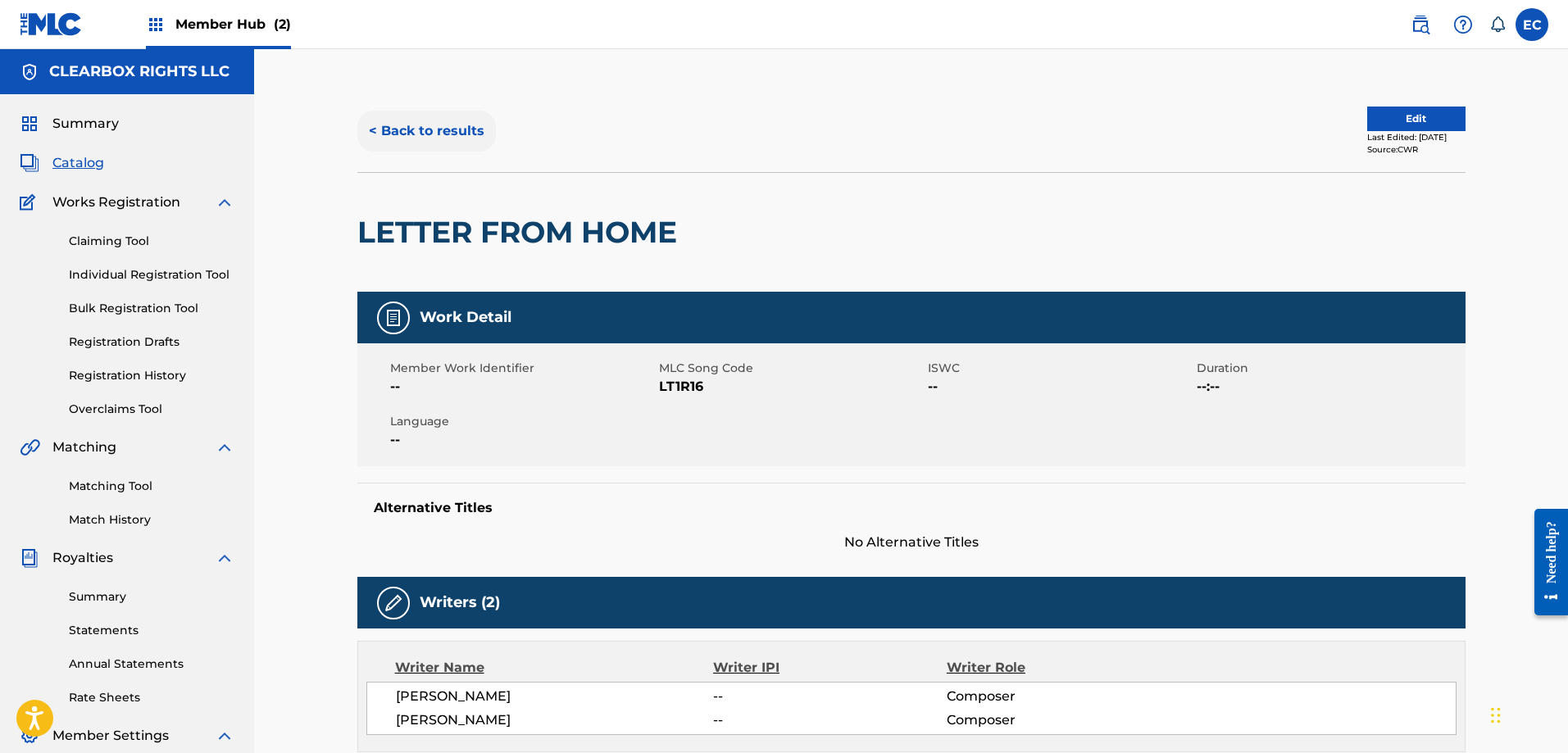
click at [432, 131] on button "< Back to results" at bounding box center [426, 132] width 138 height 41
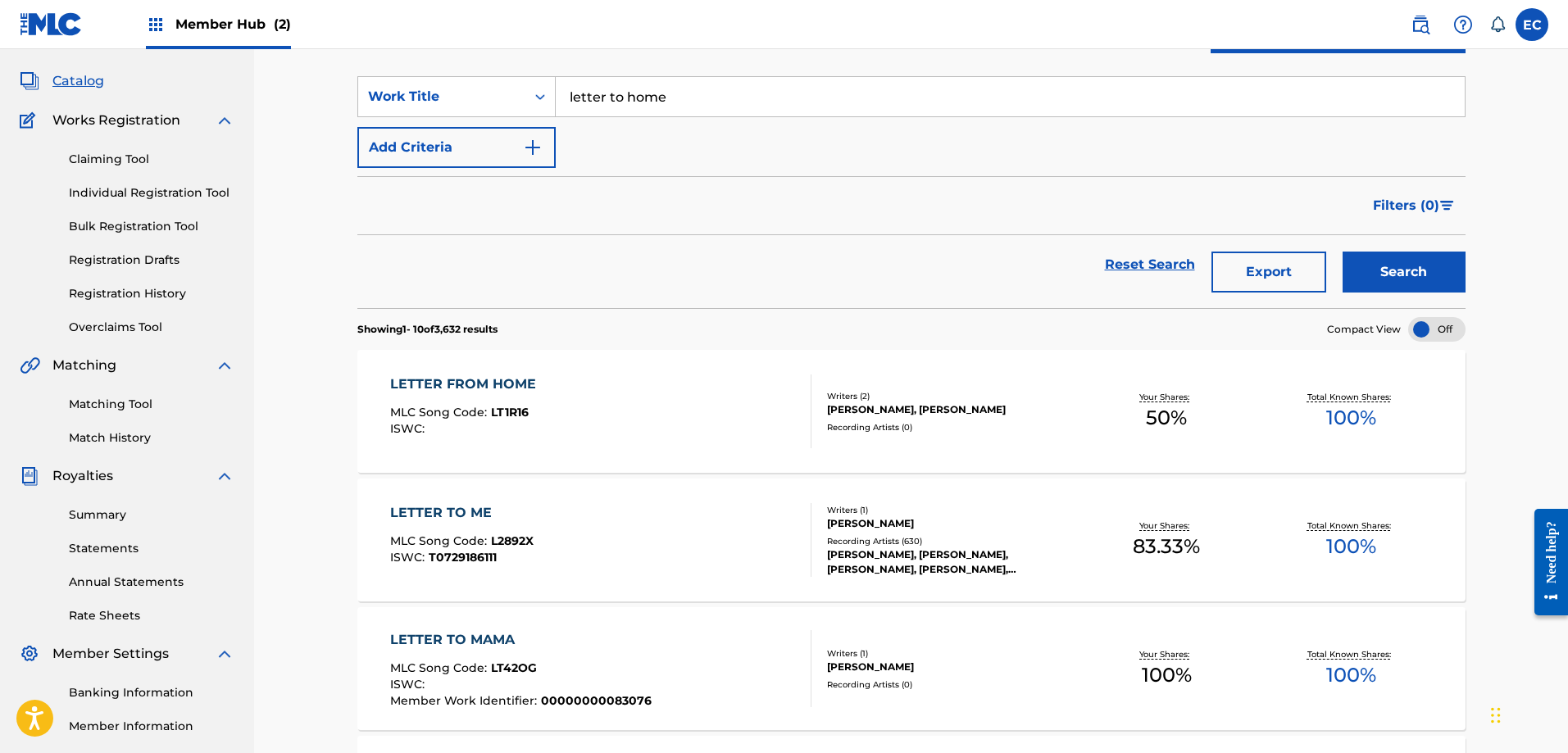
click at [715, 179] on div "Filters ( 0 )" at bounding box center [911, 205] width 1109 height 59
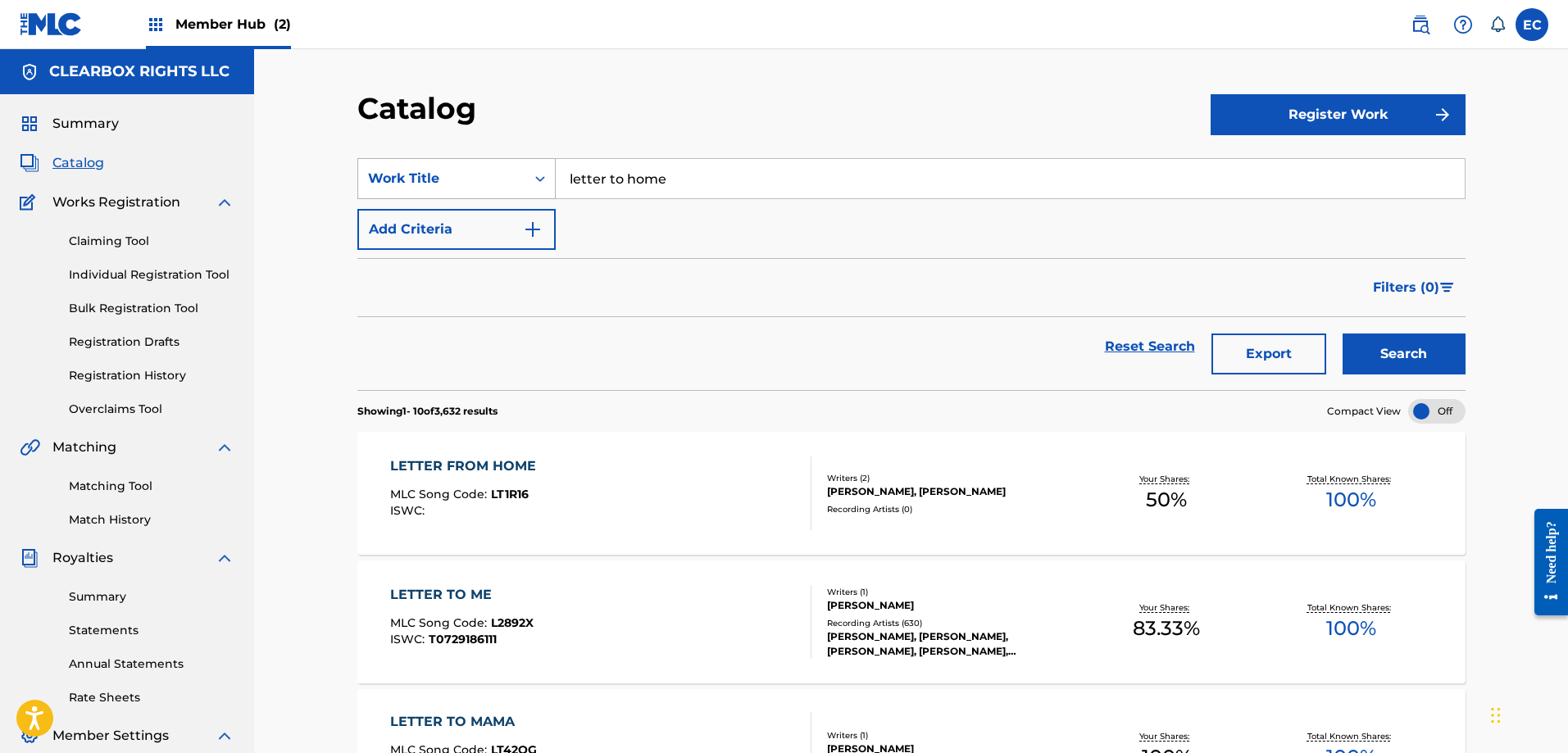
drag, startPoint x: 762, startPoint y: 178, endPoint x: 519, endPoint y: 176, distance: 243.0
click at [519, 176] on div "SearchWithCriteriaee393121-1ce1-4734-a965-afffb385d4fb Work Title letter to home" at bounding box center [911, 179] width 1109 height 41
type input "flower in the desert"
click at [1343, 333] on button "Search" at bounding box center [1404, 354] width 123 height 41
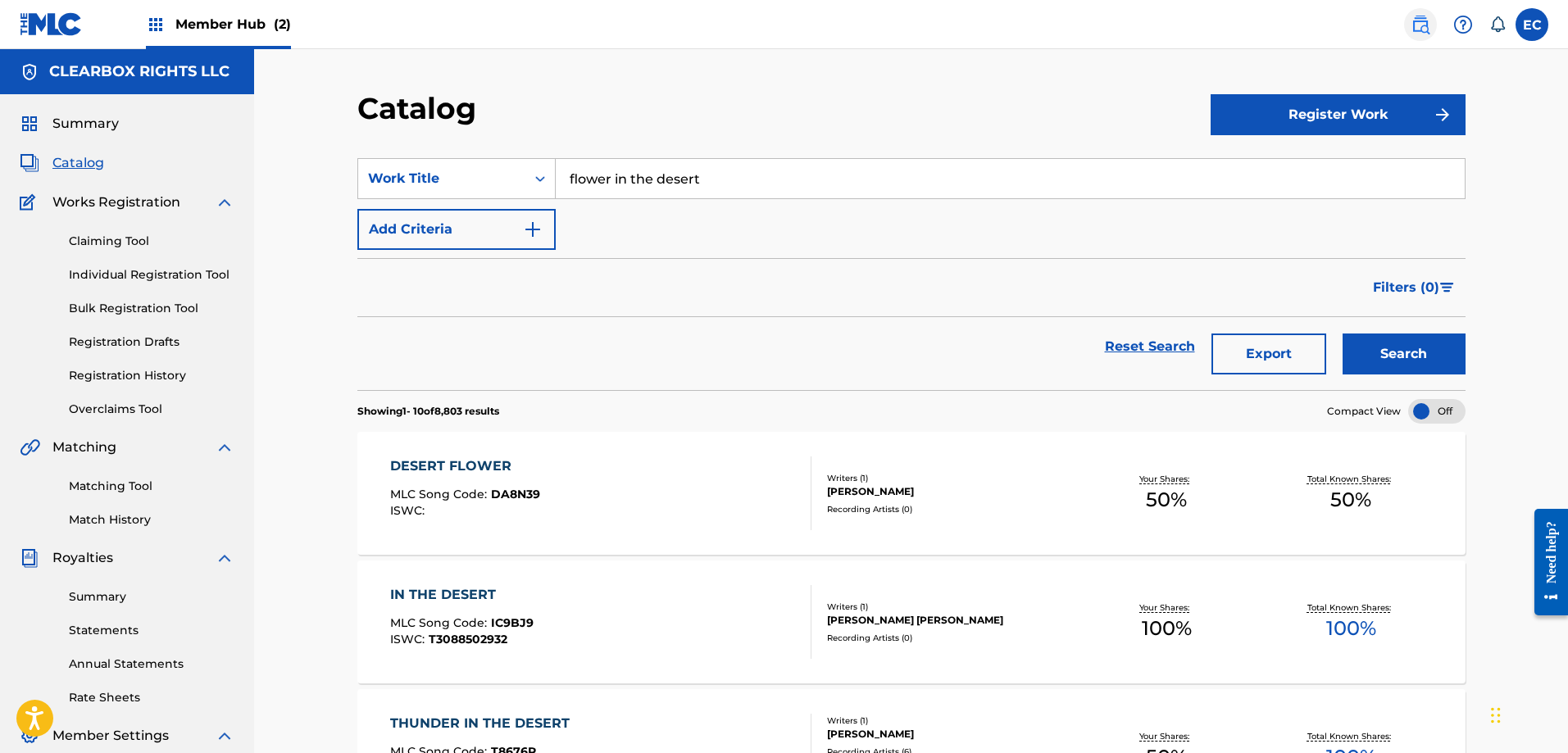
click at [1427, 31] on img at bounding box center [1421, 25] width 20 height 20
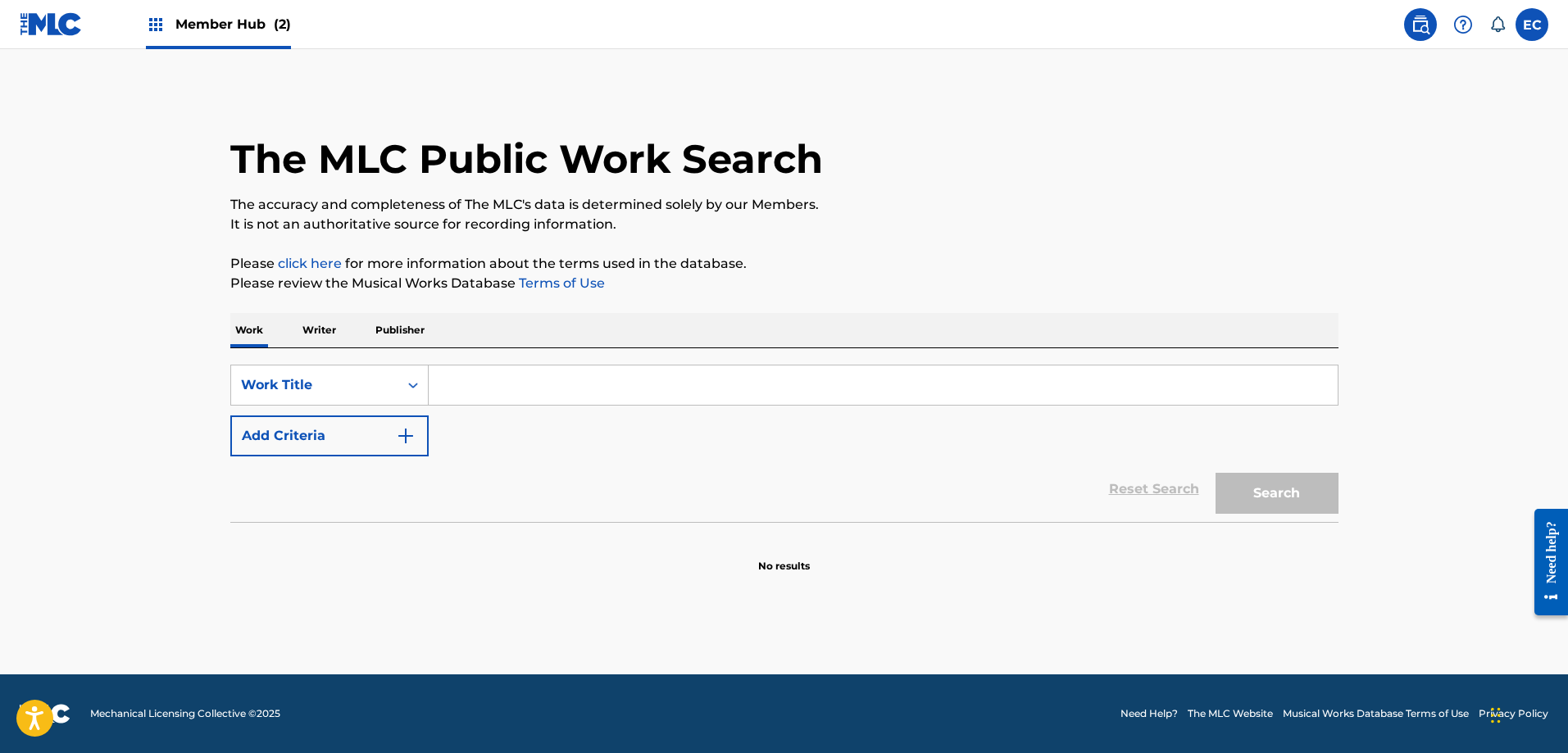
click at [614, 370] on input "Search Form" at bounding box center [883, 386] width 909 height 40
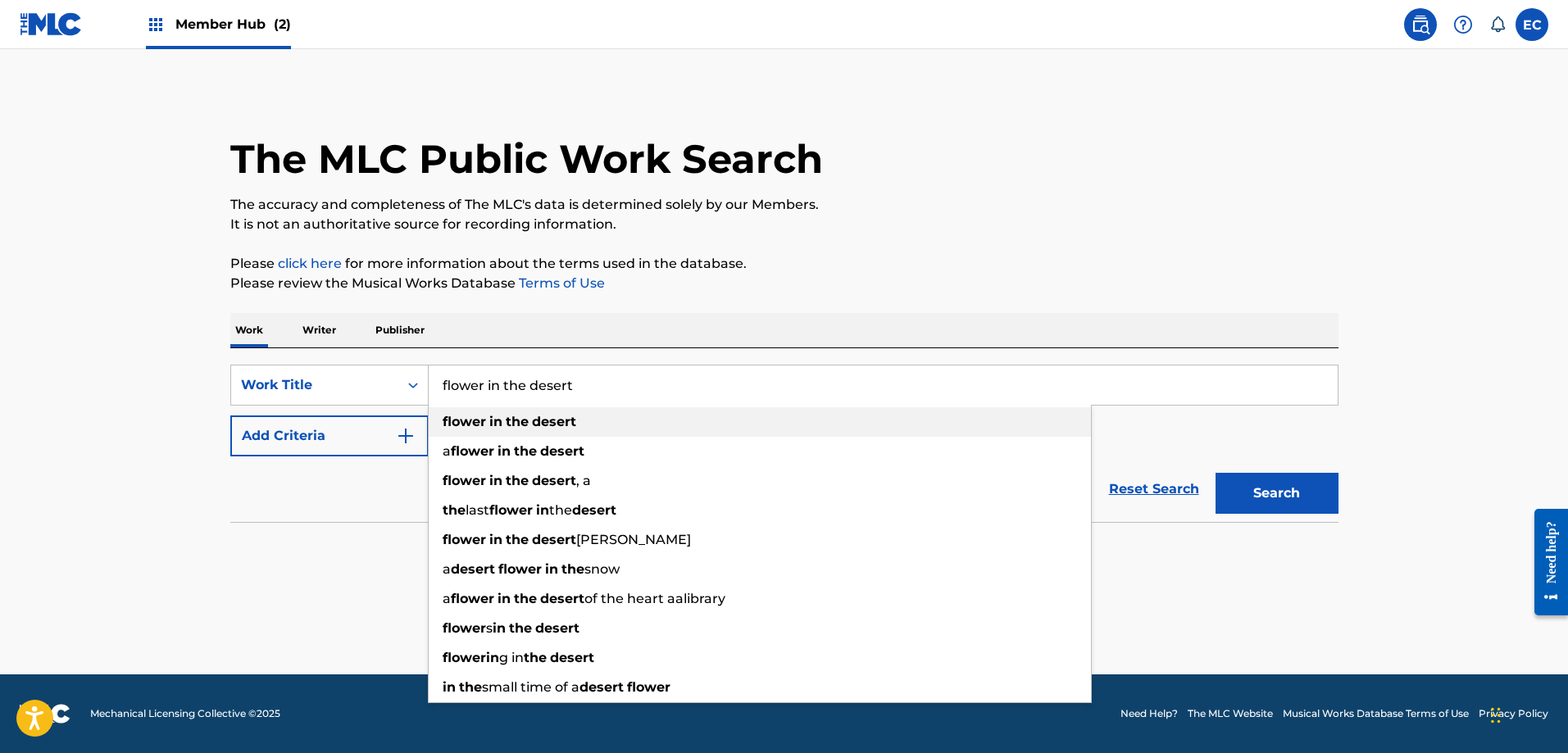
type input "flower in the desert"
click at [605, 416] on div "flower in the desert" at bounding box center [760, 422] width 662 height 30
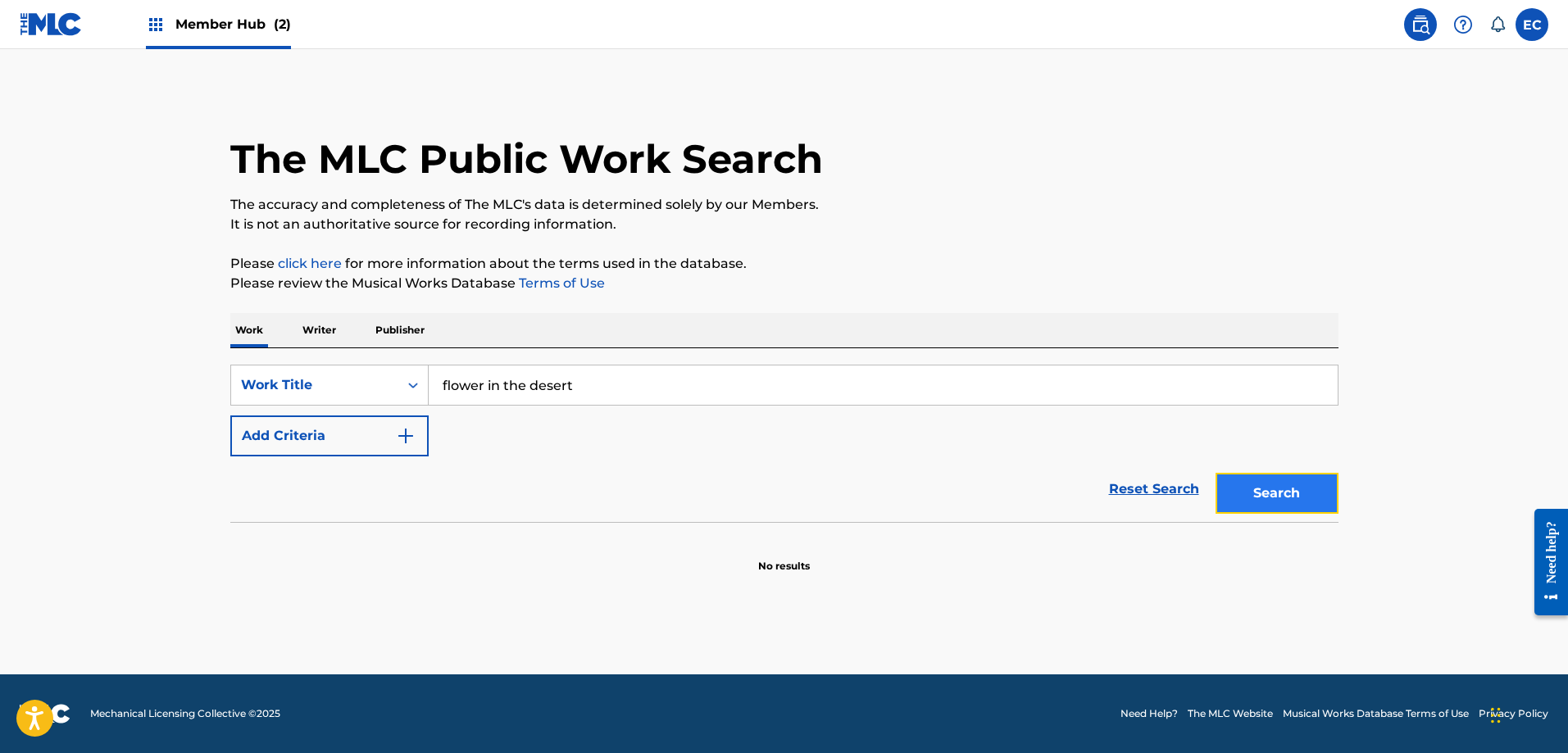
click at [1285, 490] on button "Search" at bounding box center [1277, 493] width 123 height 41
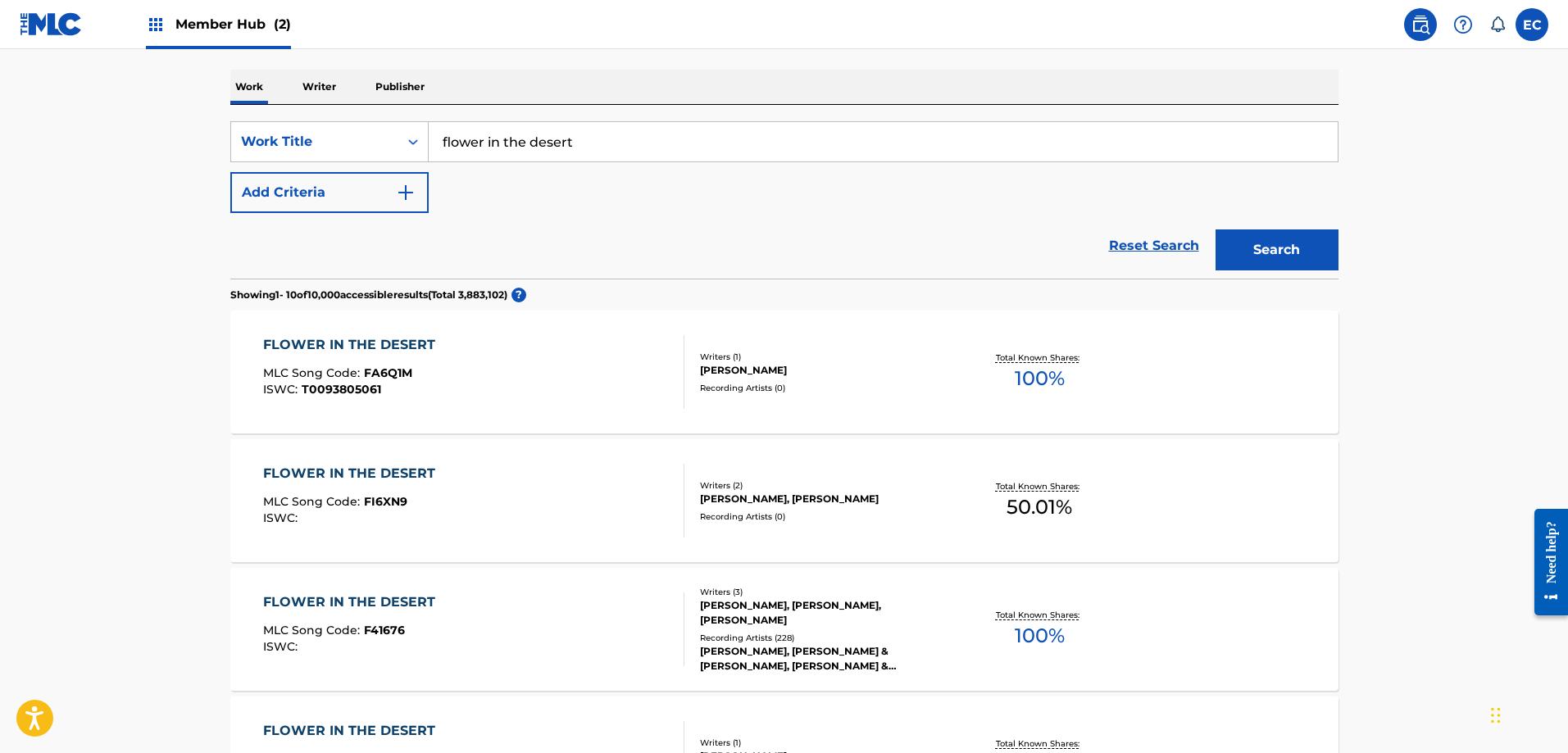
scroll to position [246, 0]
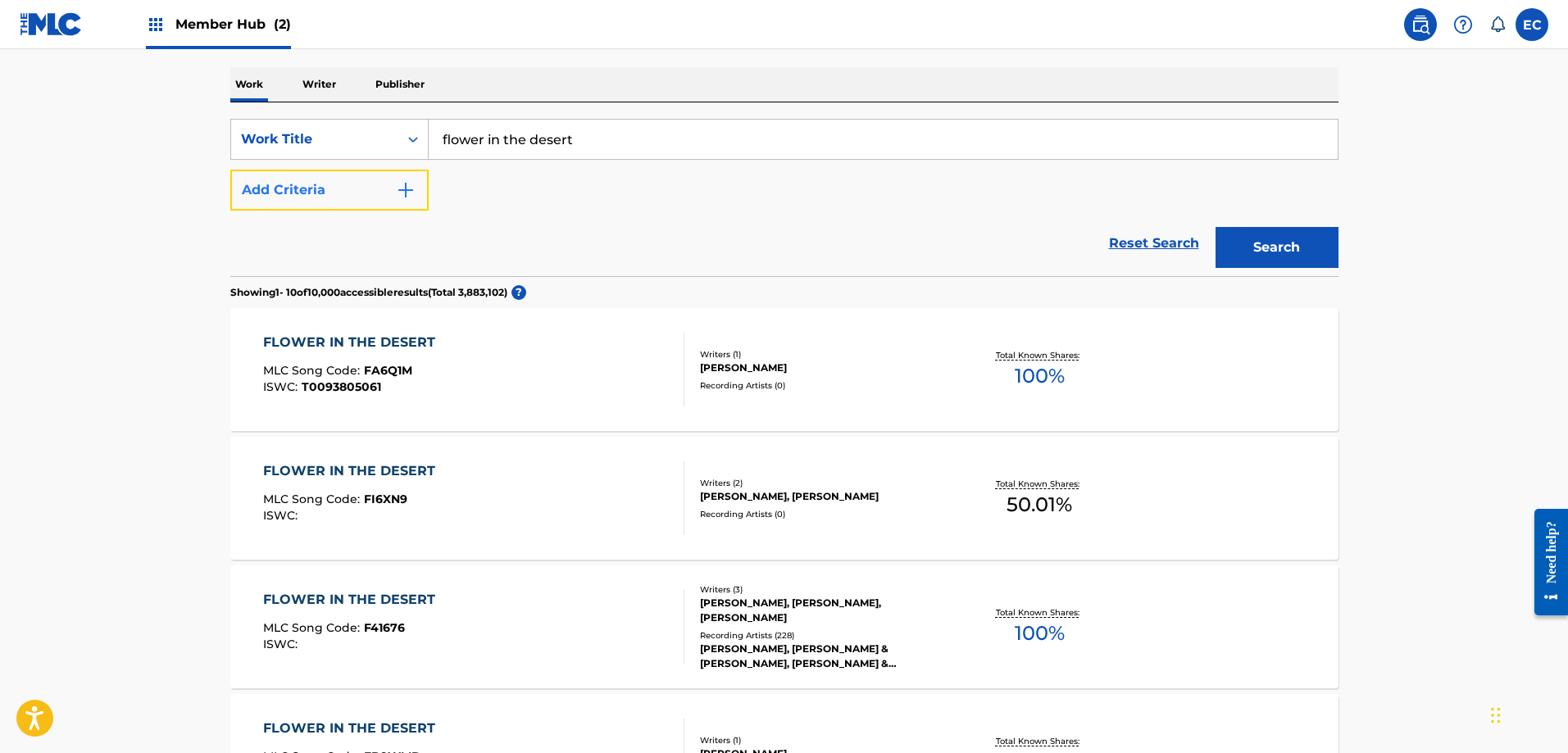
click at [330, 185] on button "Add Criteria" at bounding box center [329, 190] width 199 height 41
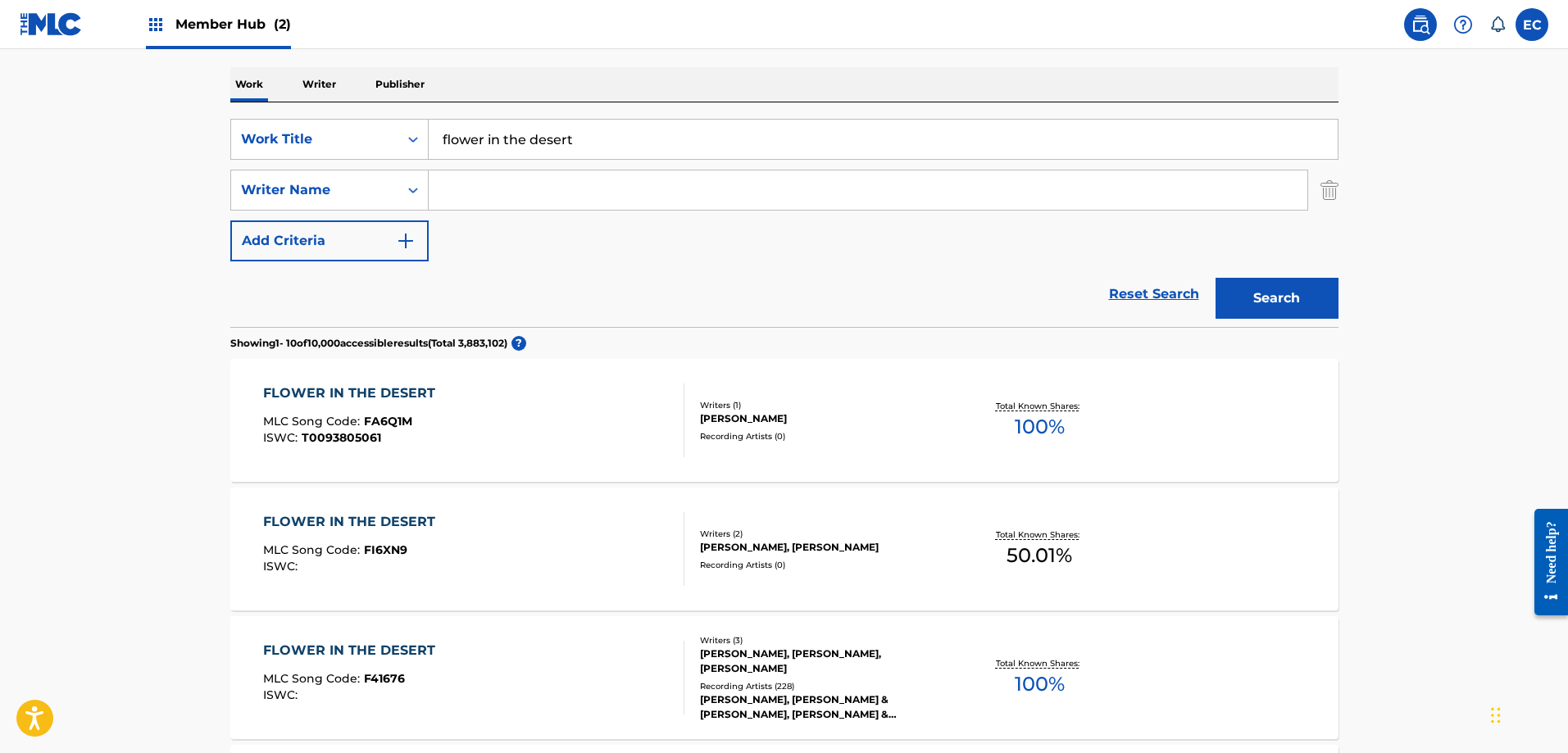
click at [460, 191] on input "Search Form" at bounding box center [868, 190] width 878 height 40
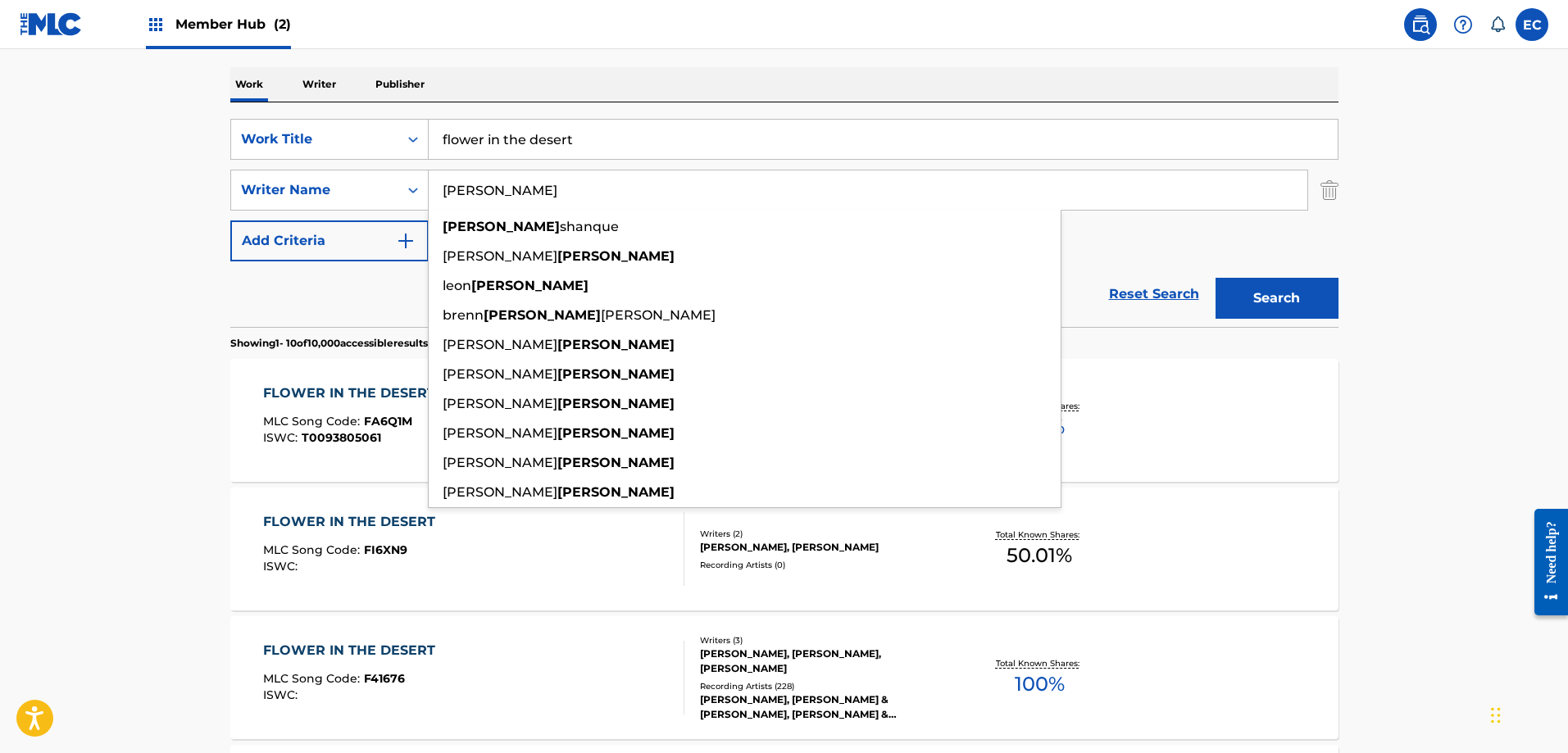
type input "[PERSON_NAME]"
click at [1215, 278] on button "Search" at bounding box center [1277, 299] width 123 height 41
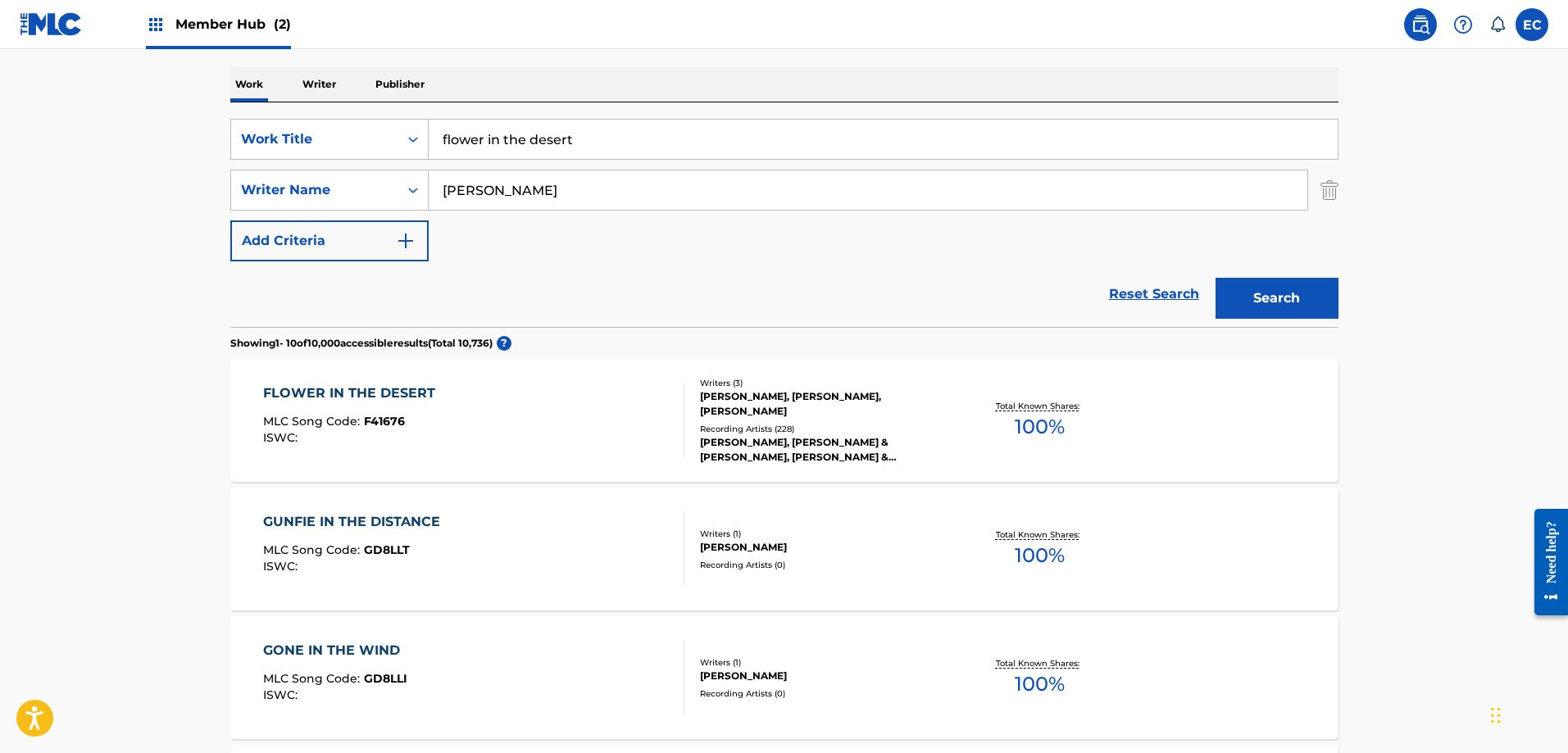
click at [411, 386] on div "FLOWER IN THE DESERT" at bounding box center [354, 393] width 180 height 20
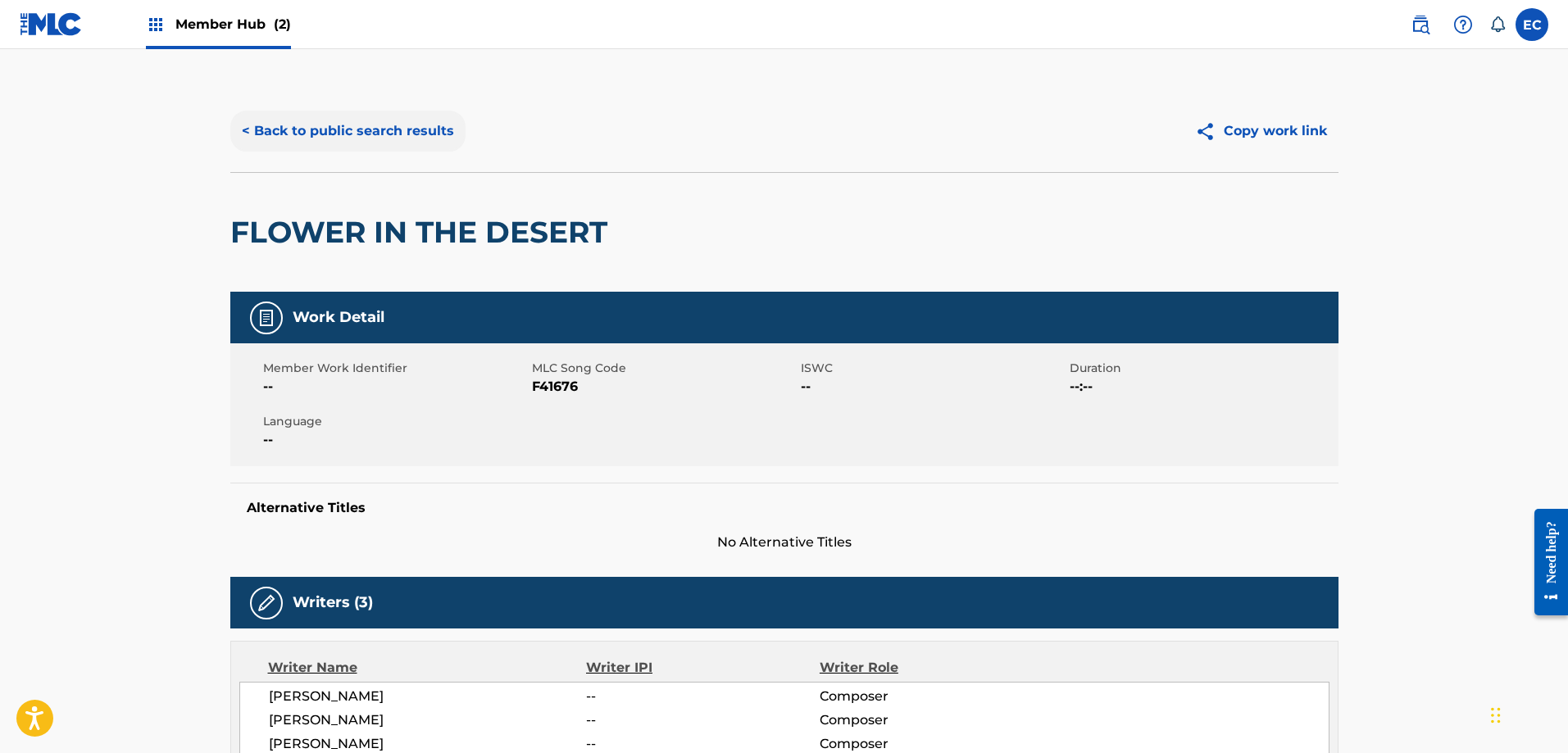
click at [383, 125] on button "< Back to public search results" at bounding box center [348, 132] width 235 height 41
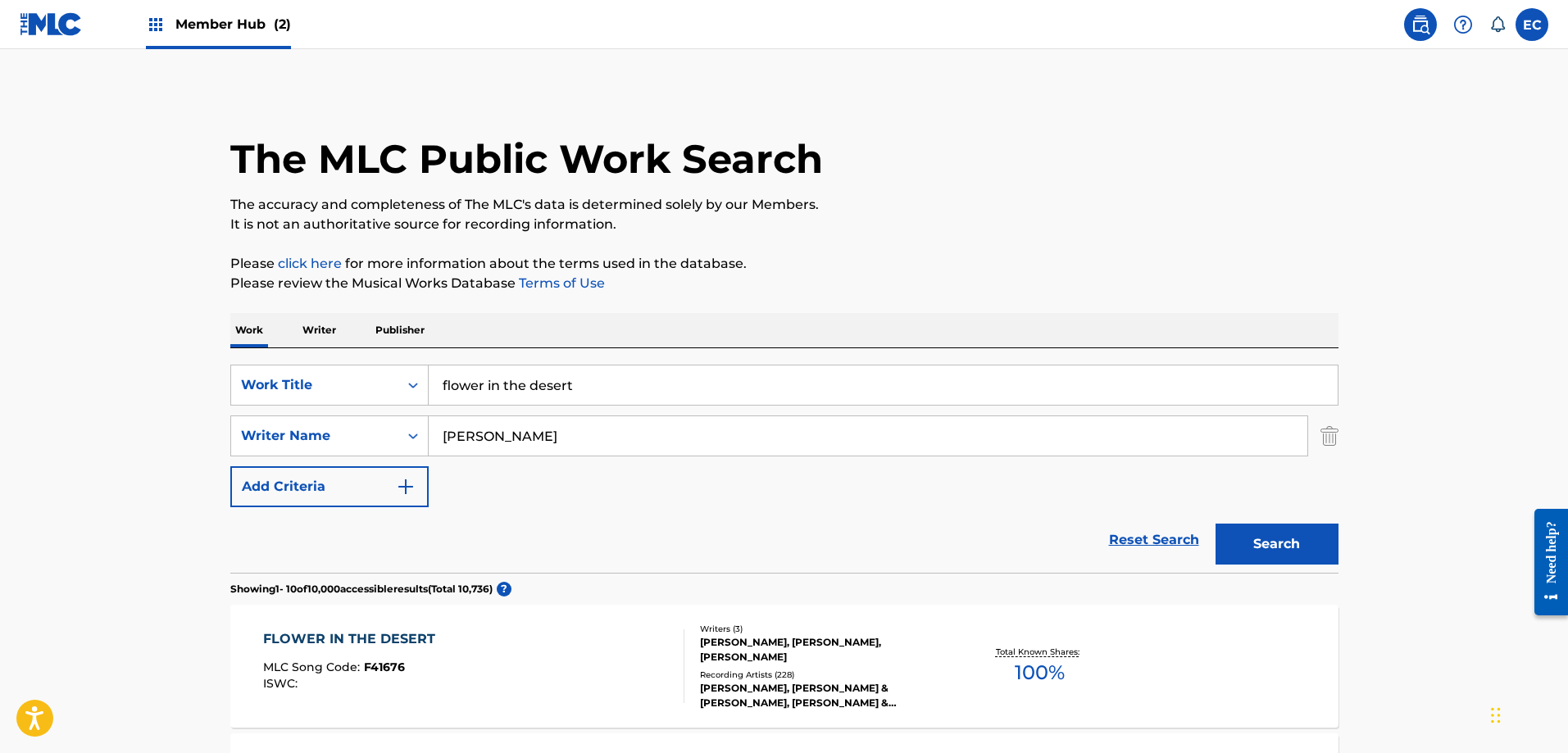
scroll to position [246, 0]
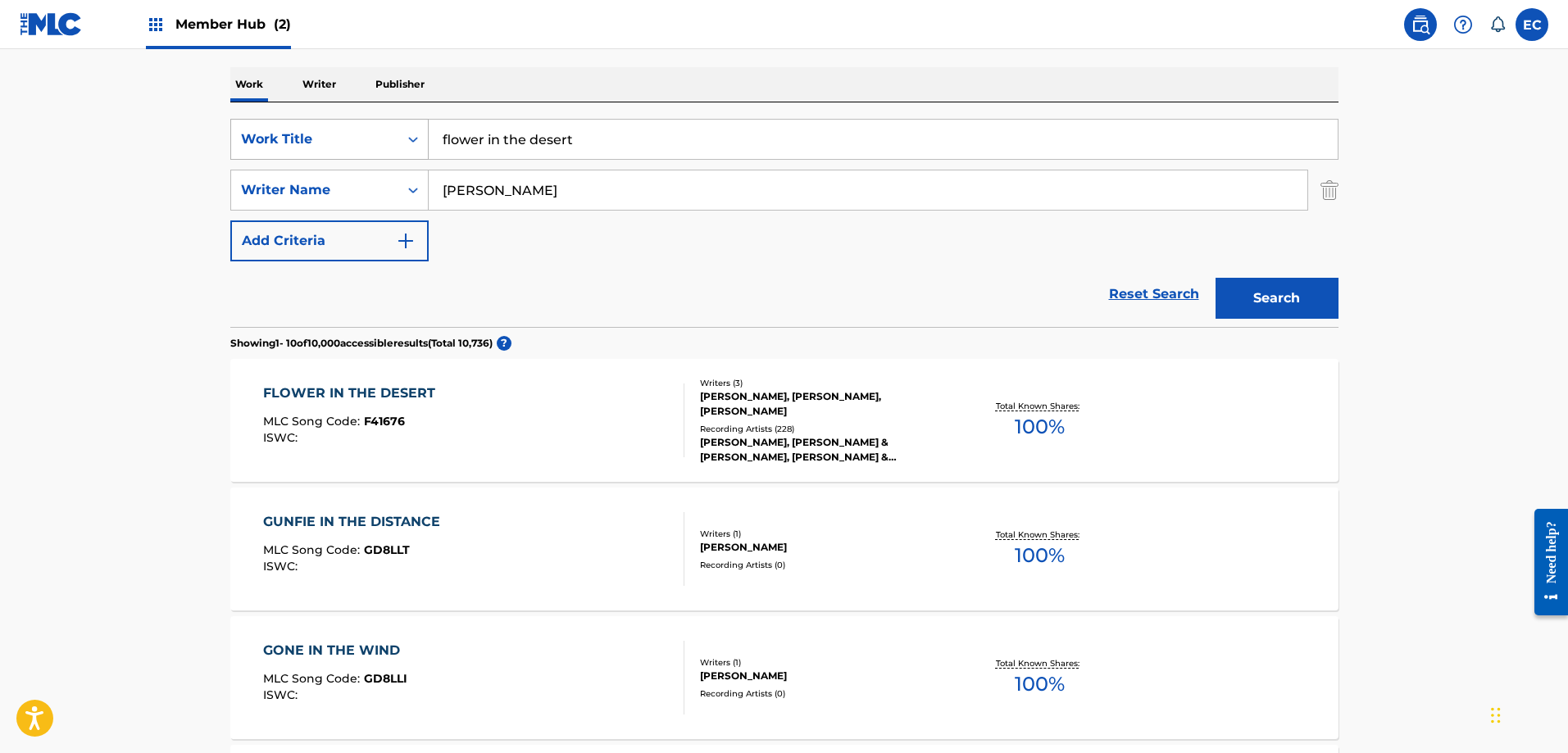
drag, startPoint x: 645, startPoint y: 148, endPoint x: 363, endPoint y: 133, distance: 282.4
click at [363, 133] on div "SearchWithCriteria70e64734-21c2-428d-a0d1-bc47cfe65561 Work Title flower in the…" at bounding box center [784, 140] width 1109 height 41
type input "erase the miles"
click at [1203, 290] on link "Reset Search" at bounding box center [1154, 295] width 107 height 36
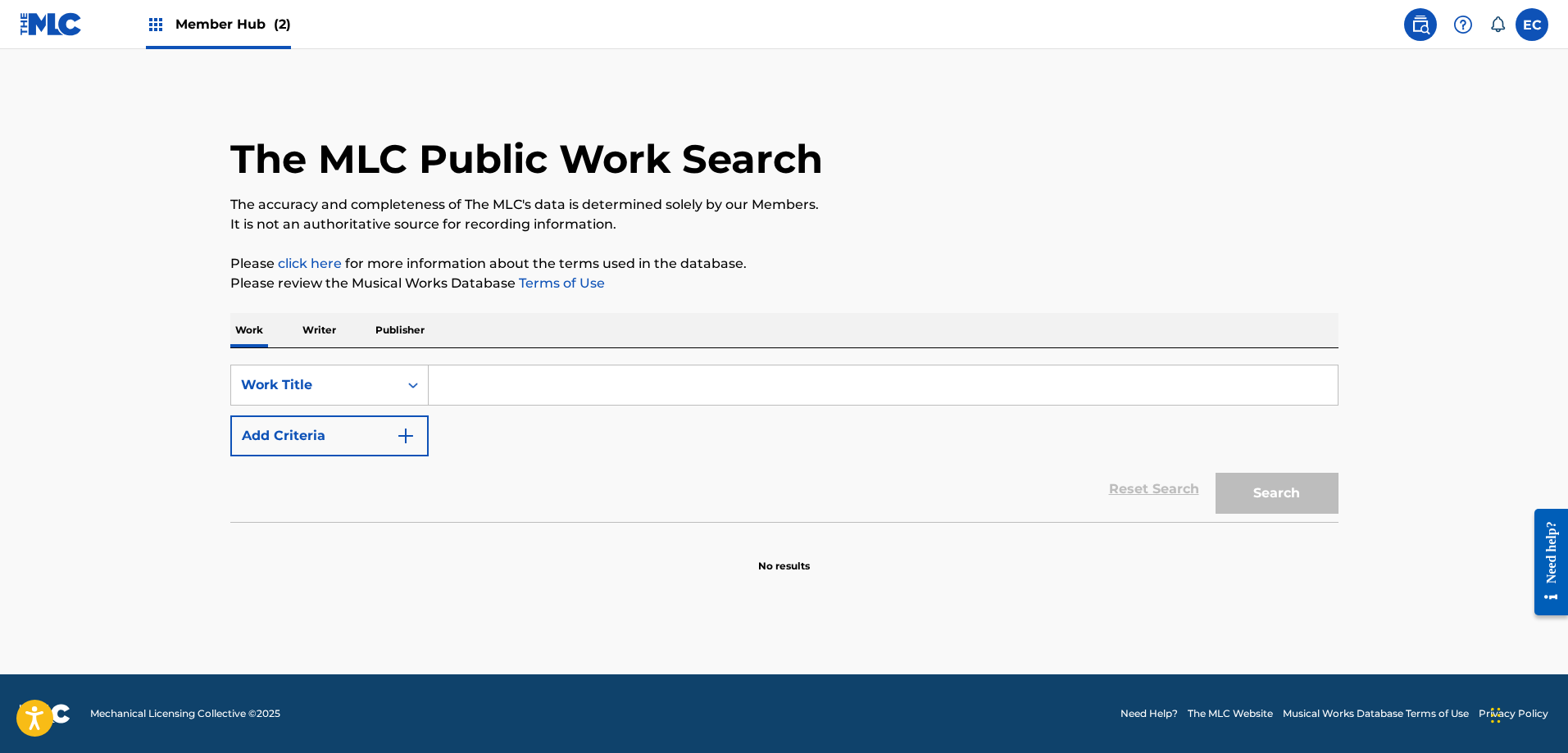
click at [483, 380] on input "Search Form" at bounding box center [883, 386] width 909 height 40
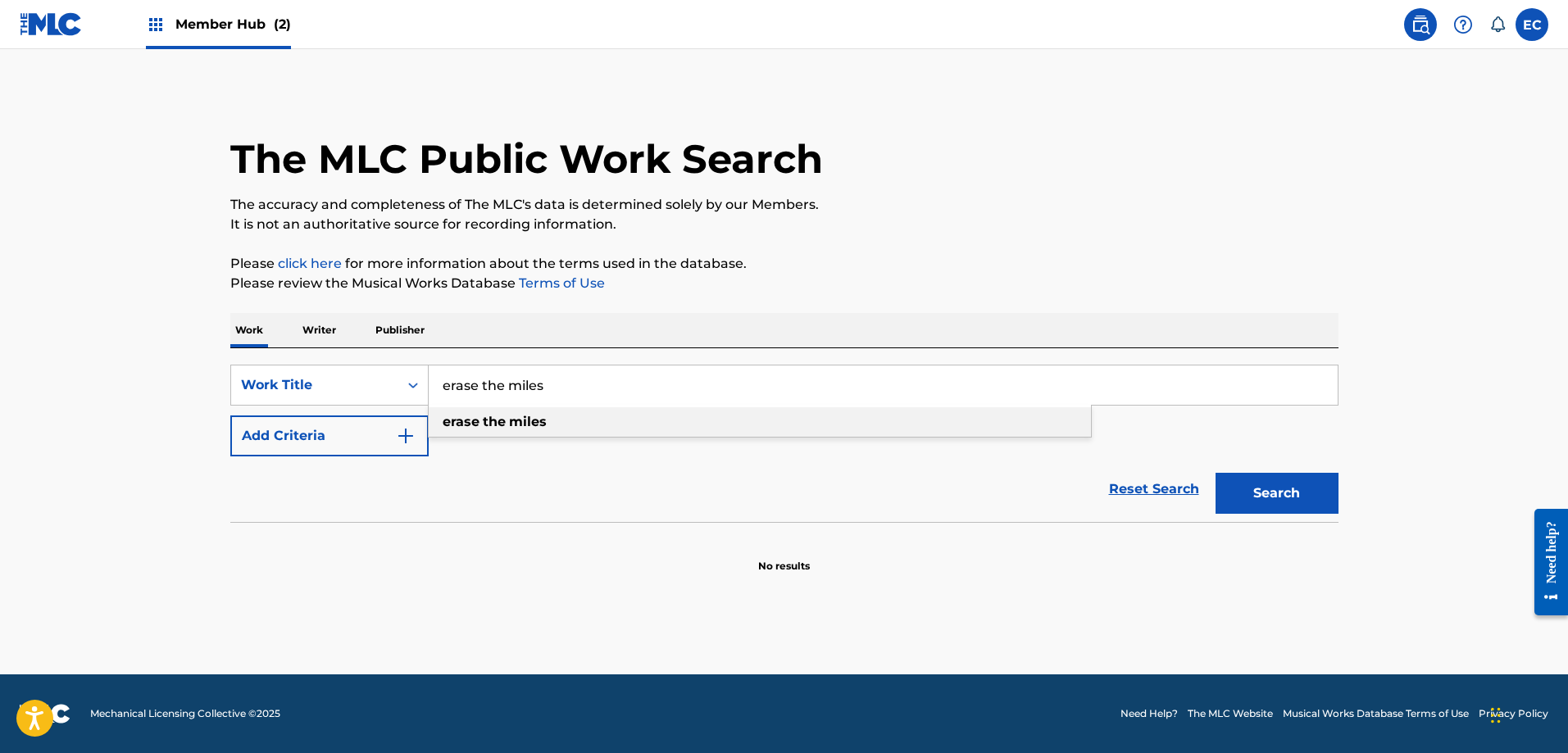
type input "erase the miles"
click at [483, 429] on strong "the" at bounding box center [494, 421] width 23 height 16
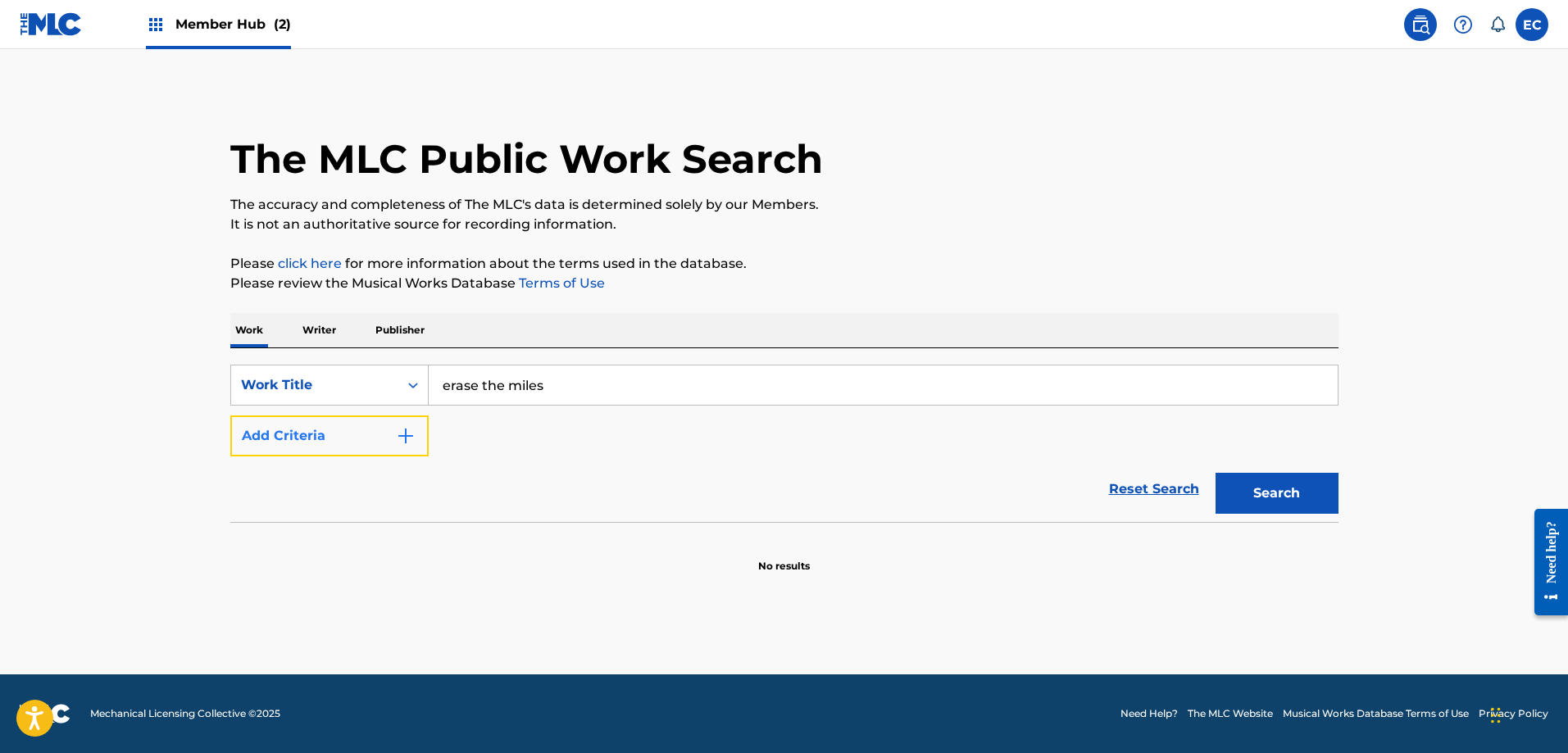
click at [379, 433] on button "Add Criteria" at bounding box center [329, 436] width 199 height 41
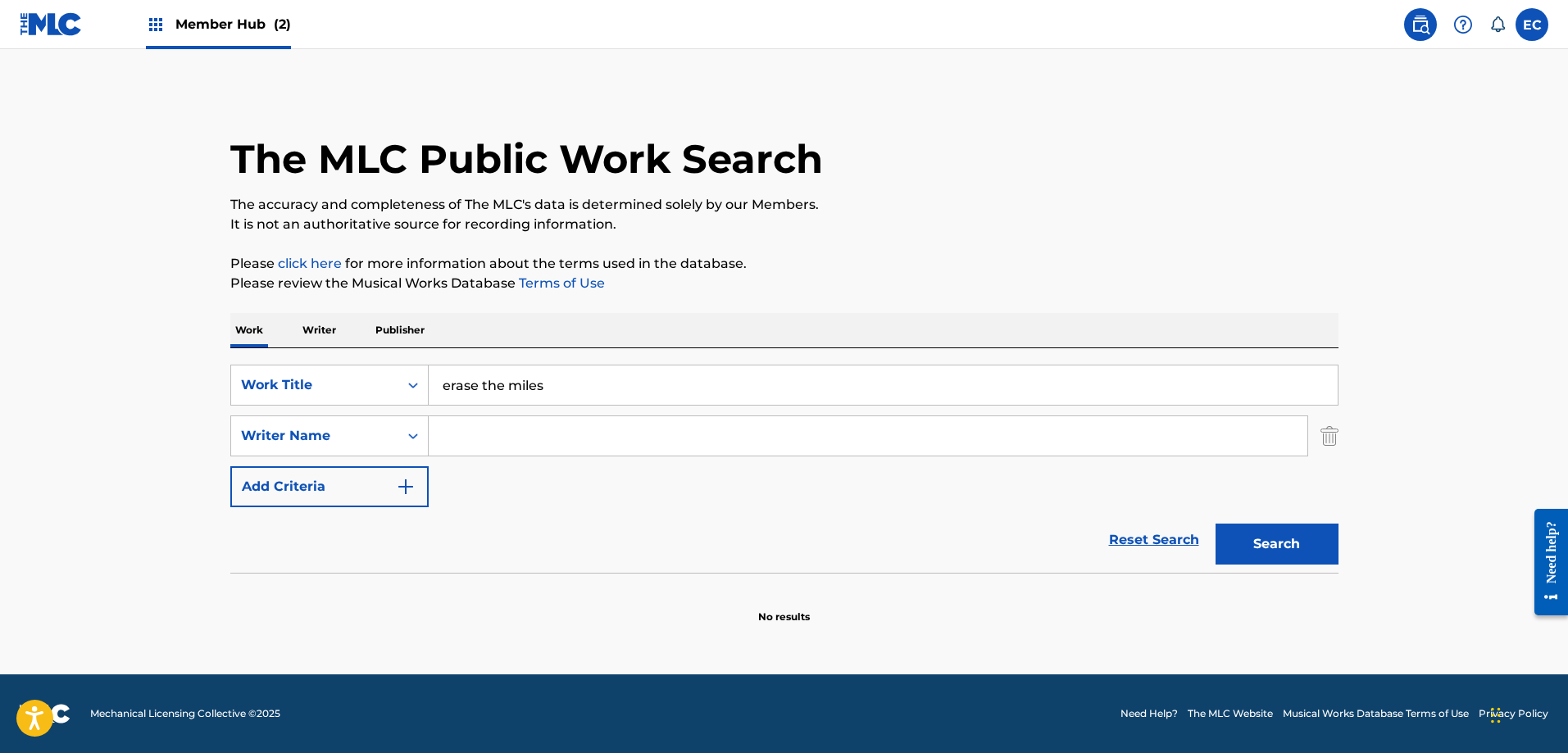
click at [499, 437] on input "Search Form" at bounding box center [868, 436] width 878 height 40
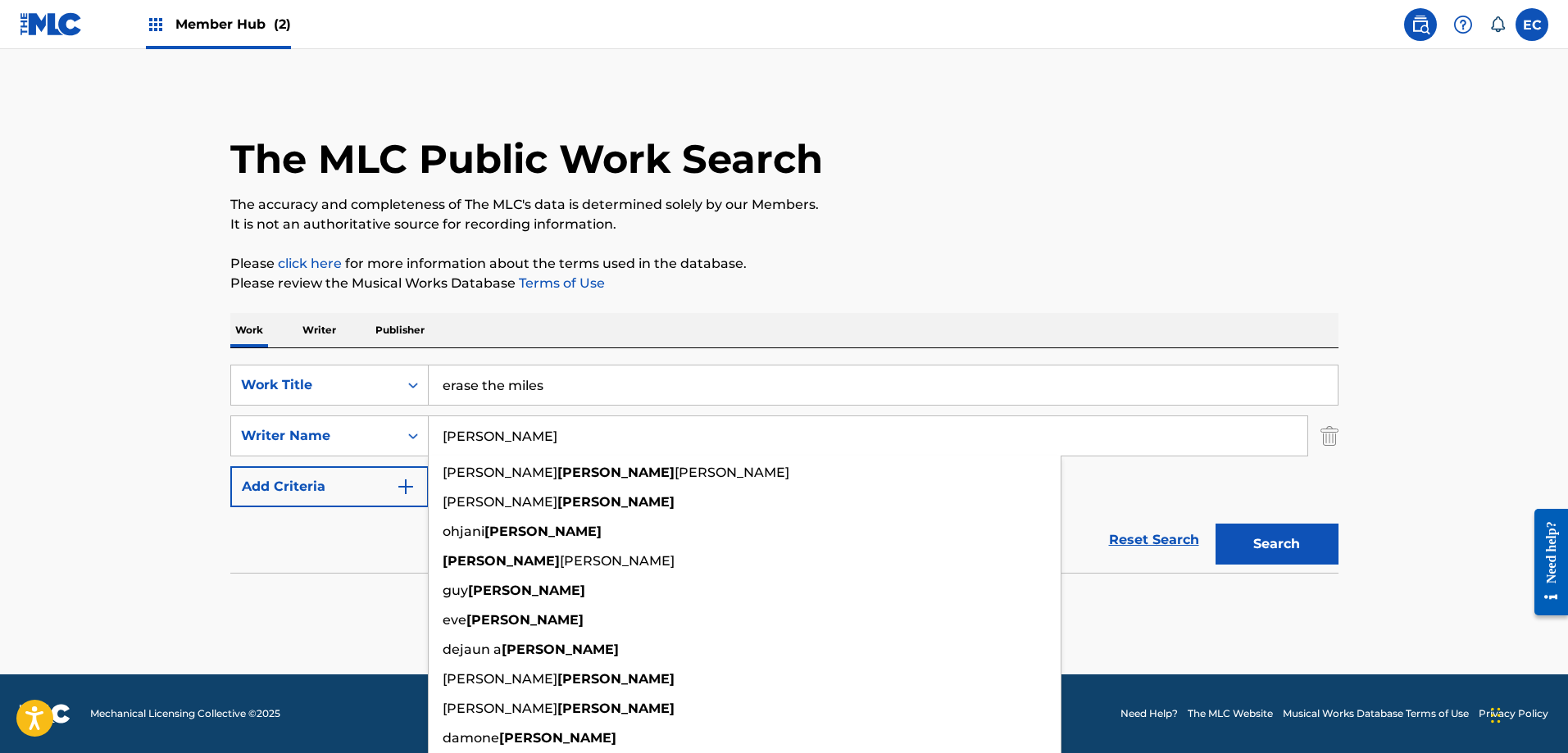
type input "[PERSON_NAME]"
click at [1215, 524] on button "Search" at bounding box center [1277, 544] width 123 height 41
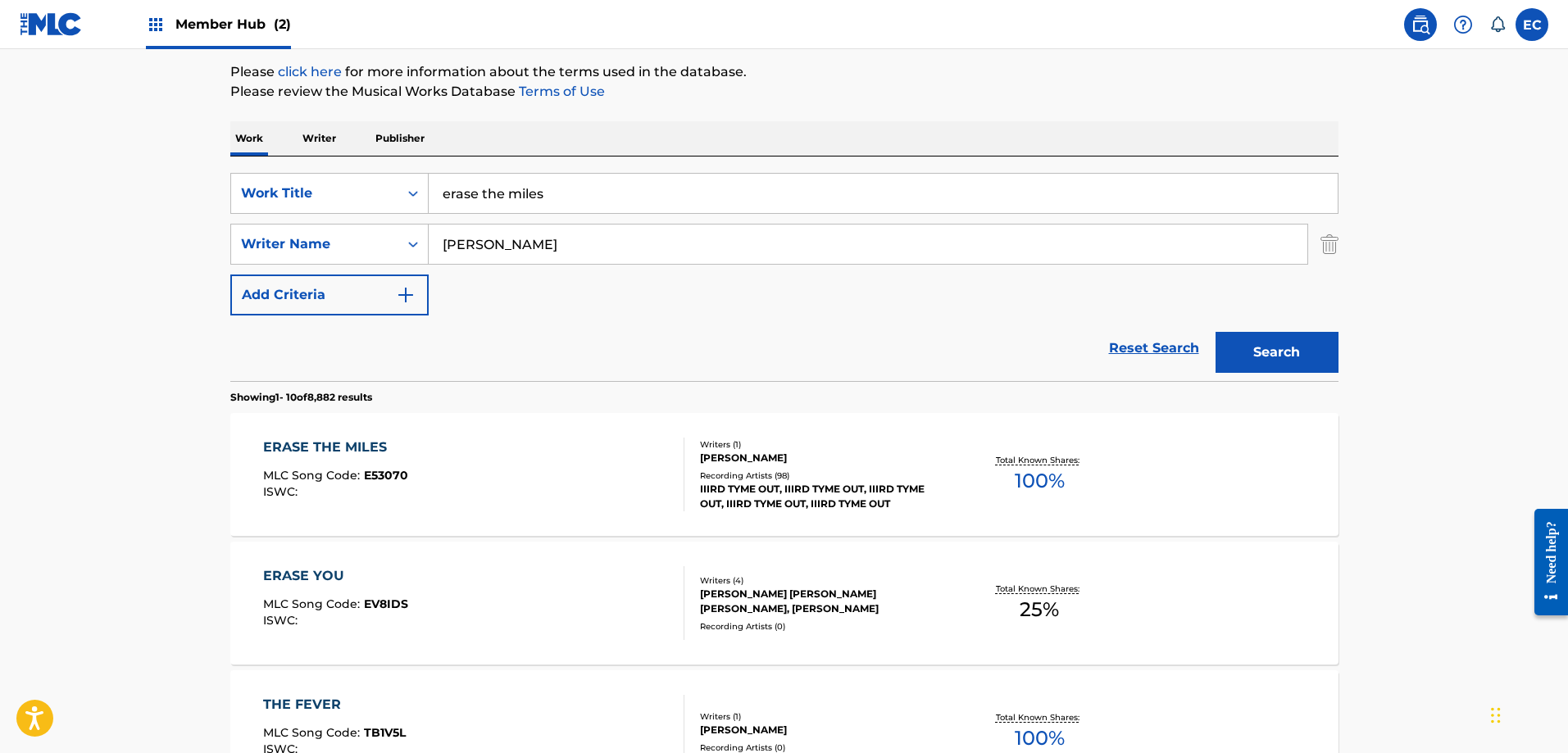
scroll to position [246, 0]
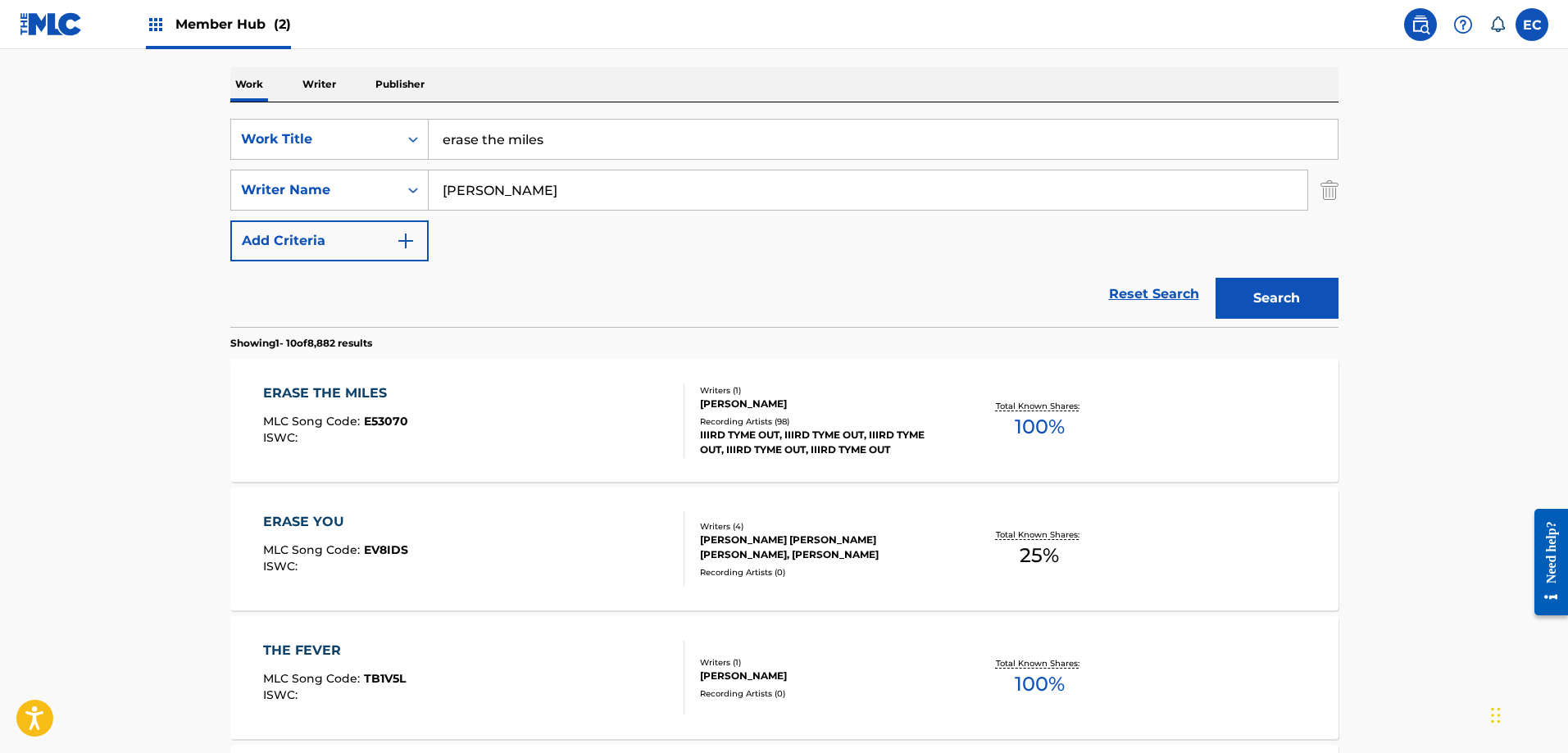
click at [381, 382] on div "ERASE THE MILES MLC Song Code : E53070 ISWC : Writers ( 1 ) [PERSON_NAME] Recor…" at bounding box center [784, 420] width 1109 height 123
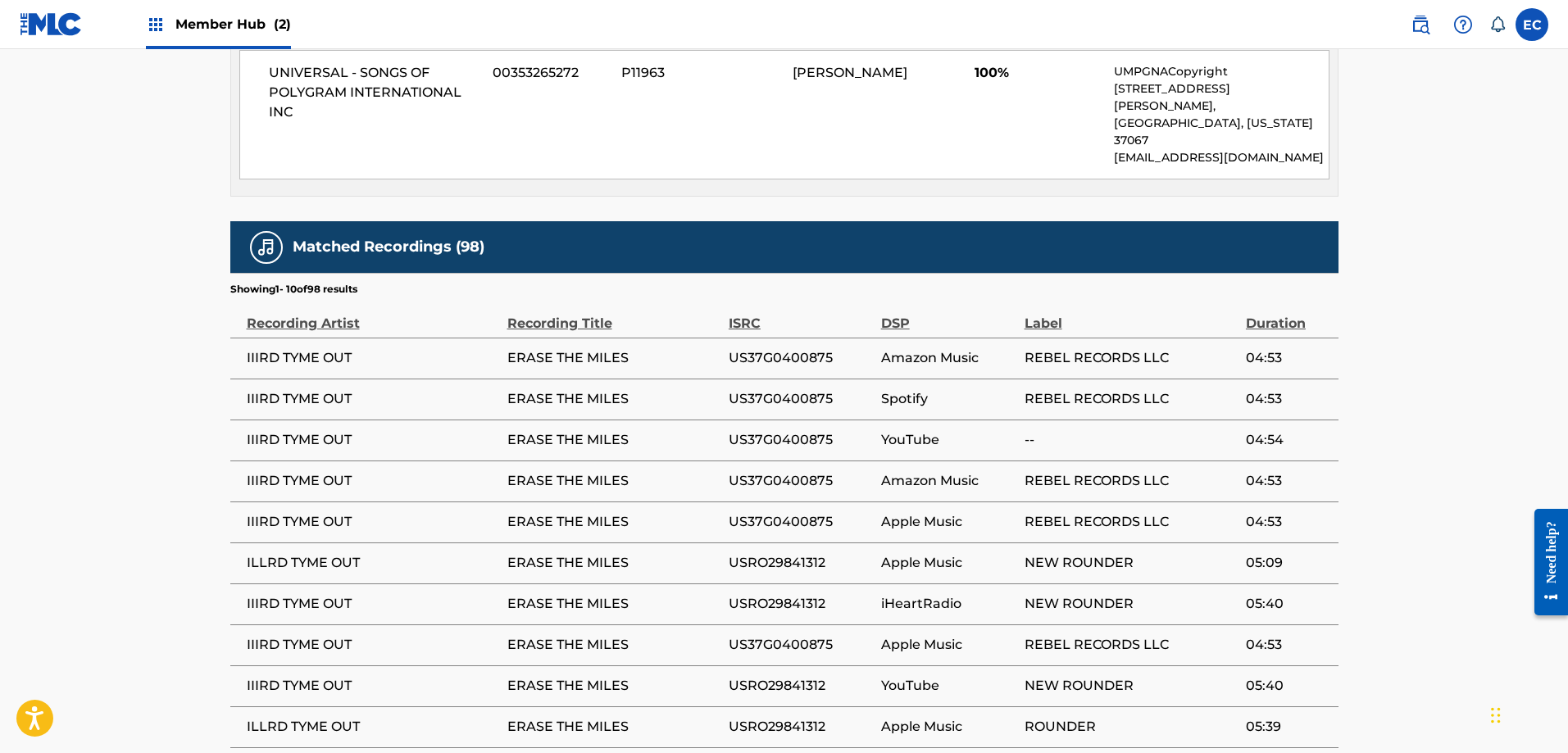
scroll to position [901, 0]
